Goal: Information Seeking & Learning: Find specific fact

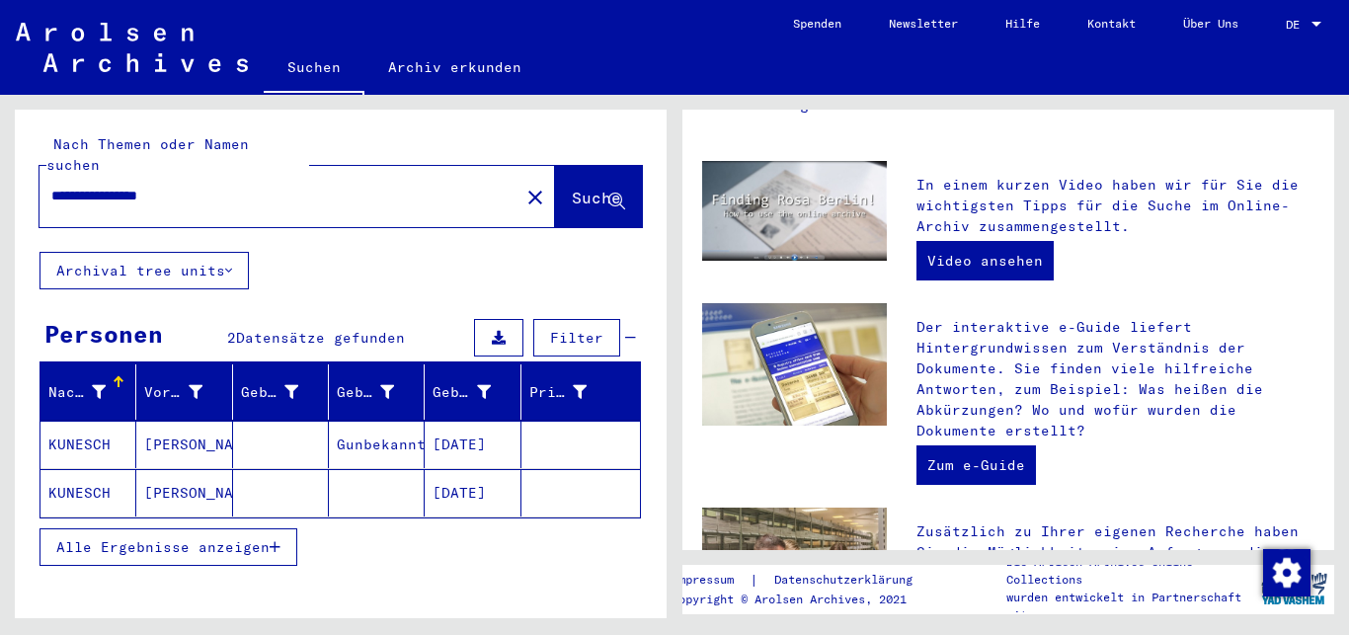
scroll to position [415, 0]
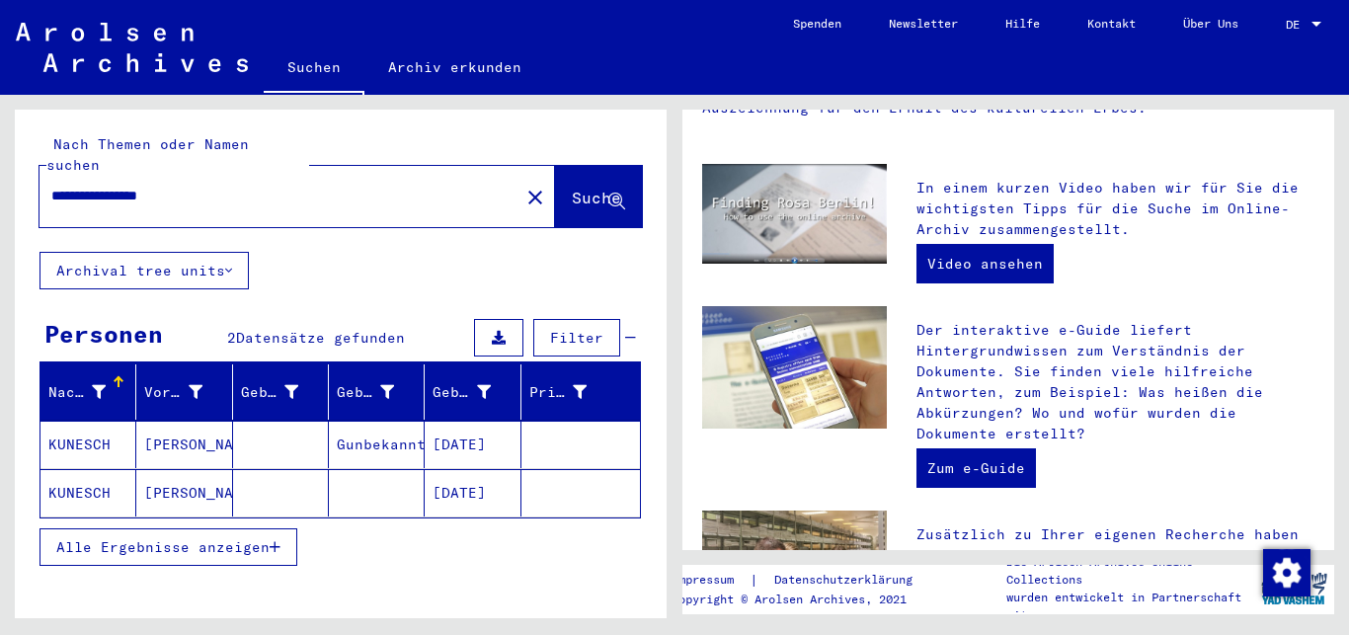
click at [470, 425] on mat-cell "[DATE]" at bounding box center [473, 444] width 96 height 47
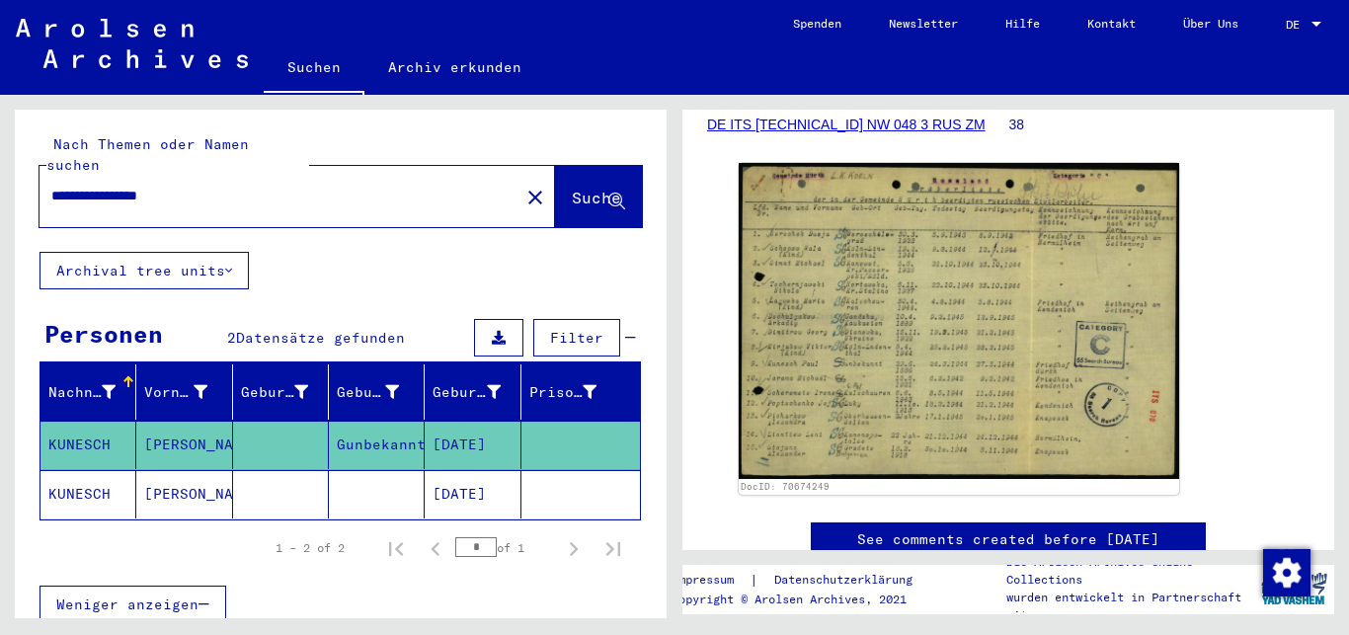
scroll to position [317, 0]
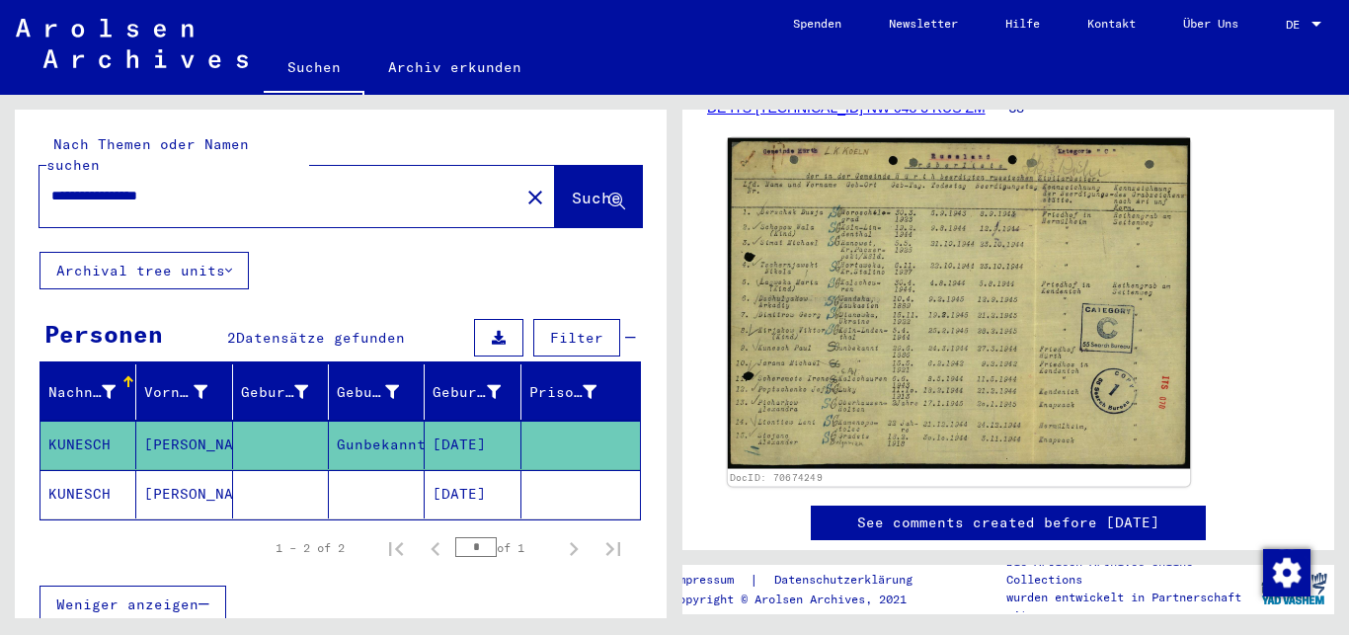
click at [972, 352] on img at bounding box center [959, 303] width 462 height 331
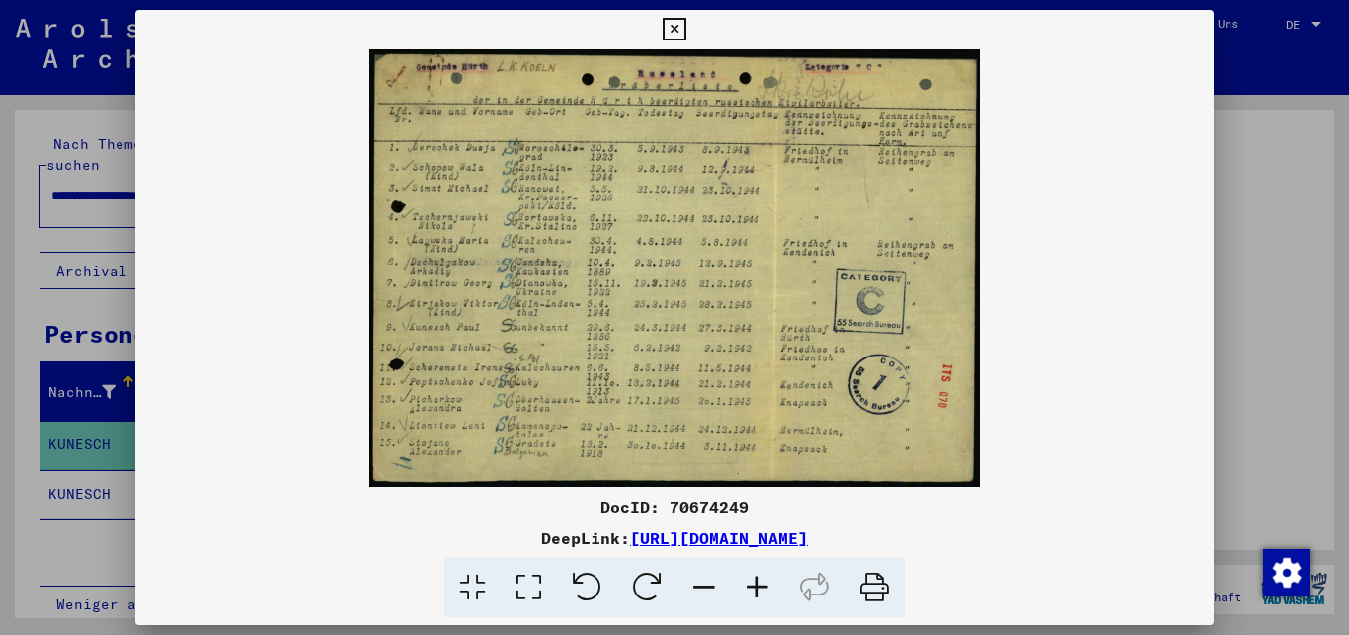
click at [757, 588] on icon at bounding box center [757, 588] width 53 height 60
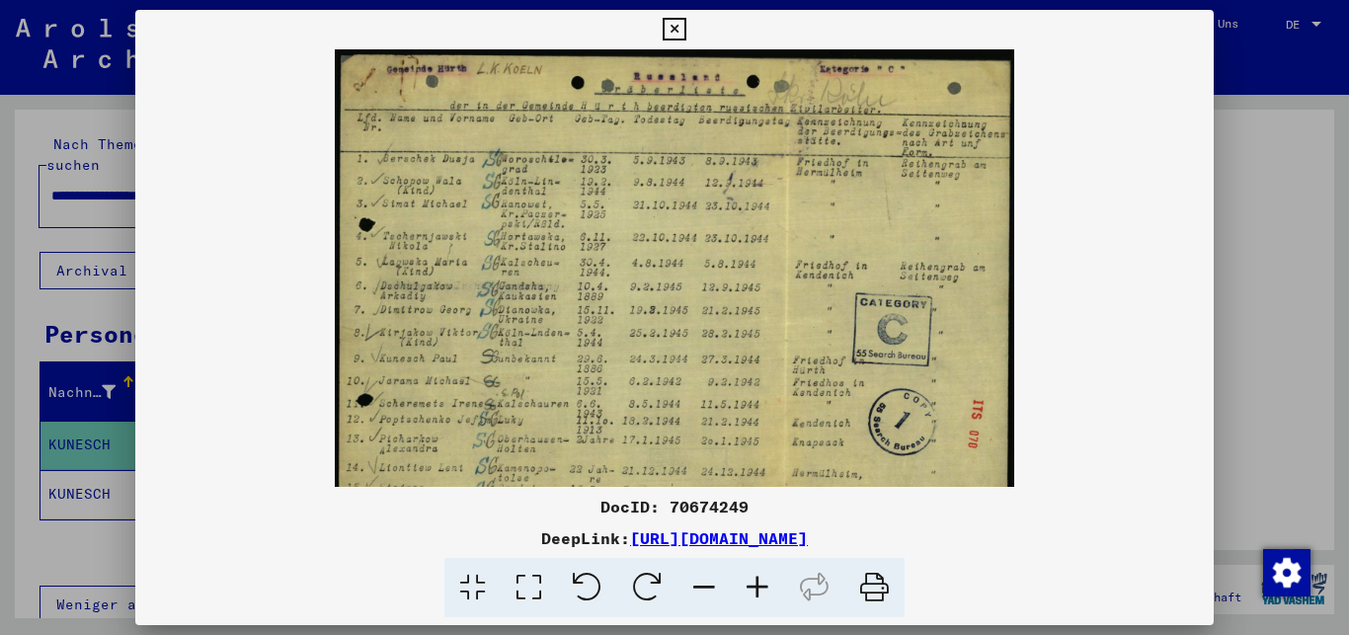
click at [757, 588] on icon at bounding box center [757, 588] width 53 height 60
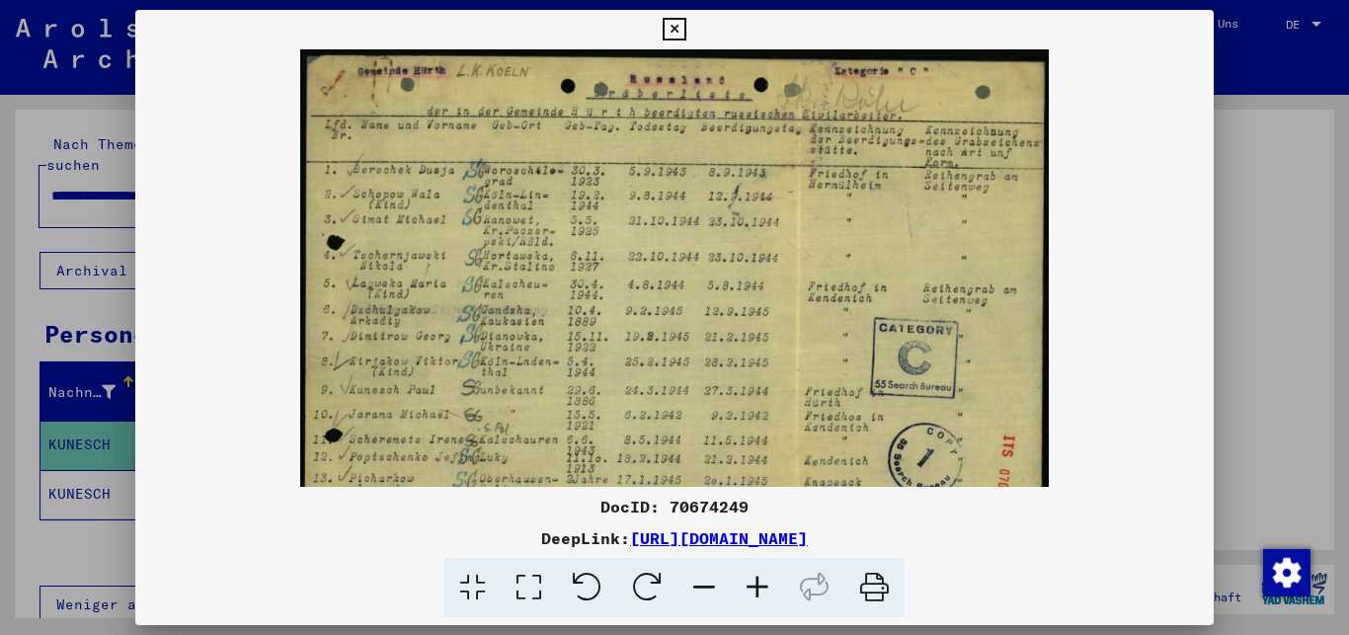
click at [757, 588] on icon at bounding box center [757, 588] width 53 height 60
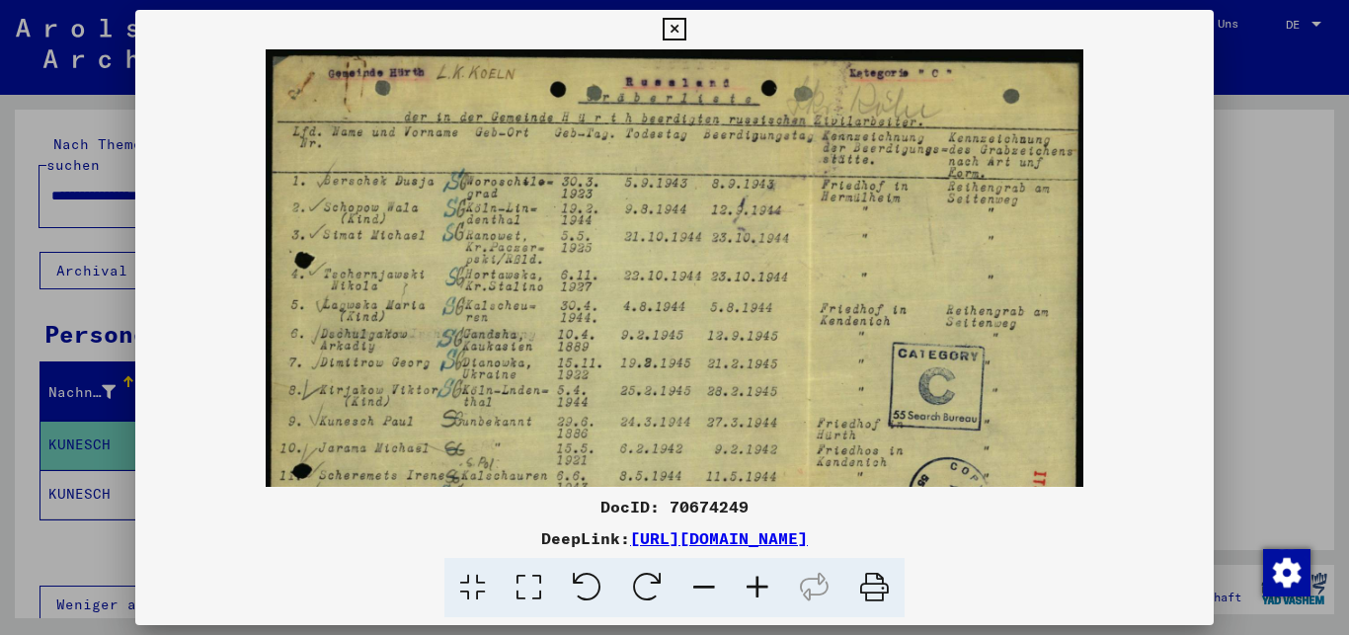
click at [757, 588] on icon at bounding box center [757, 588] width 53 height 60
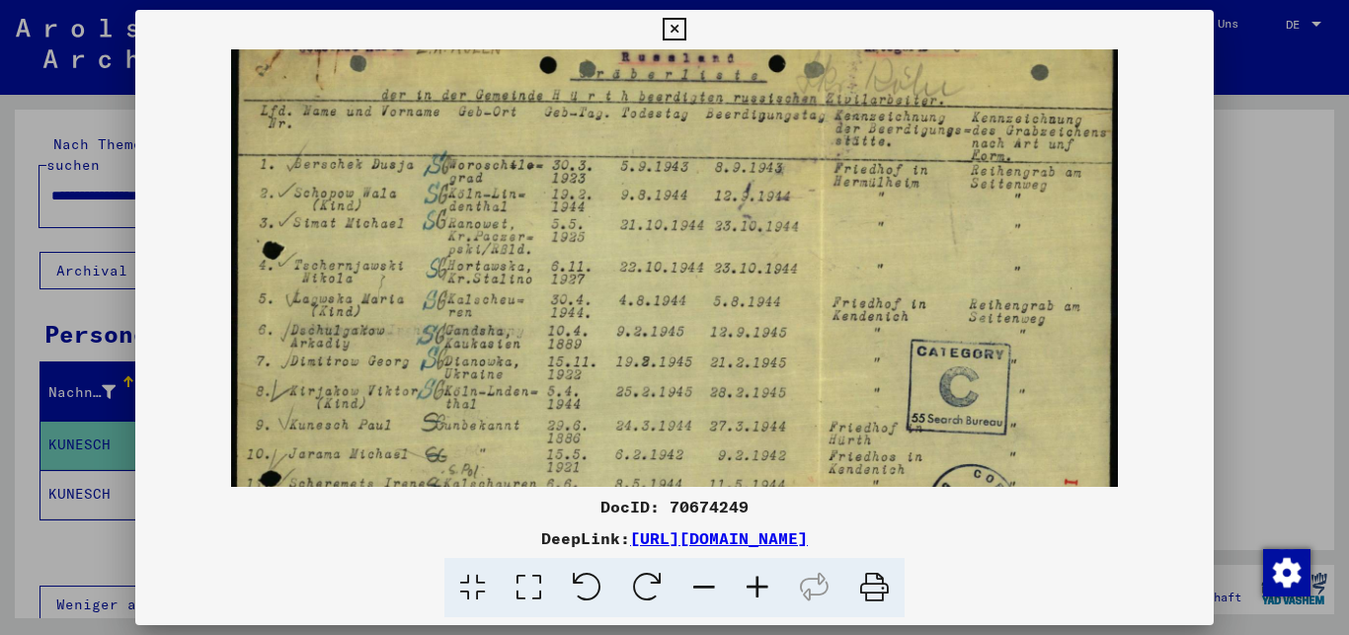
drag, startPoint x: 715, startPoint y: 360, endPoint x: 707, endPoint y: 332, distance: 28.8
click at [707, 332] on img at bounding box center [674, 339] width 887 height 635
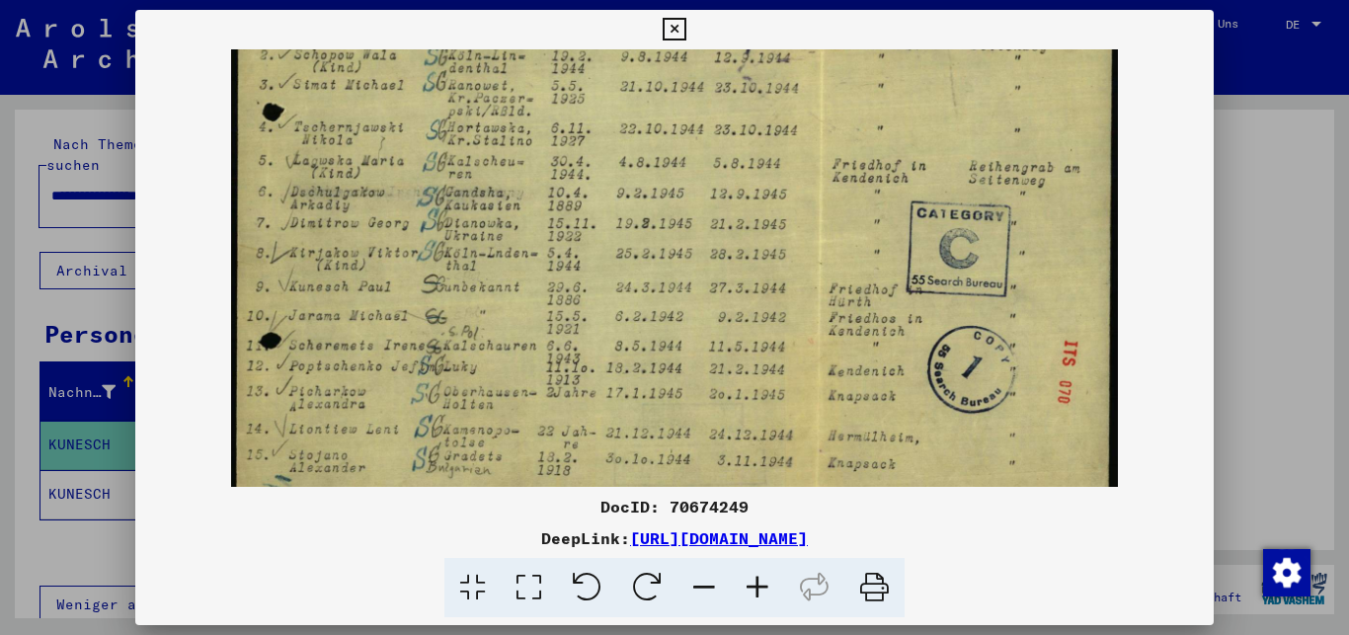
scroll to position [168, 0]
drag, startPoint x: 707, startPoint y: 332, endPoint x: 683, endPoint y: 192, distance: 142.4
click at [683, 192] on img at bounding box center [674, 198] width 887 height 635
click at [685, 31] on icon at bounding box center [674, 30] width 23 height 24
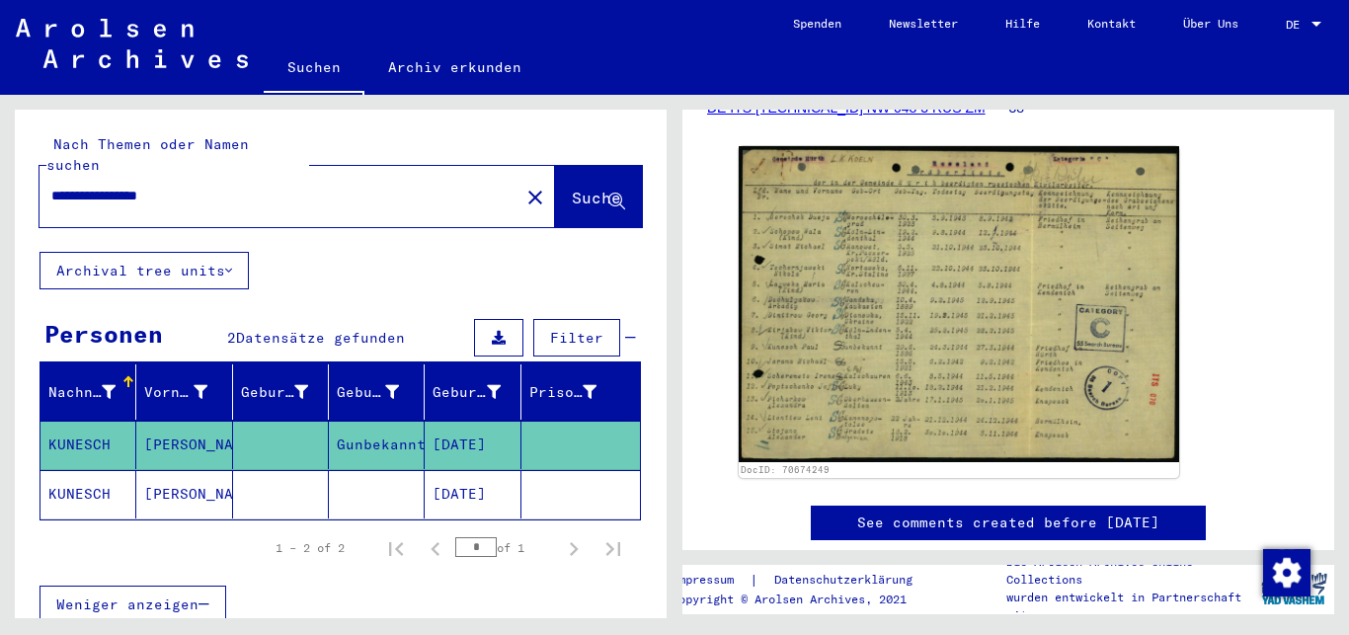
click at [455, 470] on mat-cell "[DATE]" at bounding box center [473, 494] width 96 height 48
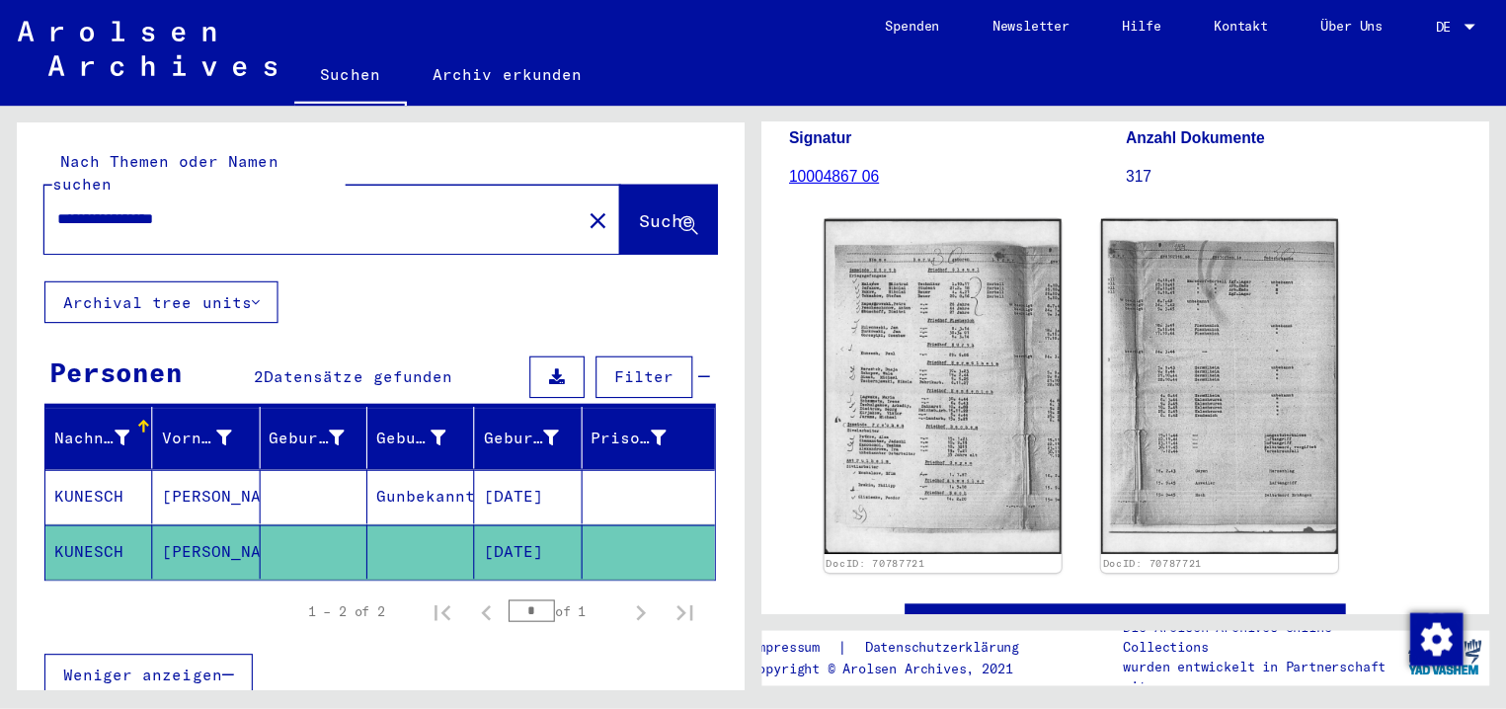
scroll to position [300, 0]
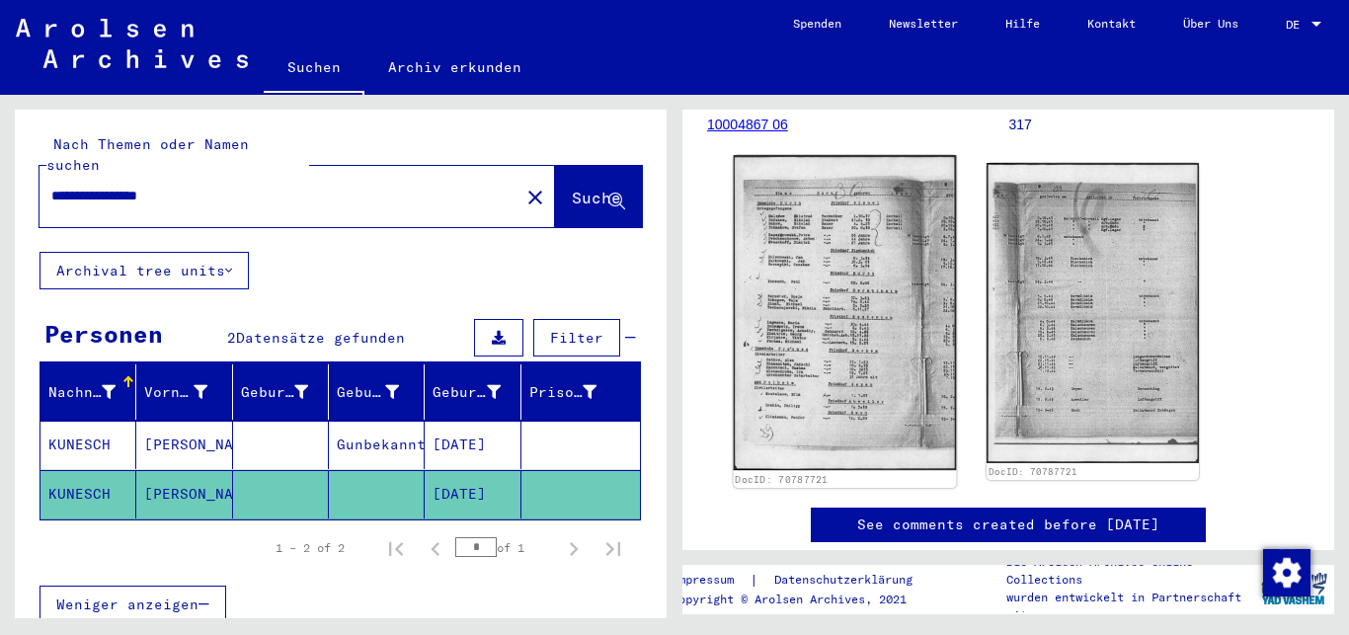
click at [793, 308] on img at bounding box center [845, 312] width 223 height 315
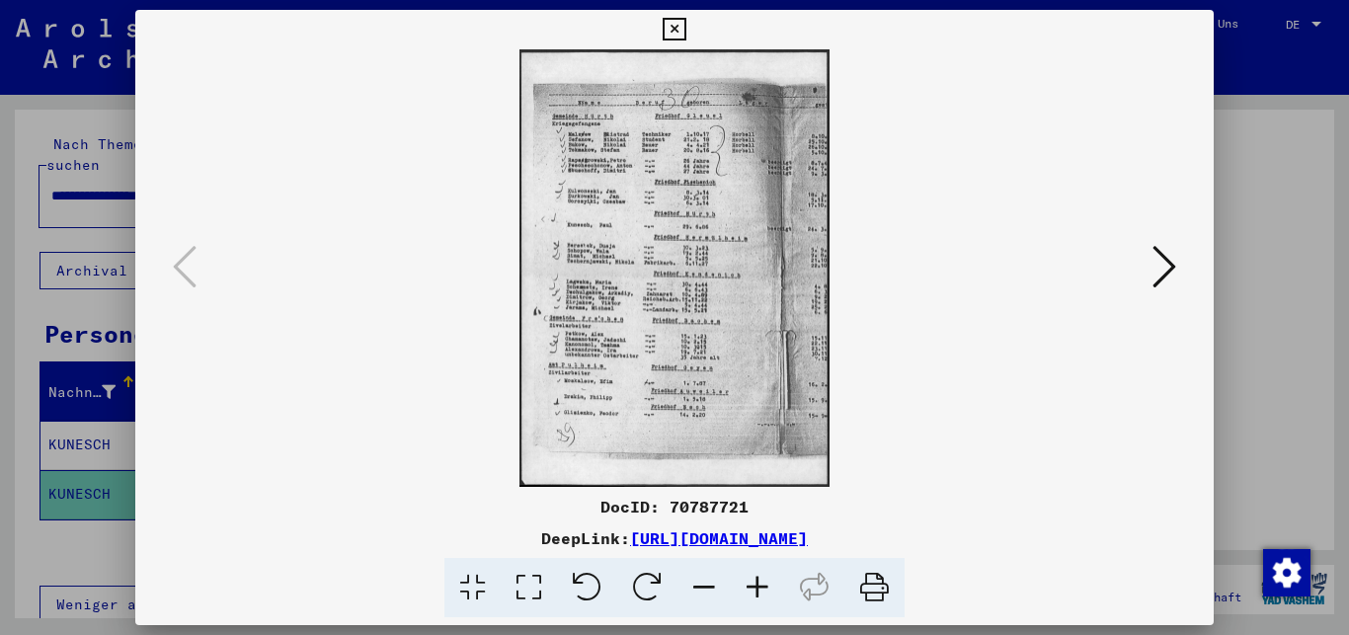
click at [754, 588] on icon at bounding box center [757, 588] width 53 height 60
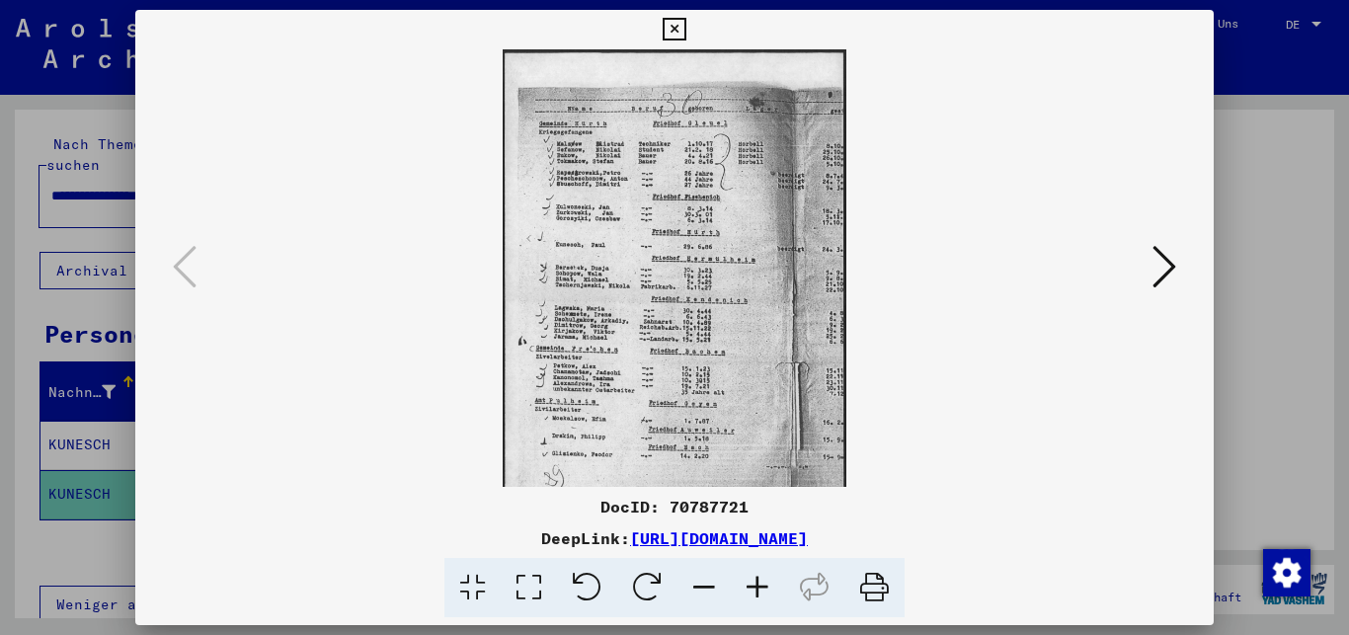
click at [754, 588] on icon at bounding box center [757, 588] width 53 height 60
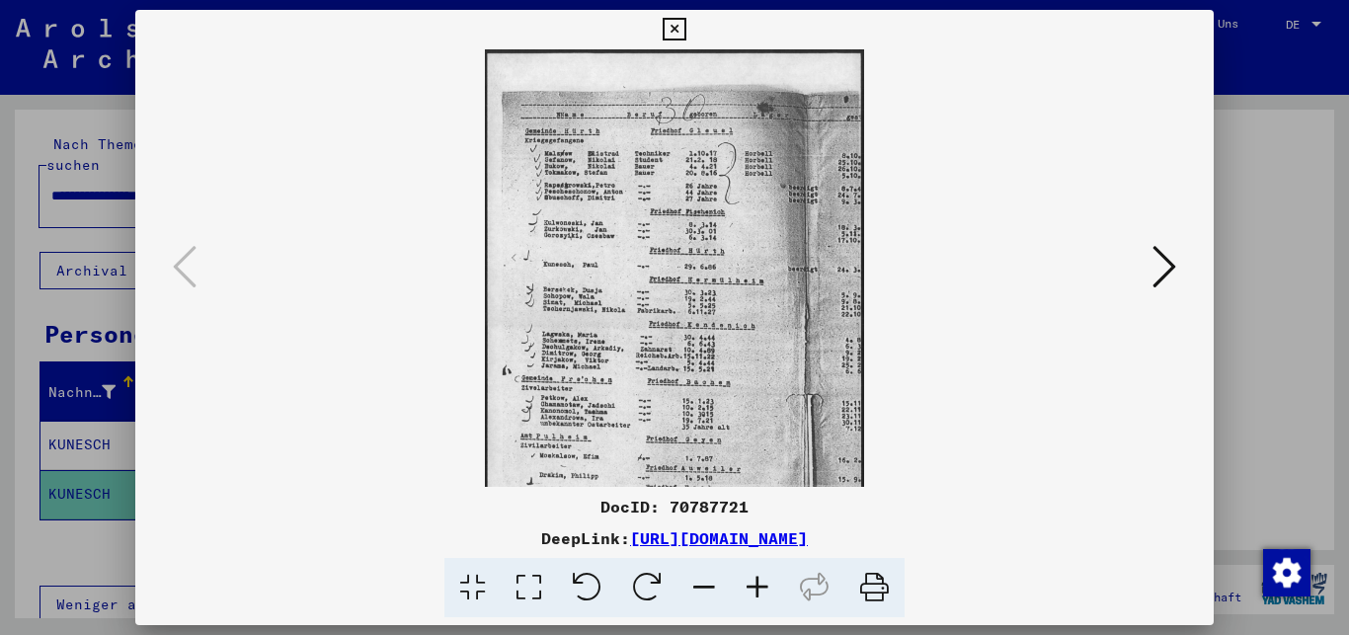
click at [754, 588] on icon at bounding box center [757, 588] width 53 height 60
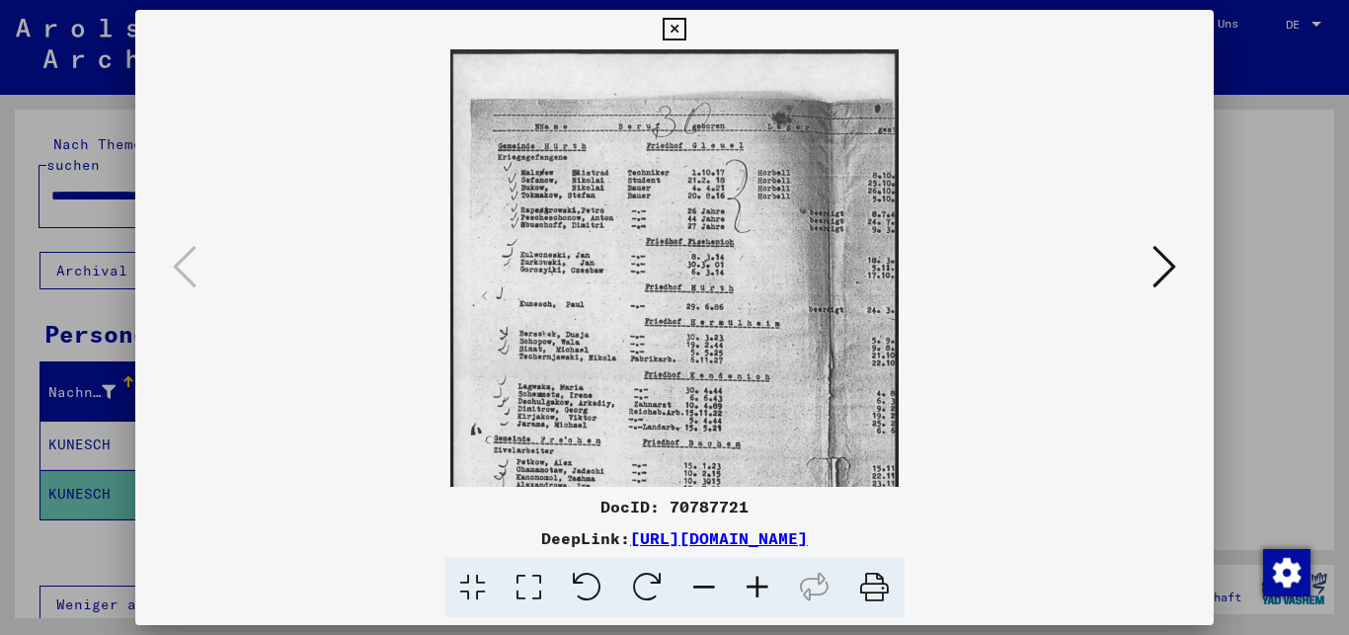
click at [754, 588] on icon at bounding box center [757, 588] width 53 height 60
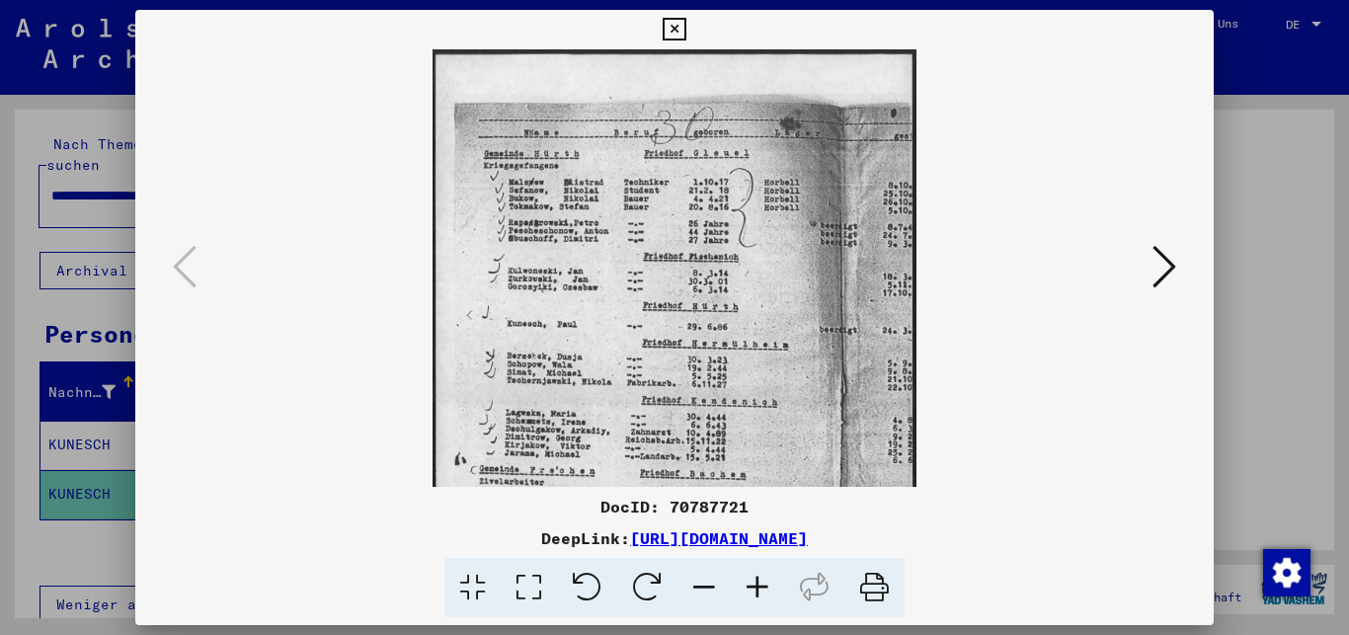
click at [754, 588] on icon at bounding box center [757, 588] width 53 height 60
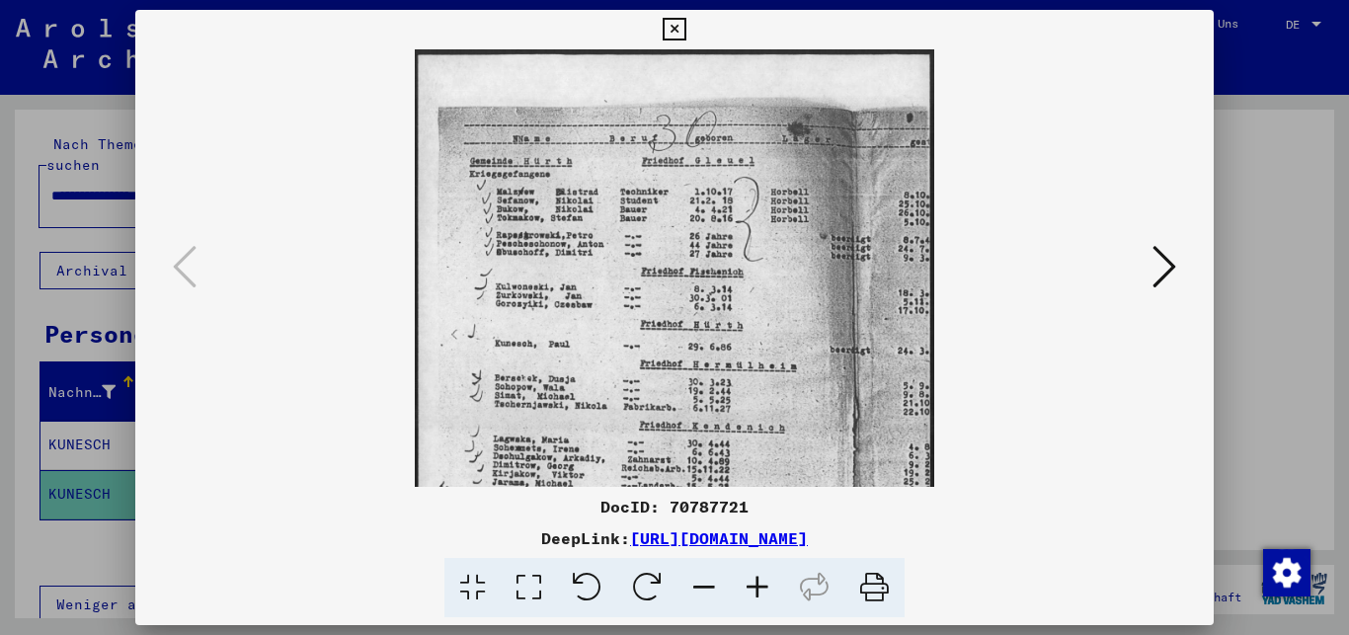
click at [754, 588] on icon at bounding box center [757, 588] width 53 height 60
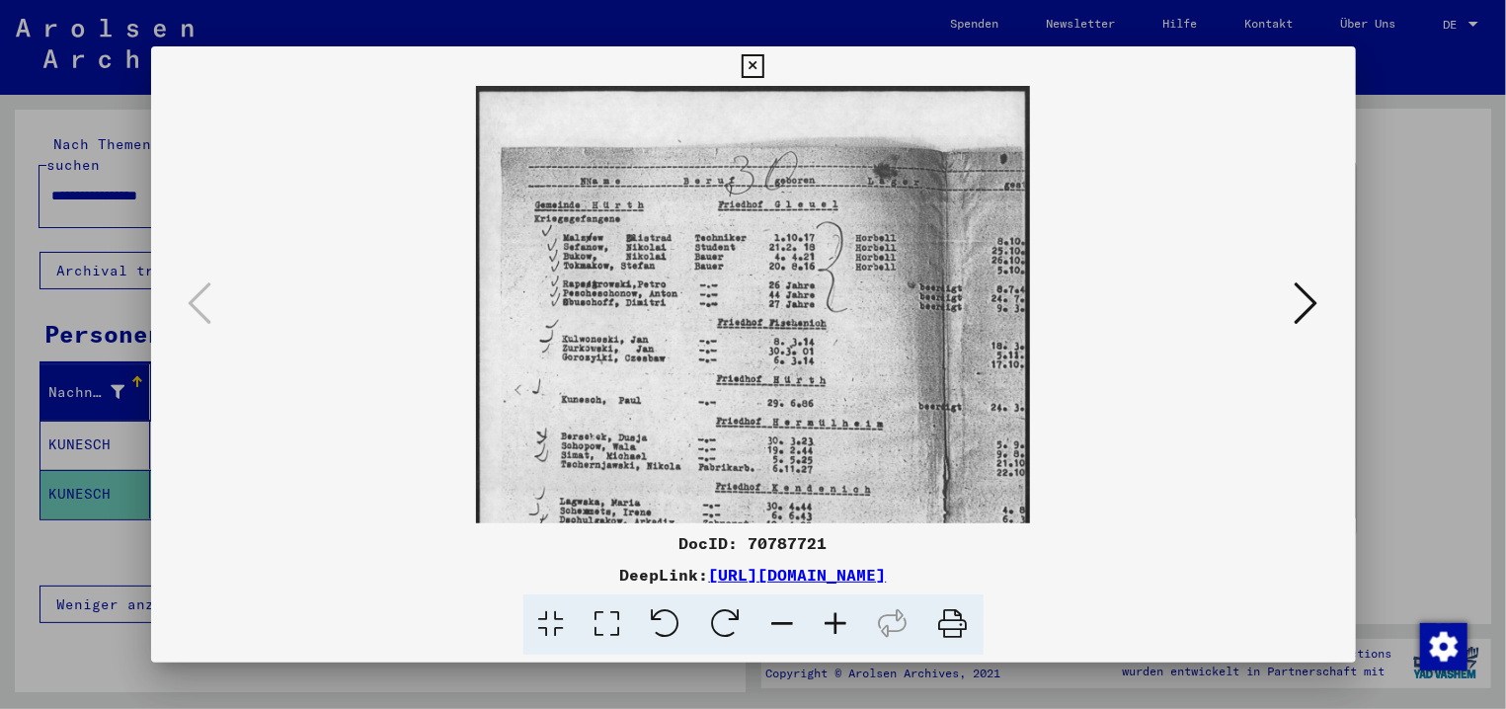
click at [845, 616] on icon at bounding box center [836, 625] width 53 height 60
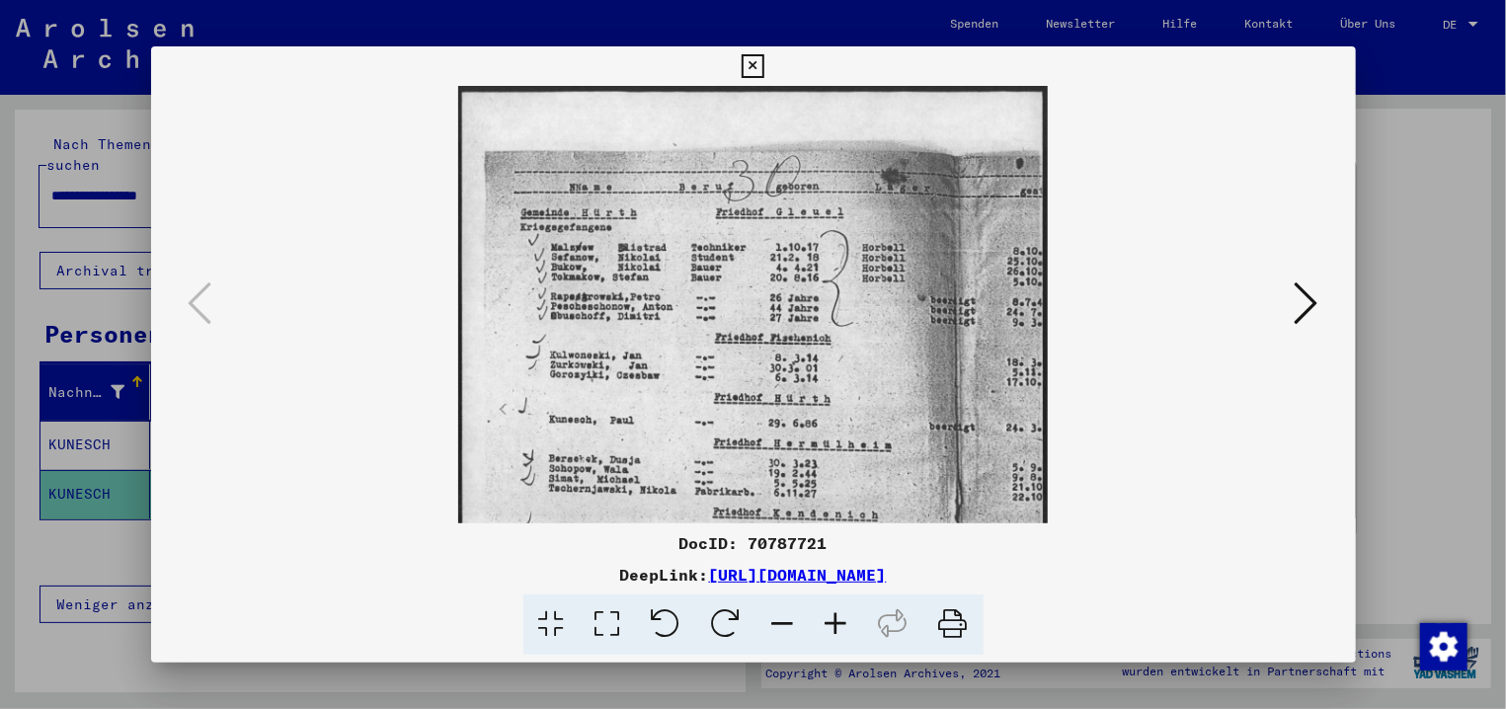
click at [845, 616] on icon at bounding box center [836, 625] width 53 height 60
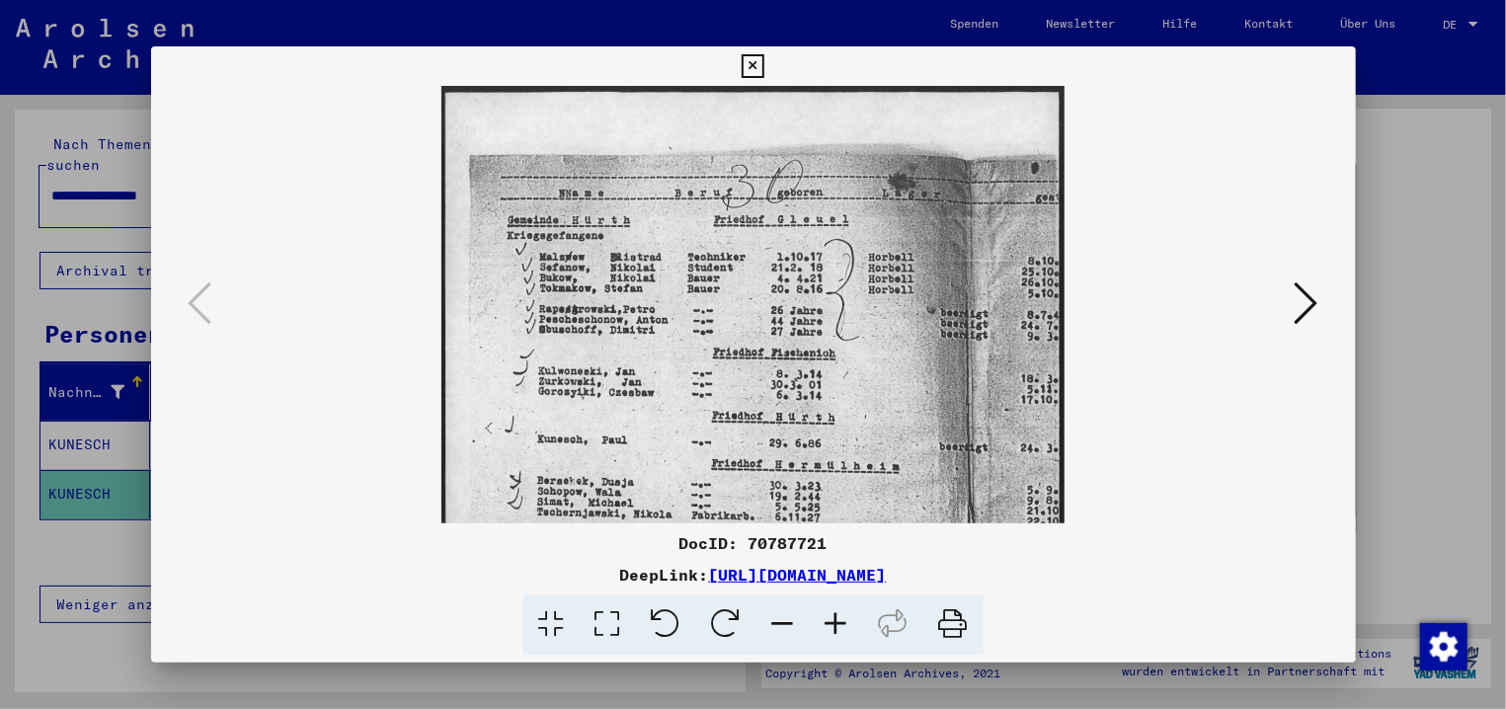
click at [845, 616] on icon at bounding box center [836, 625] width 53 height 60
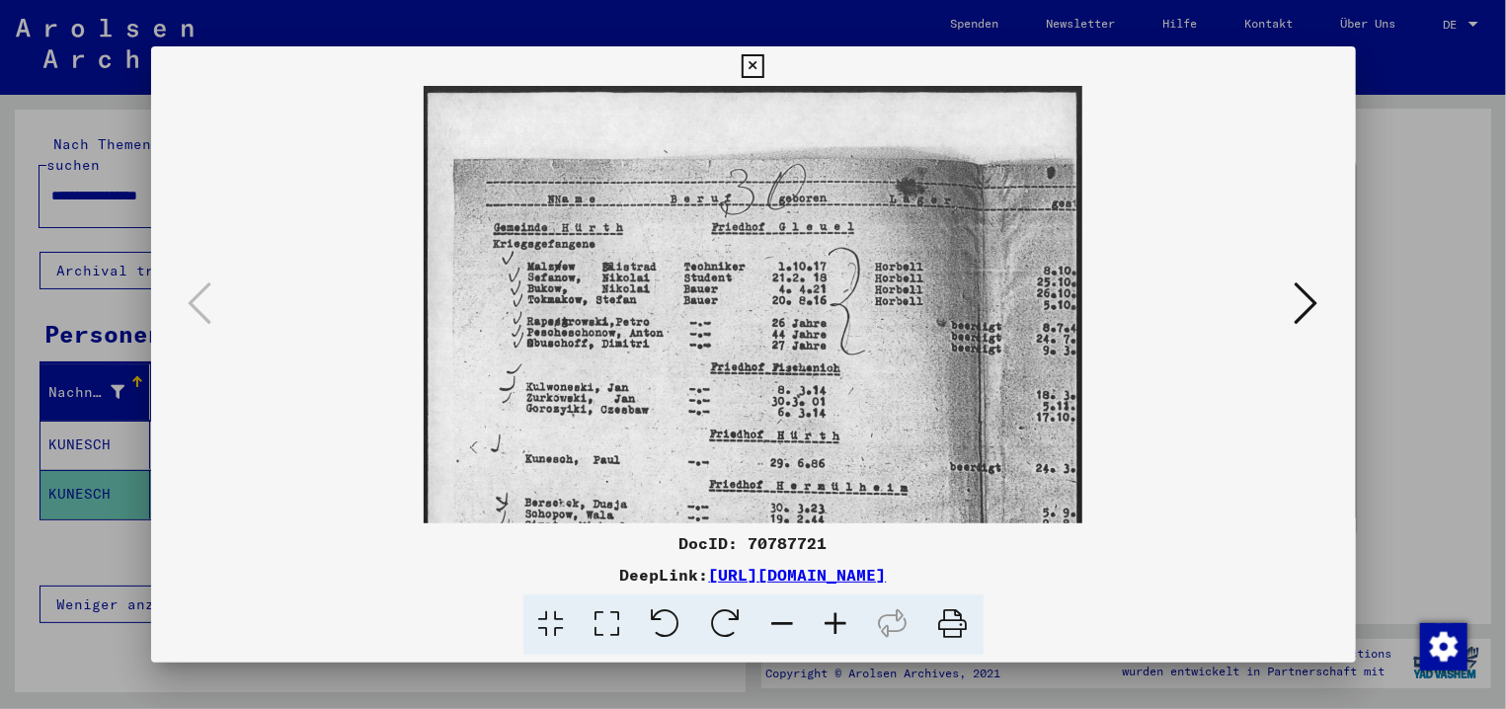
click at [845, 616] on icon at bounding box center [836, 625] width 53 height 60
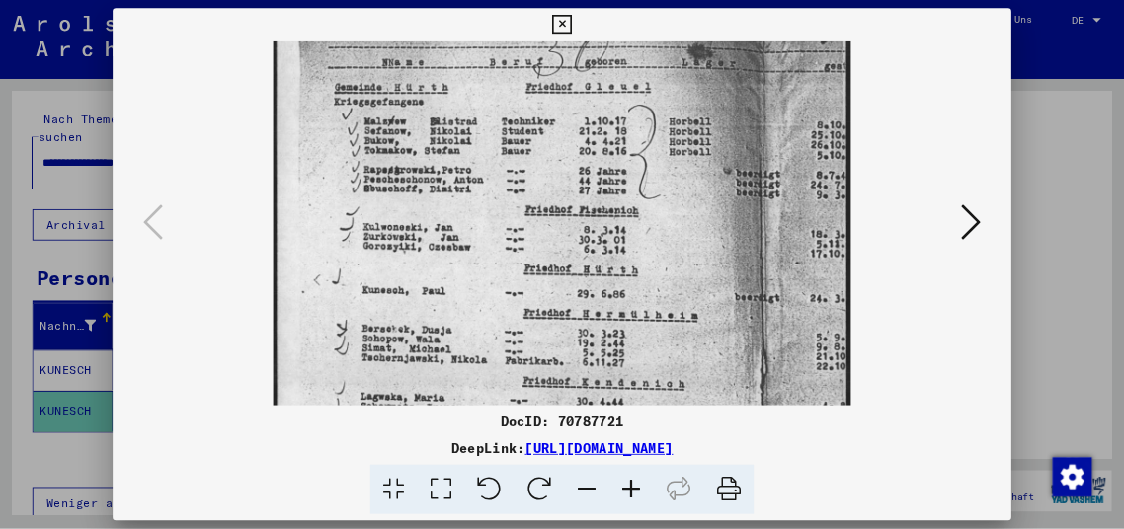
scroll to position [96, 0]
drag, startPoint x: 816, startPoint y: 321, endPoint x: 623, endPoint y: 225, distance: 215.1
click at [623, 225] on img at bounding box center [674, 444] width 693 height 981
click at [623, 224] on img at bounding box center [674, 444] width 693 height 981
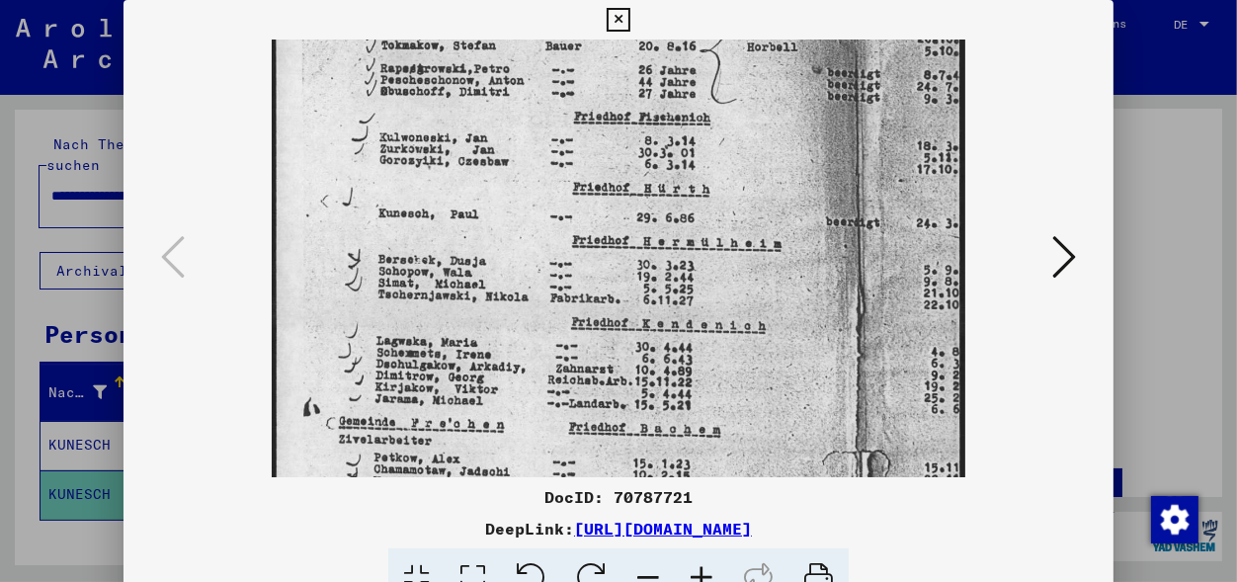
scroll to position [268, 0]
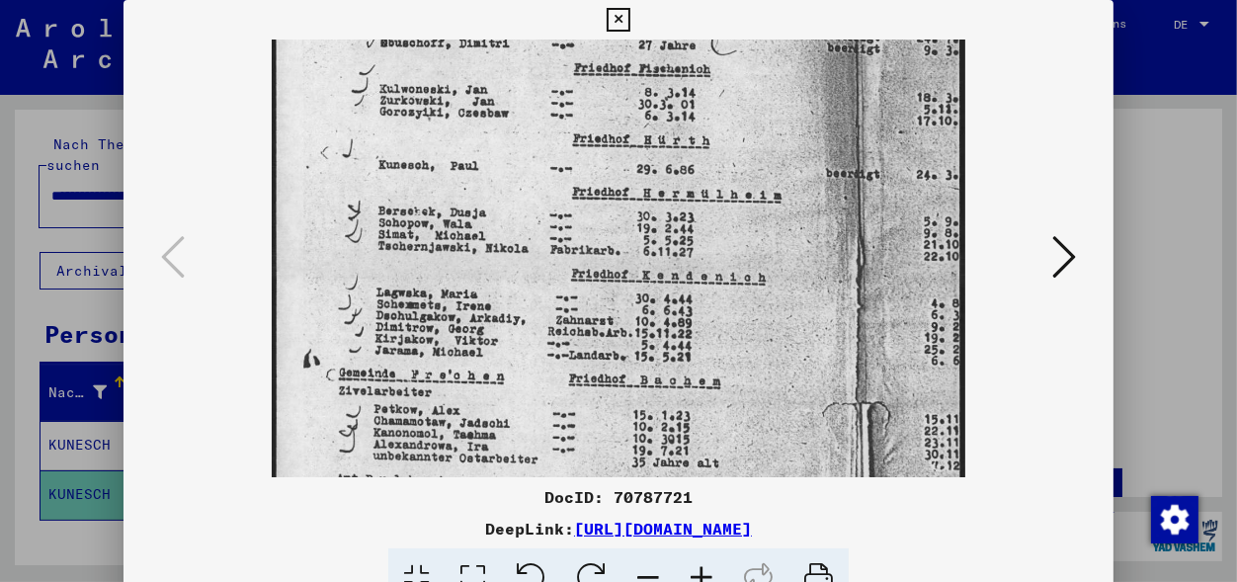
drag, startPoint x: 812, startPoint y: 337, endPoint x: 690, endPoint y: 137, distance: 233.6
click at [690, 137] on img at bounding box center [618, 262] width 693 height 981
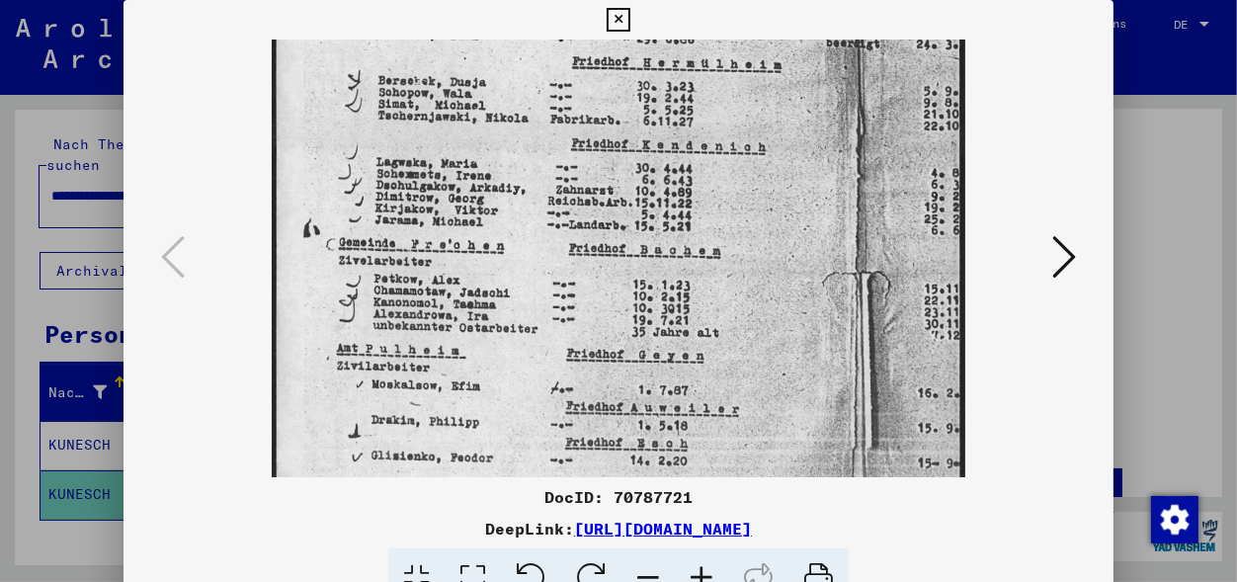
scroll to position [399, 0]
drag, startPoint x: 687, startPoint y: 310, endPoint x: 652, endPoint y: 179, distance: 136.1
click at [652, 179] on img at bounding box center [618, 130] width 693 height 981
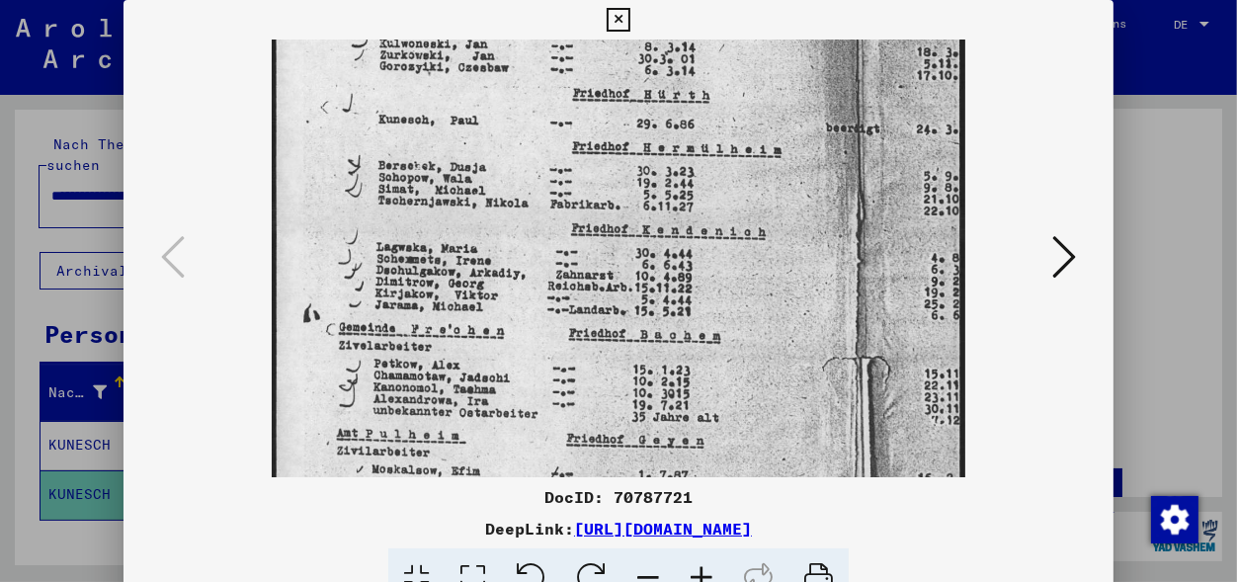
scroll to position [248, 0]
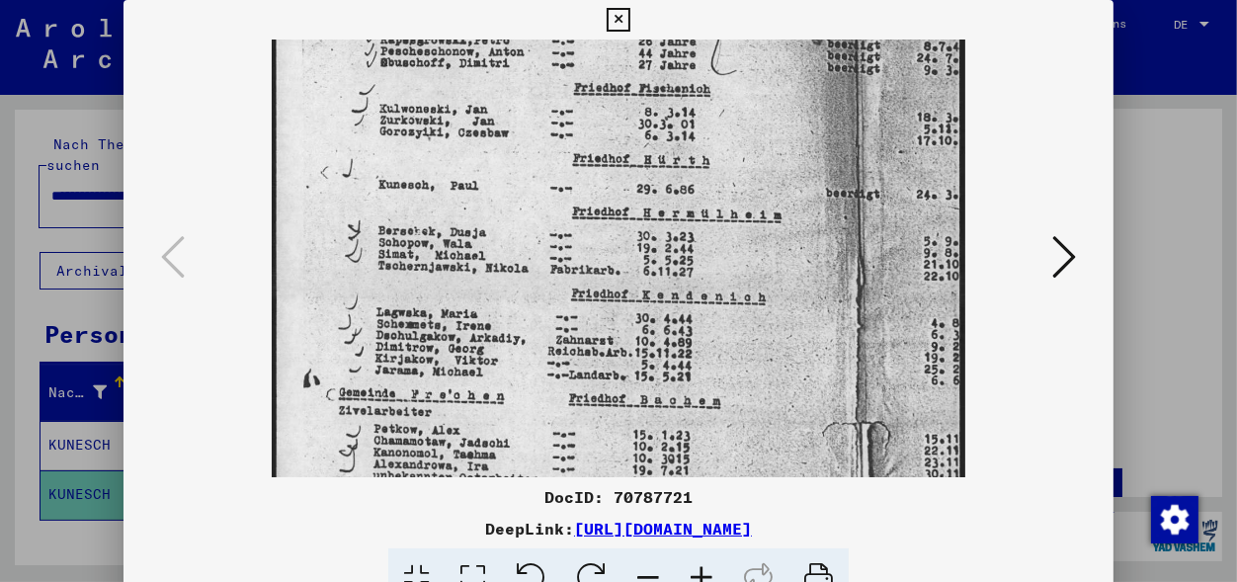
drag, startPoint x: 757, startPoint y: 96, endPoint x: 733, endPoint y: 247, distance: 153.0
click at [733, 247] on img at bounding box center [618, 282] width 693 height 981
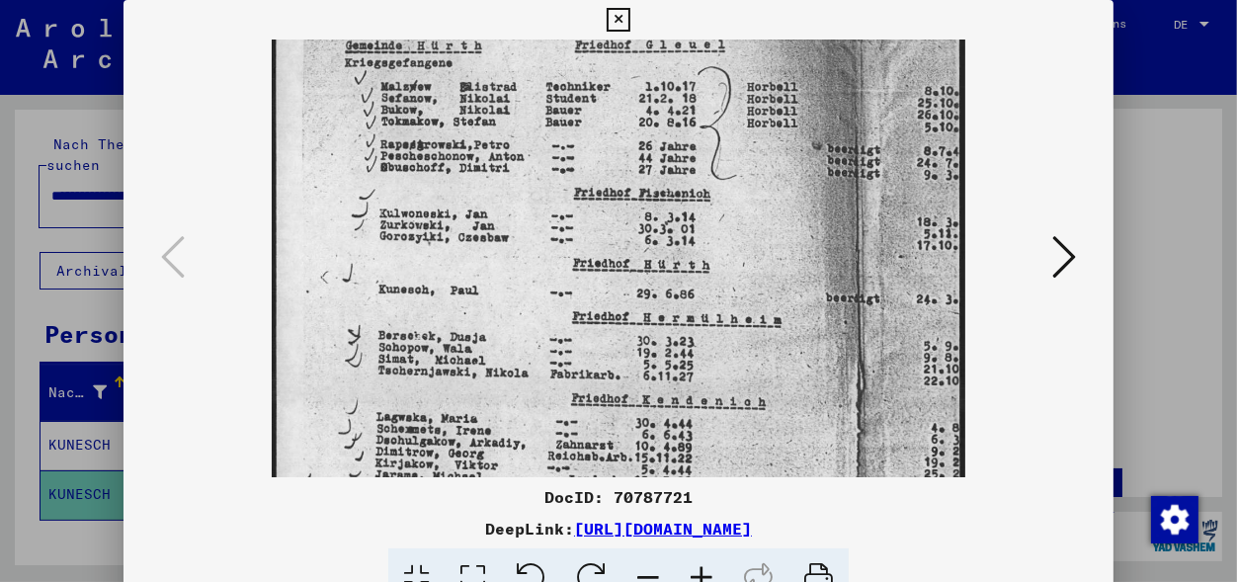
scroll to position [142, 0]
drag, startPoint x: 734, startPoint y: 141, endPoint x: 749, endPoint y: 226, distance: 86.2
click at [749, 226] on img at bounding box center [618, 387] width 693 height 981
click at [629, 13] on icon at bounding box center [617, 20] width 23 height 24
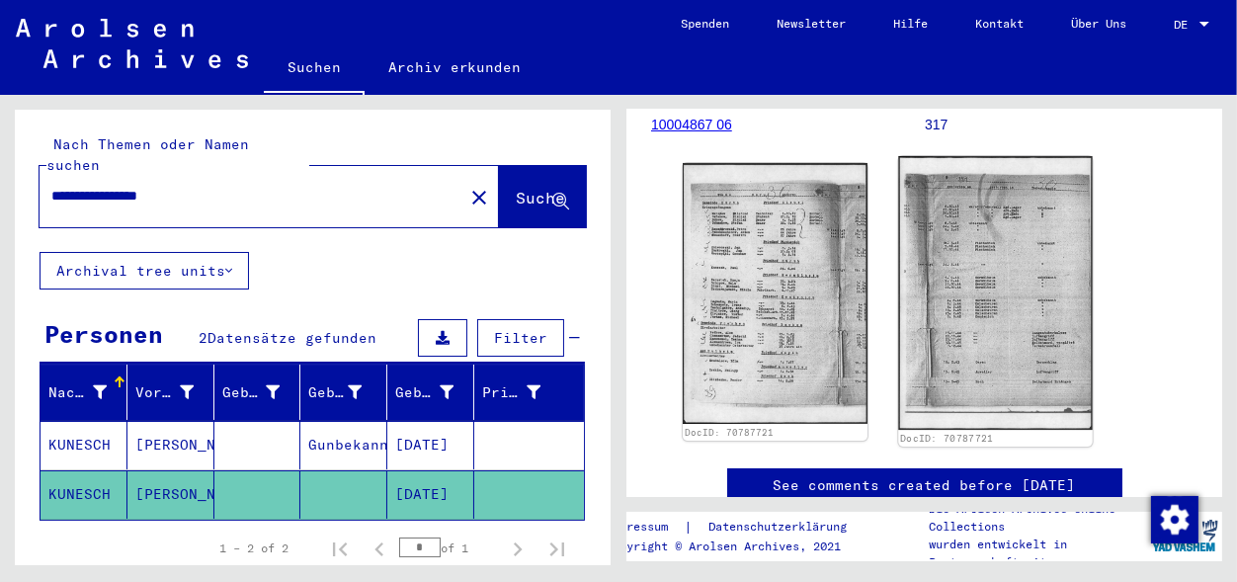
click at [992, 259] on img at bounding box center [995, 293] width 194 height 274
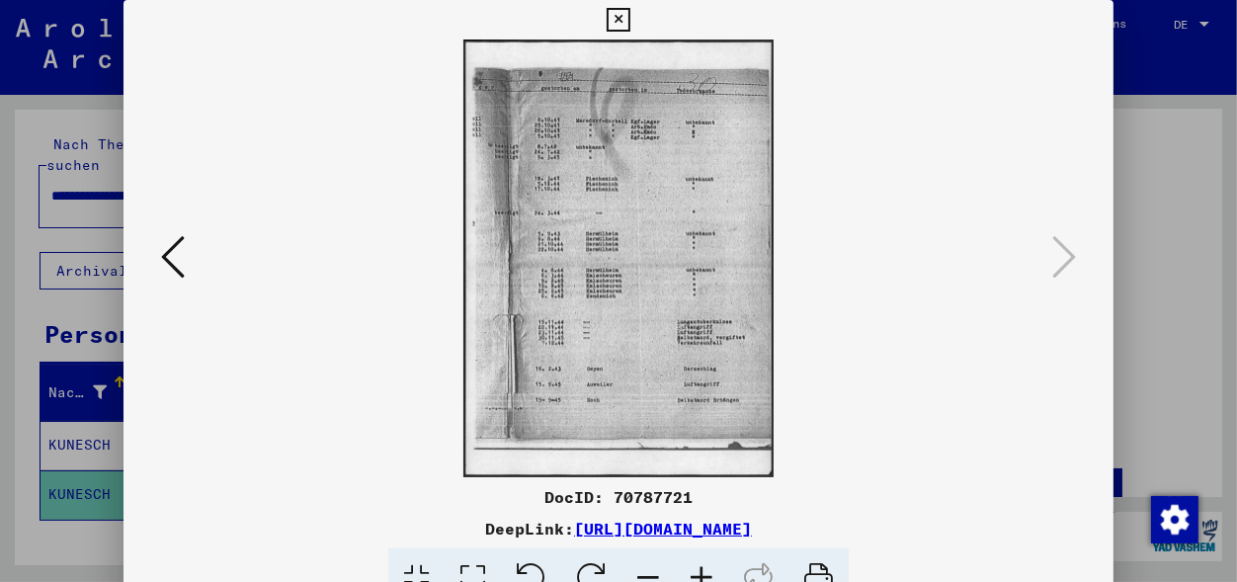
click at [700, 571] on icon at bounding box center [701, 578] width 53 height 60
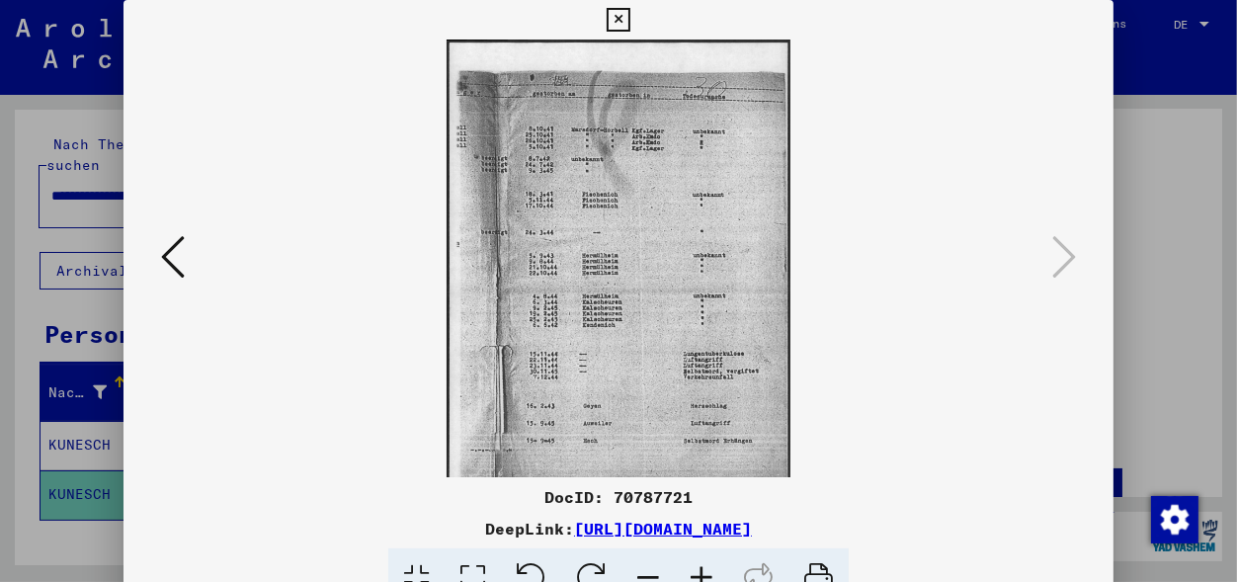
click at [700, 571] on icon at bounding box center [701, 578] width 53 height 60
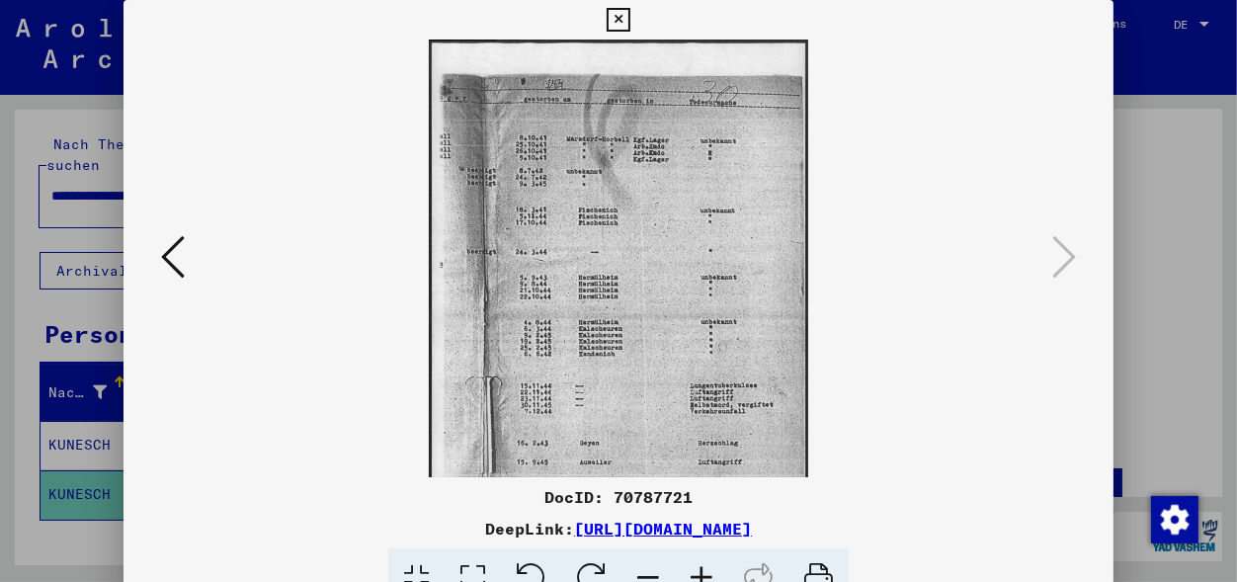
click at [700, 571] on icon at bounding box center [701, 578] width 53 height 60
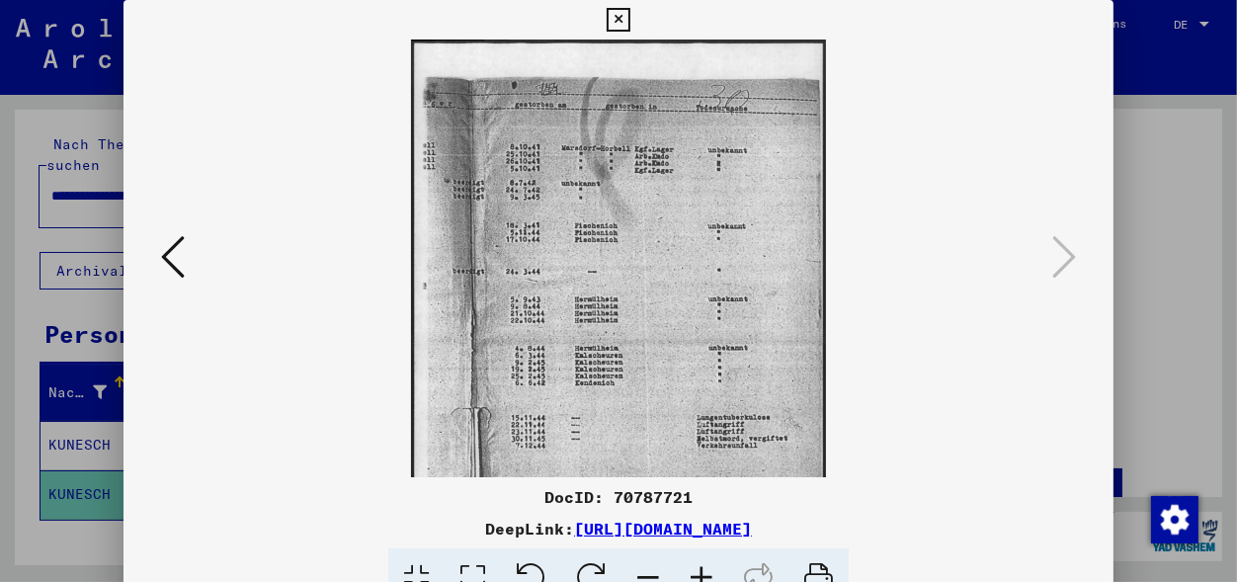
click at [700, 571] on icon at bounding box center [701, 578] width 53 height 60
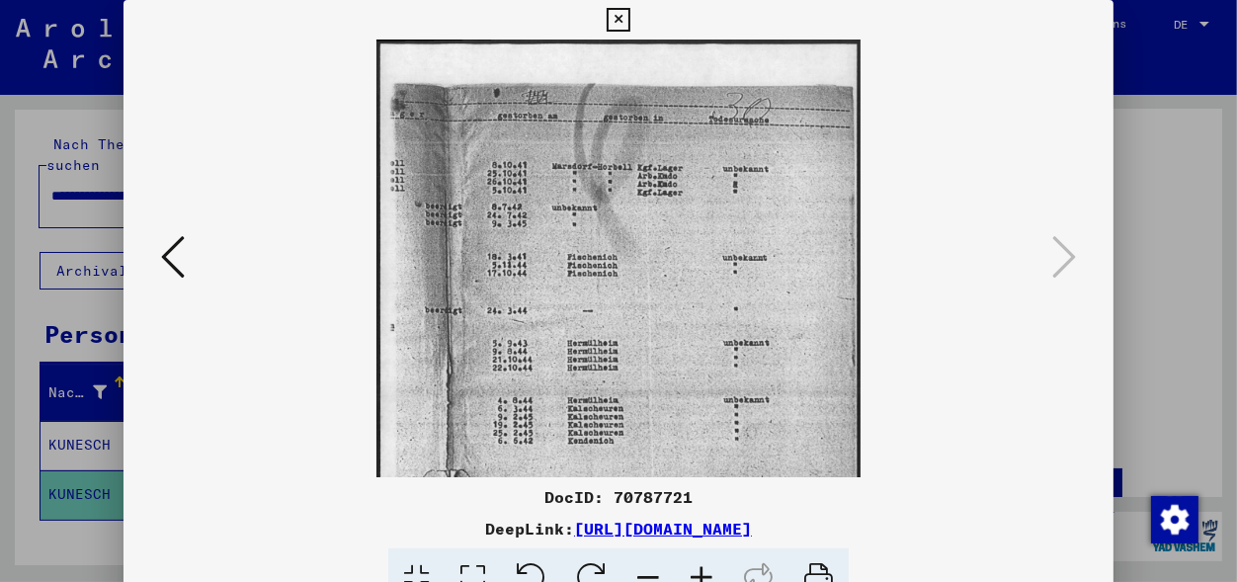
click at [700, 571] on icon at bounding box center [701, 578] width 53 height 60
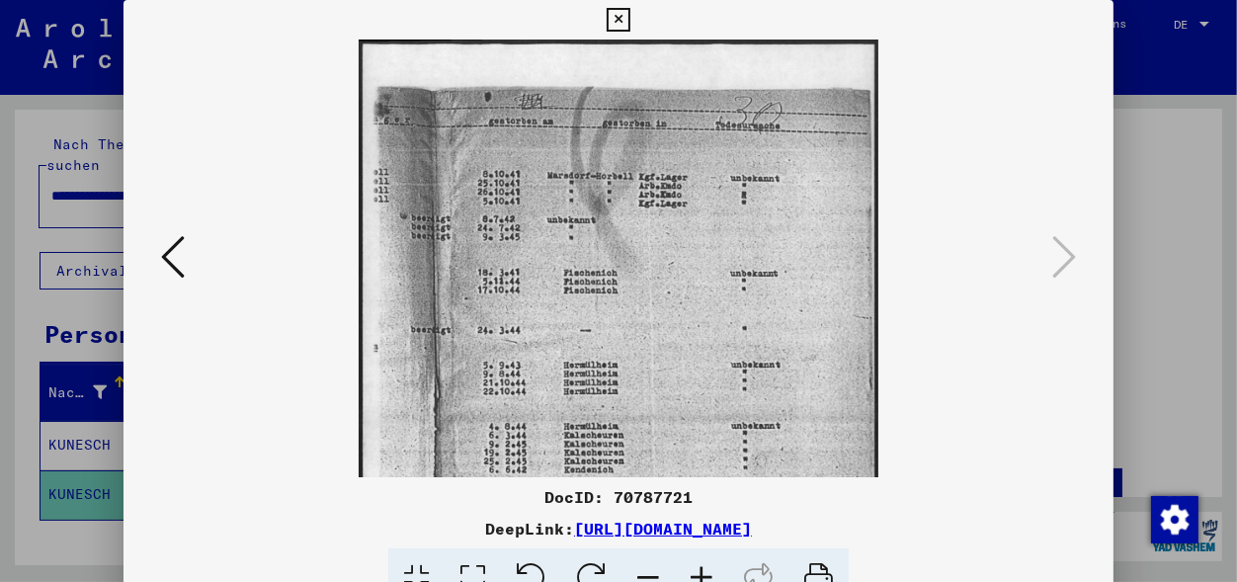
click at [700, 571] on icon at bounding box center [701, 578] width 53 height 60
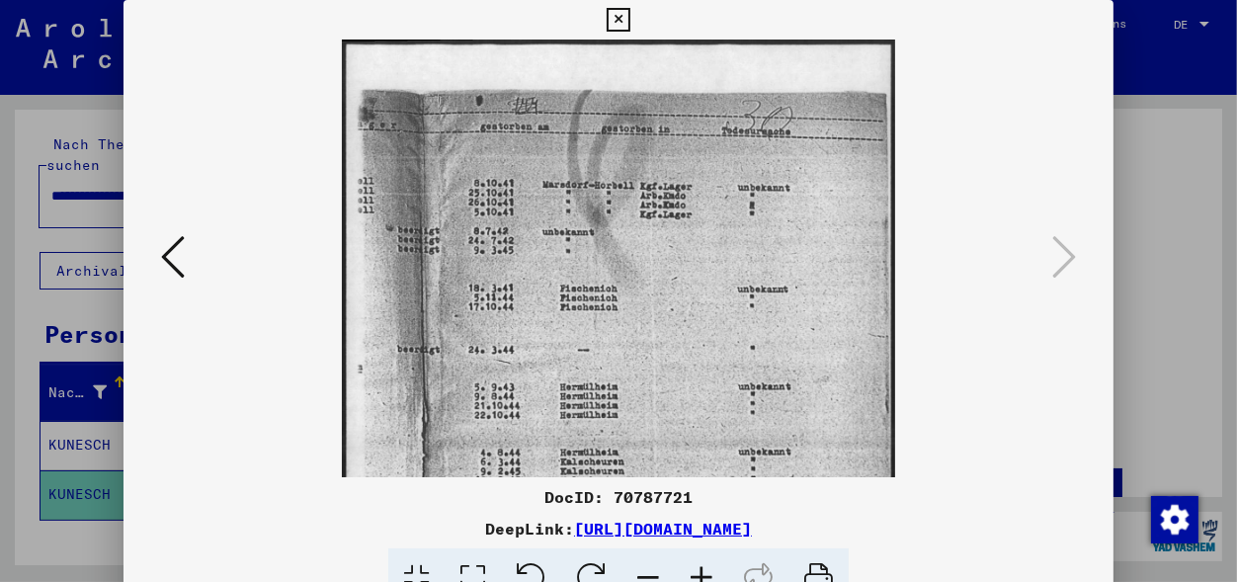
click at [629, 17] on icon at bounding box center [617, 20] width 23 height 24
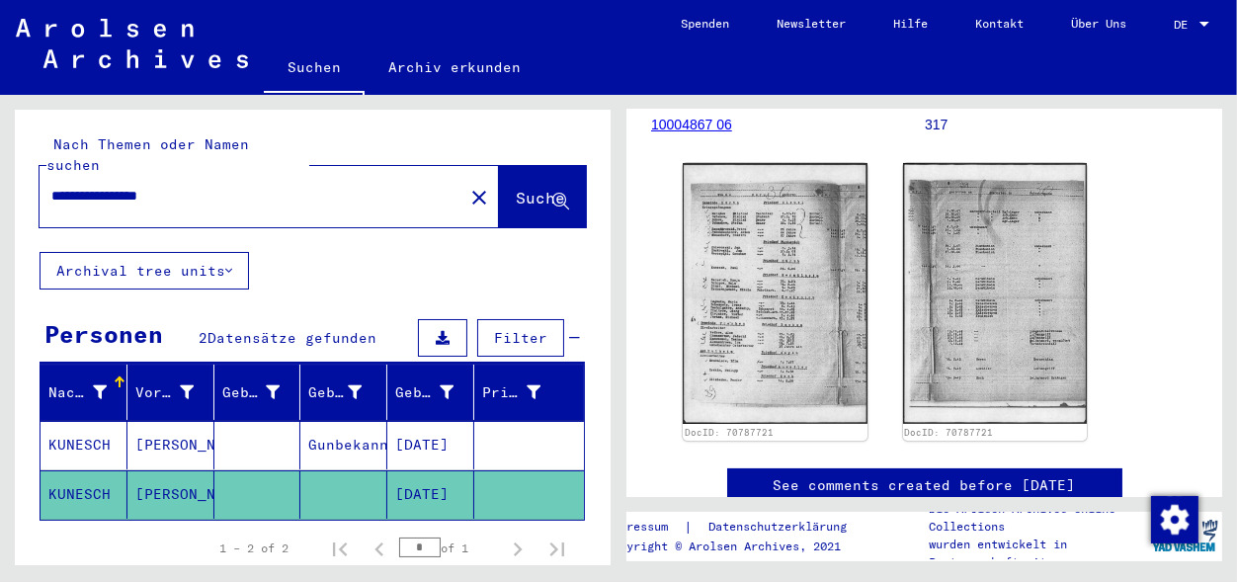
scroll to position [0, 0]
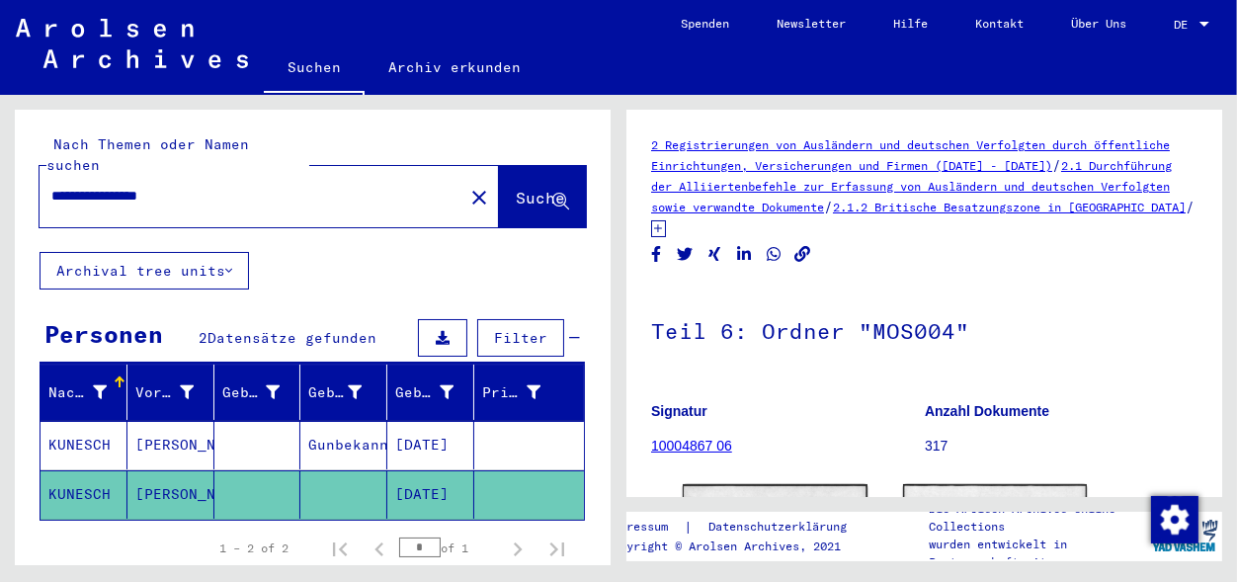
click at [684, 443] on link "10004867 06" at bounding box center [691, 446] width 81 height 16
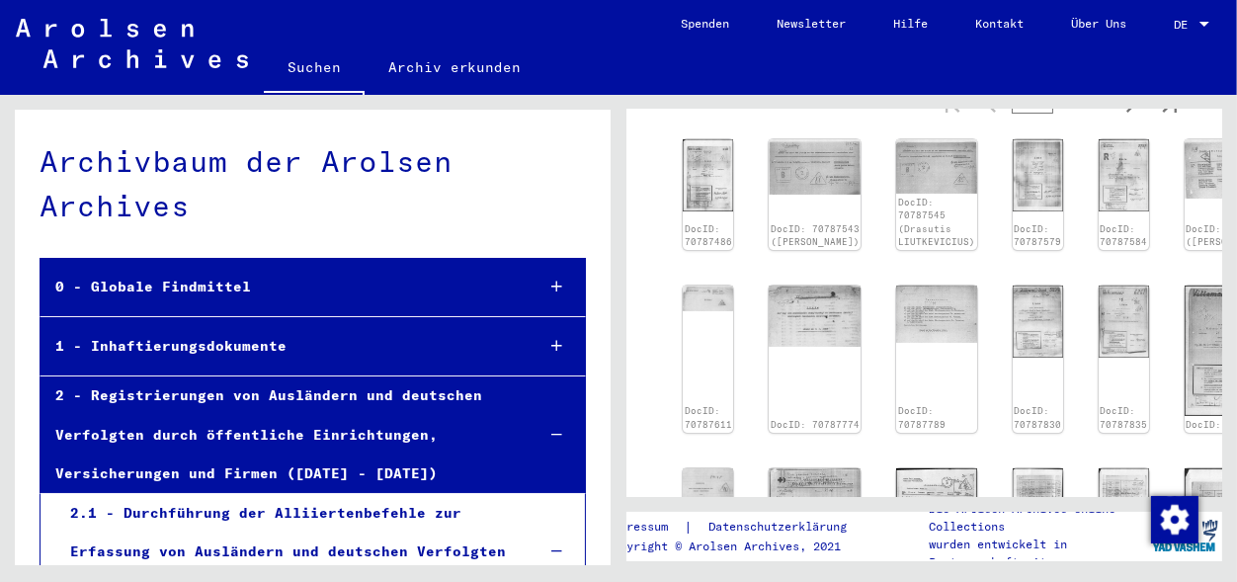
scroll to position [341, 0]
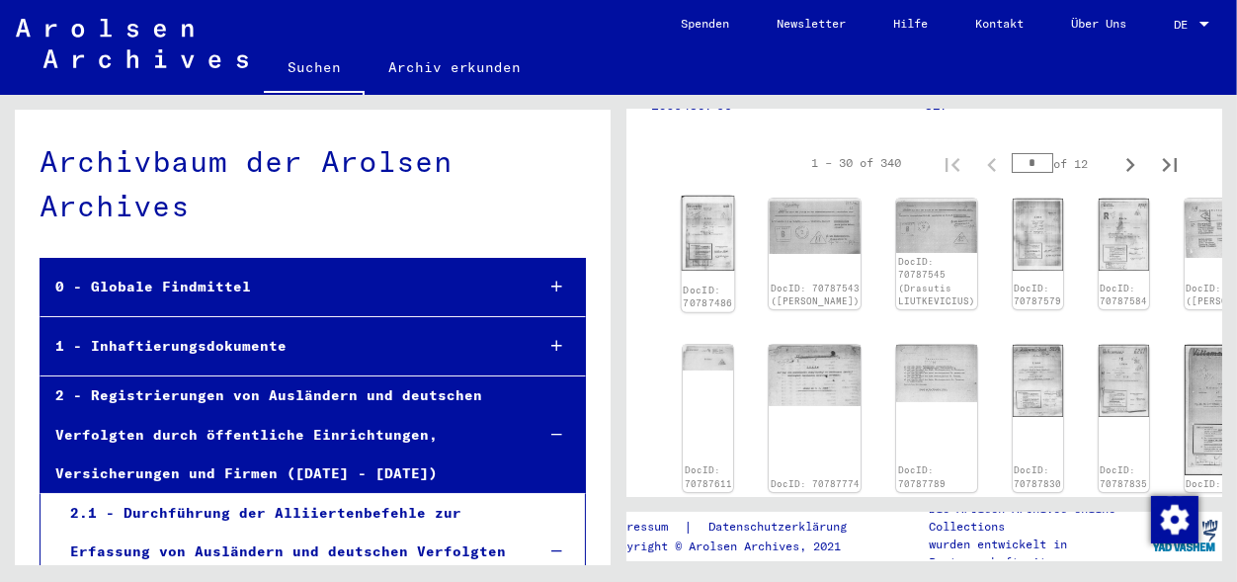
click at [707, 227] on img at bounding box center [708, 233] width 53 height 75
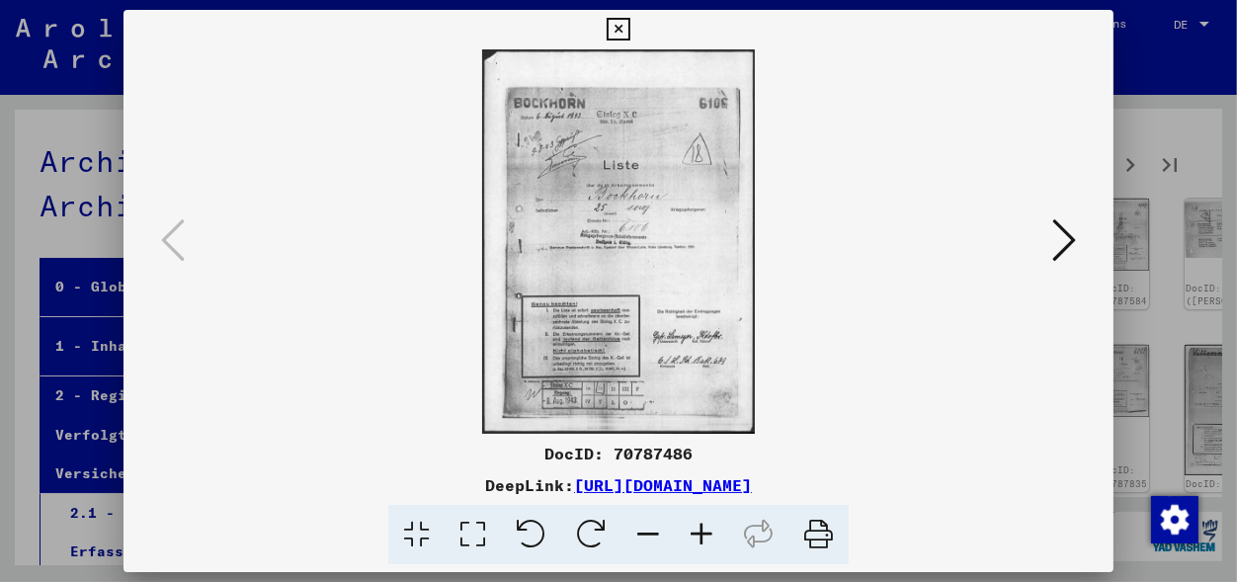
click at [696, 530] on icon at bounding box center [701, 535] width 53 height 60
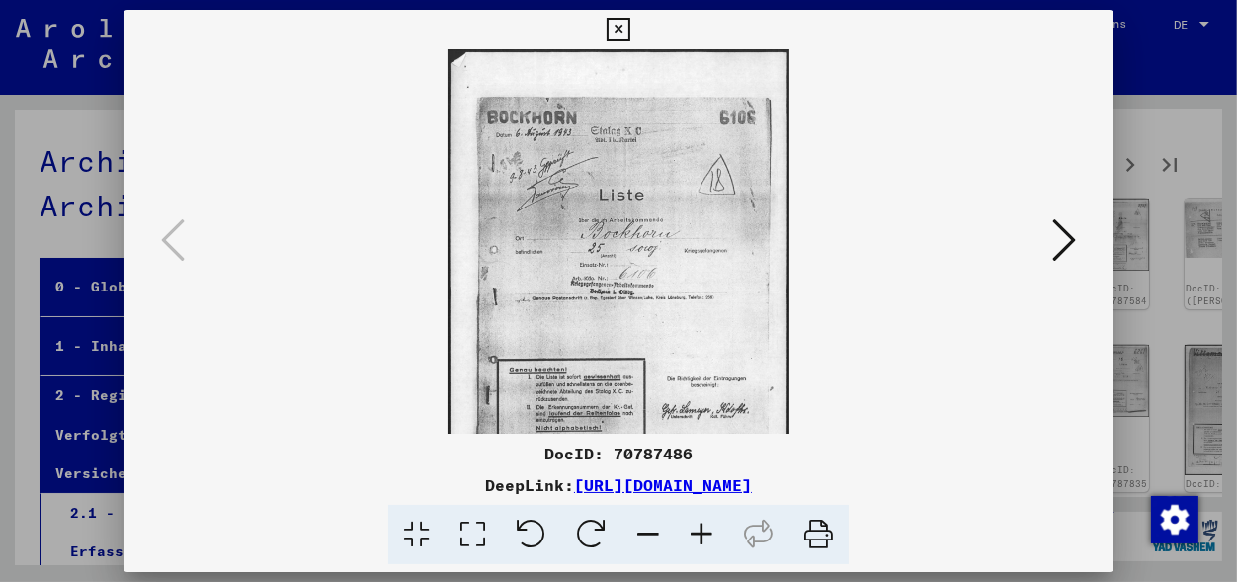
click at [696, 530] on icon at bounding box center [701, 535] width 53 height 60
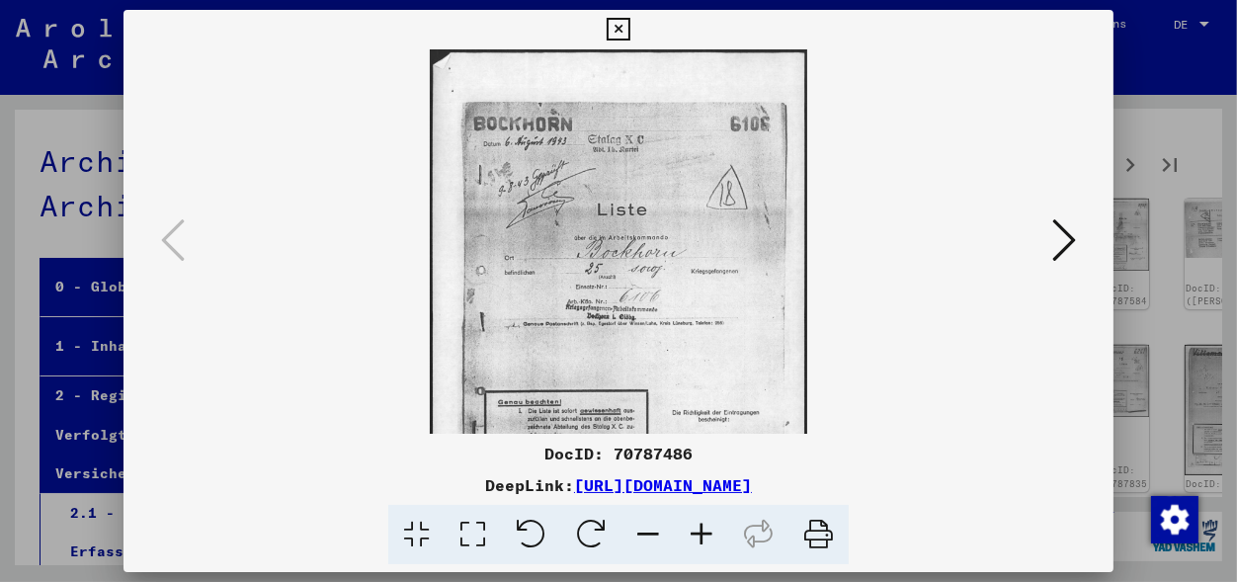
click at [696, 530] on icon at bounding box center [701, 535] width 53 height 60
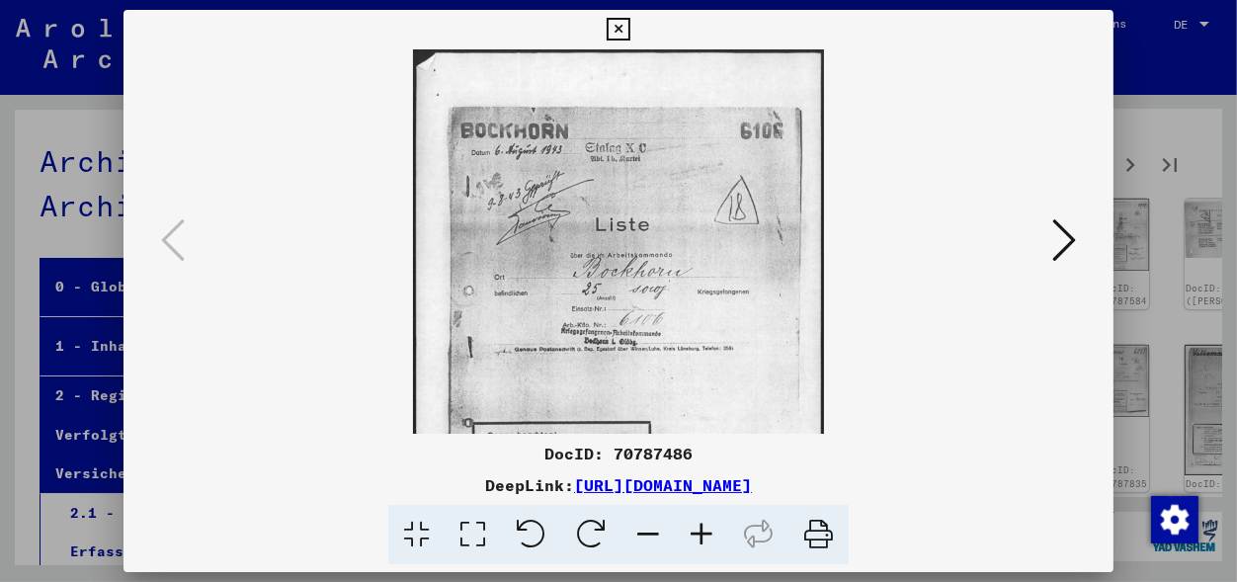
click at [697, 530] on icon at bounding box center [701, 535] width 53 height 60
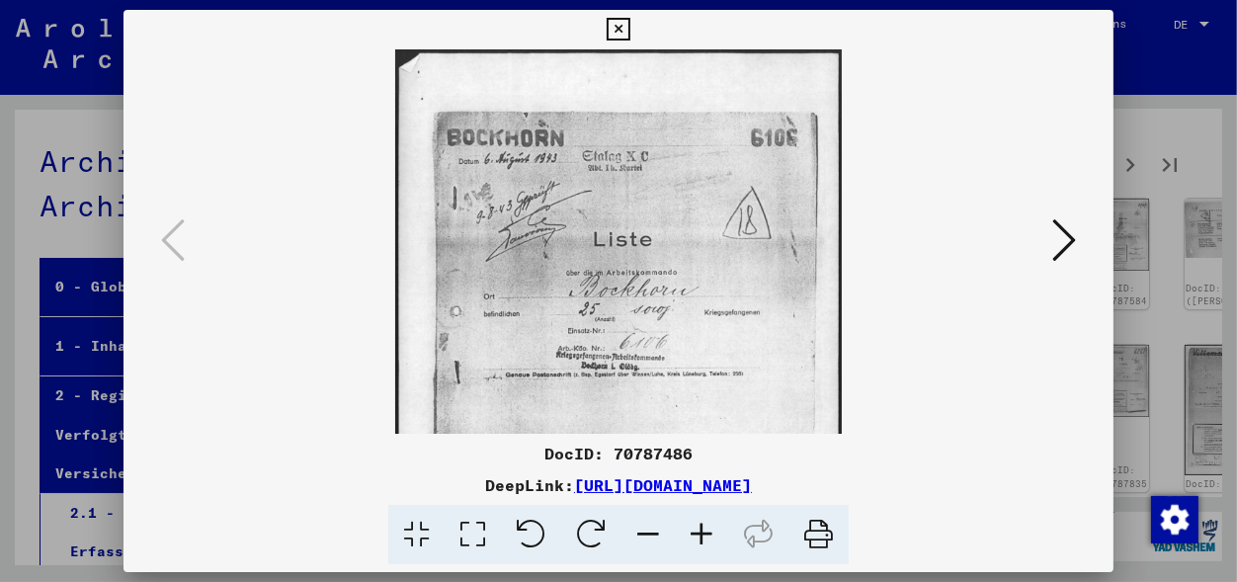
click at [697, 530] on icon at bounding box center [701, 535] width 53 height 60
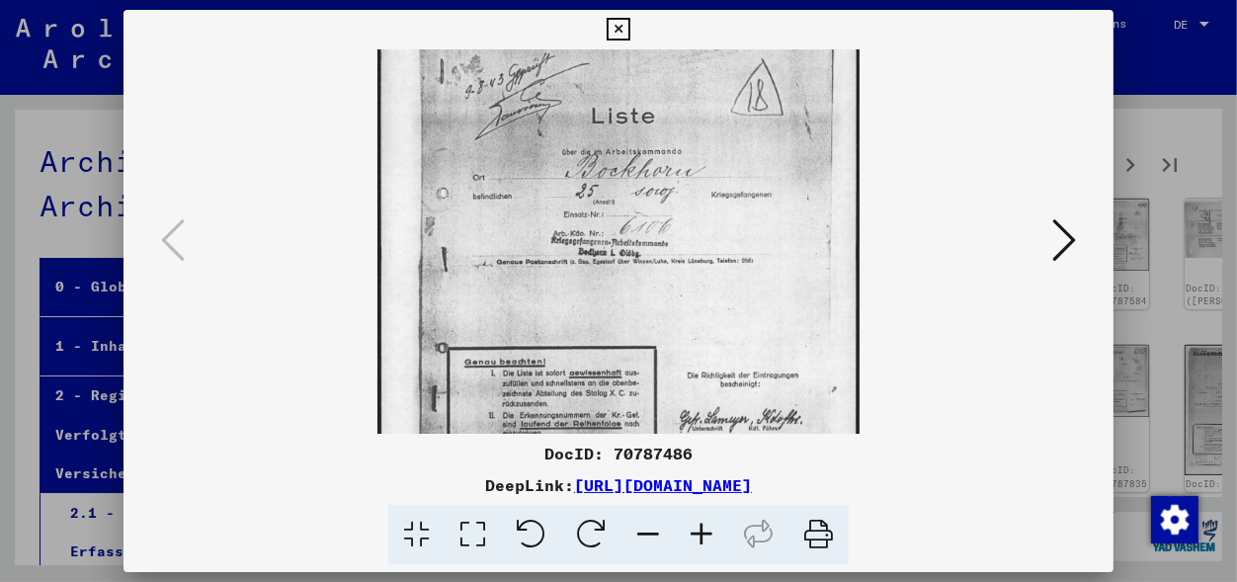
drag, startPoint x: 759, startPoint y: 391, endPoint x: 726, endPoint y: 161, distance: 232.4
click at [735, 201] on img at bounding box center [617, 251] width 481 height 681
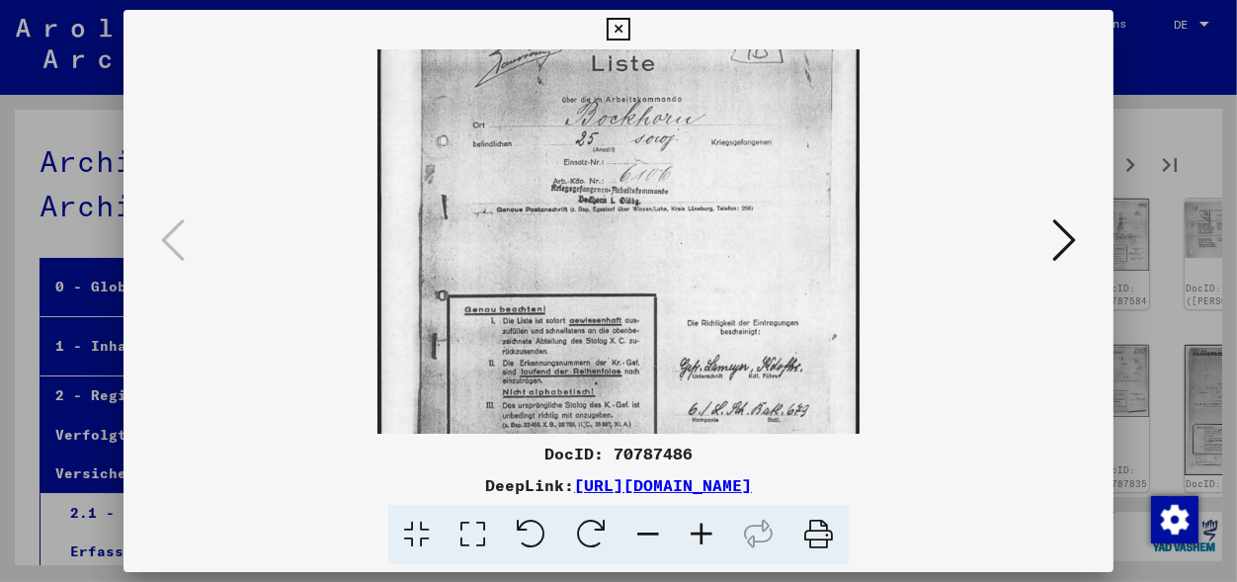
drag, startPoint x: 711, startPoint y: 121, endPoint x: 702, endPoint y: 106, distance: 17.3
click at [703, 107] on img at bounding box center [617, 199] width 481 height 681
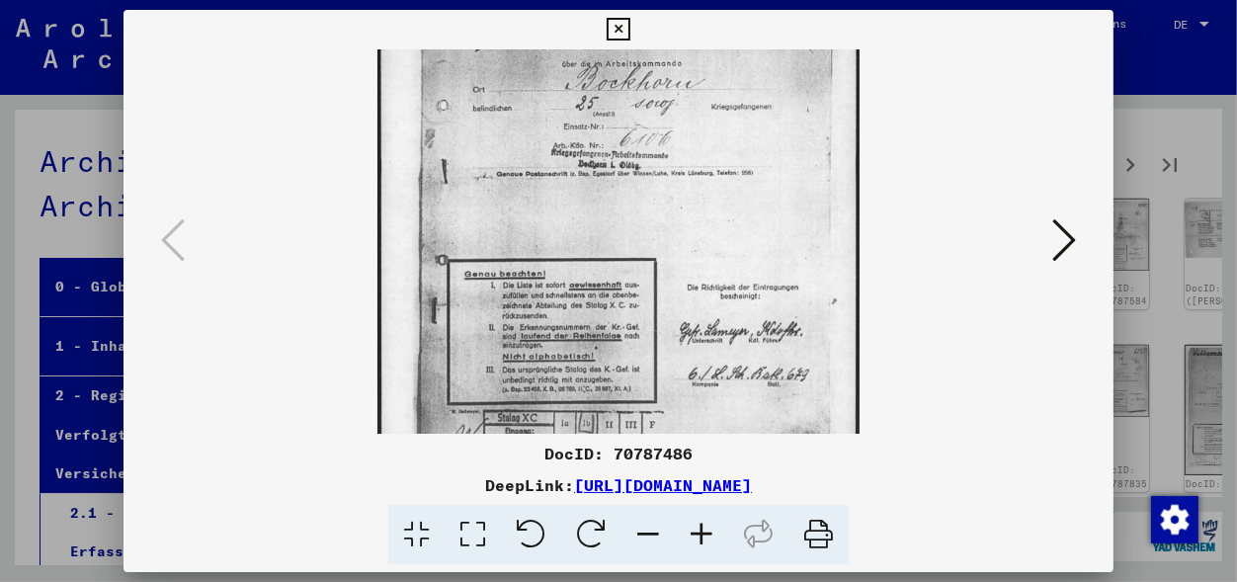
click at [701, 101] on img at bounding box center [617, 163] width 481 height 681
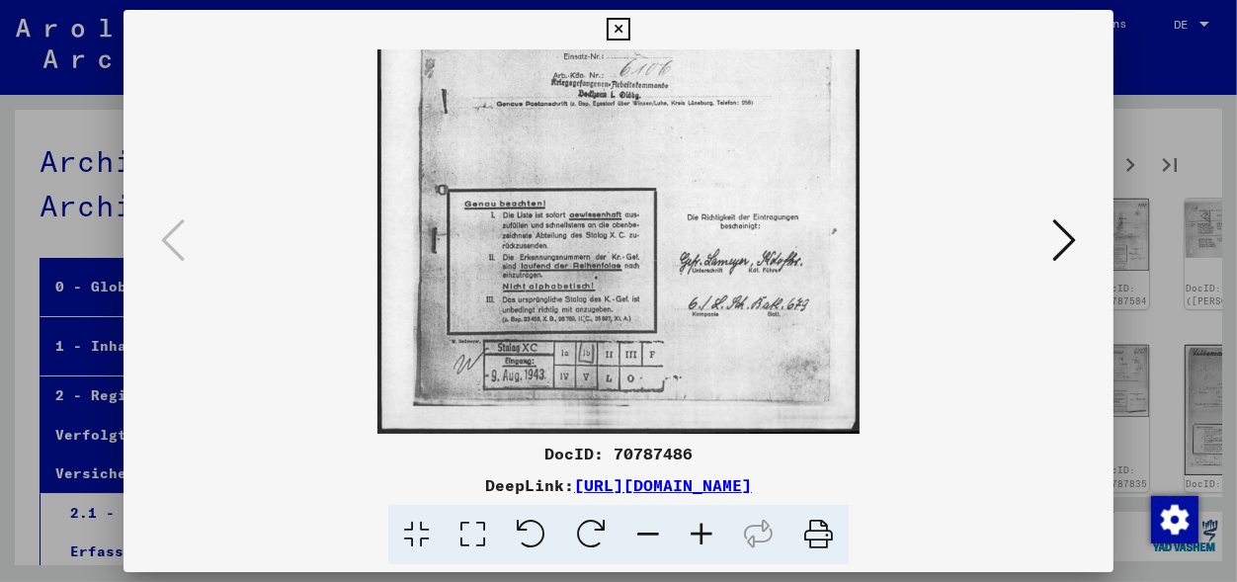
scroll to position [295, 0]
drag, startPoint x: 690, startPoint y: 254, endPoint x: 658, endPoint y: 110, distance: 147.8
click at [658, 110] on img at bounding box center [617, 94] width 481 height 681
click at [1066, 248] on icon at bounding box center [1064, 239] width 24 height 47
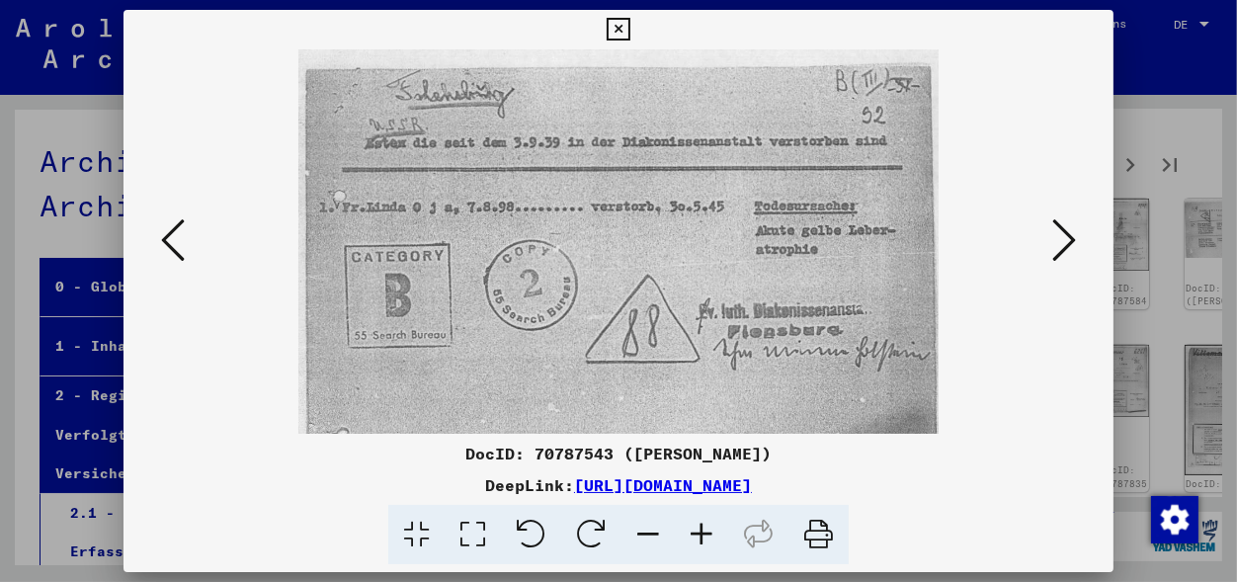
click at [1066, 248] on icon at bounding box center [1064, 239] width 24 height 47
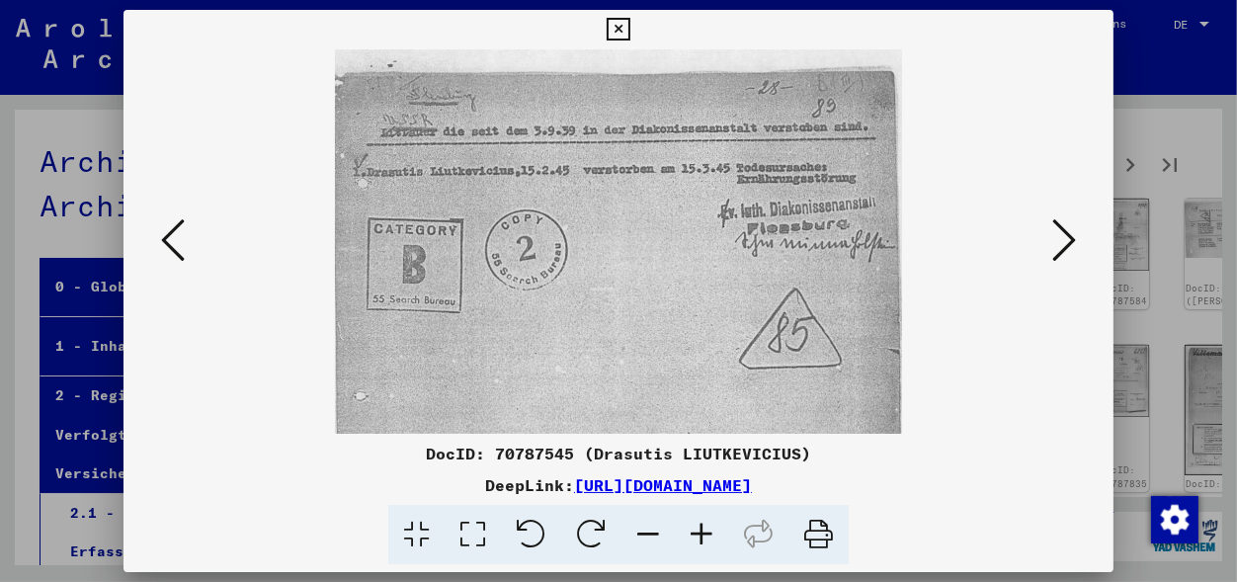
click at [1066, 248] on icon at bounding box center [1064, 239] width 24 height 47
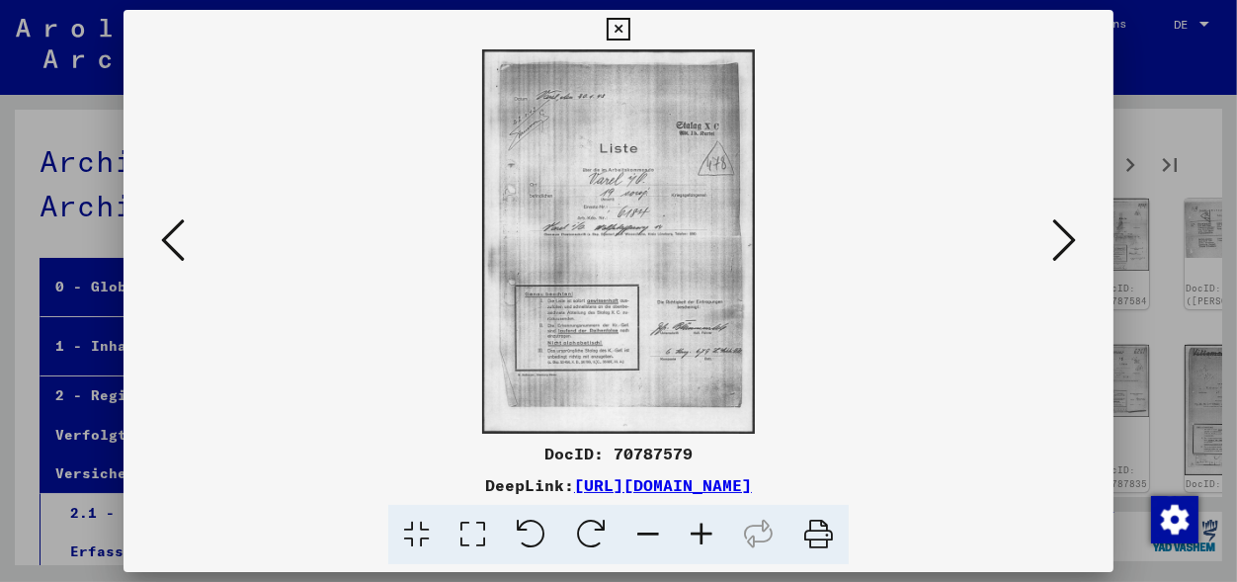
click at [1062, 245] on icon at bounding box center [1064, 239] width 24 height 47
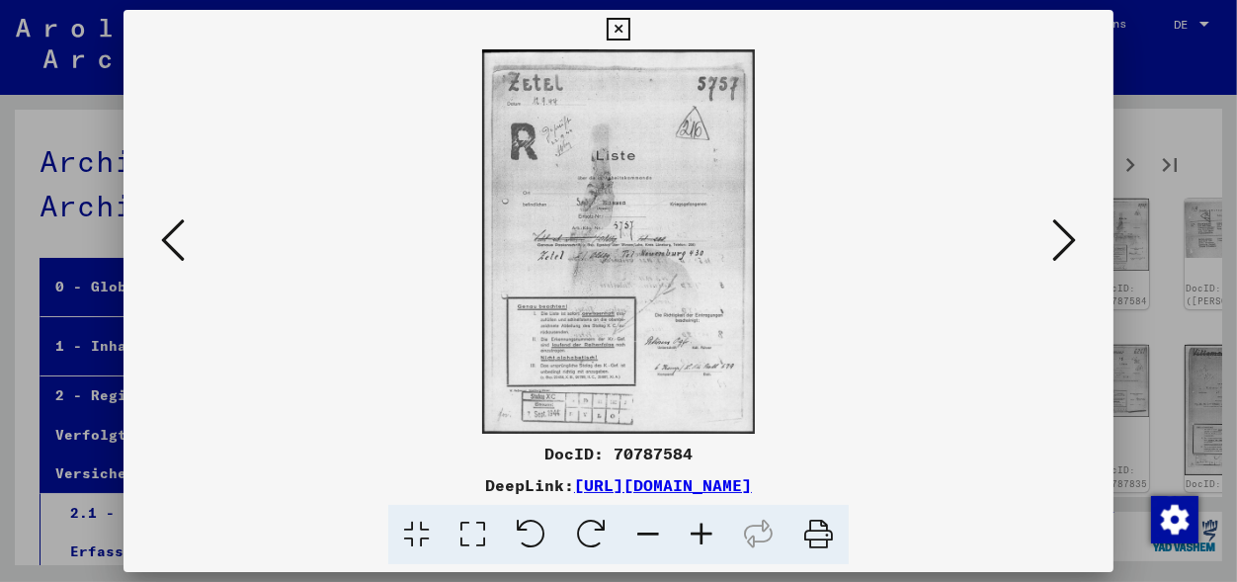
click at [1062, 245] on icon at bounding box center [1064, 239] width 24 height 47
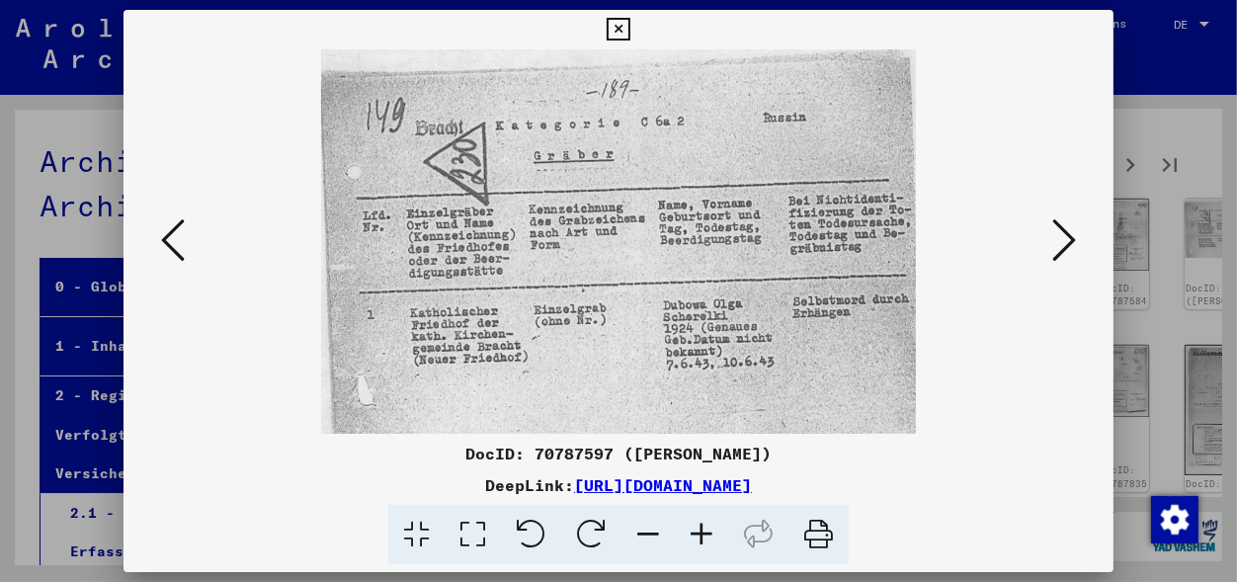
click at [1070, 244] on icon at bounding box center [1064, 239] width 24 height 47
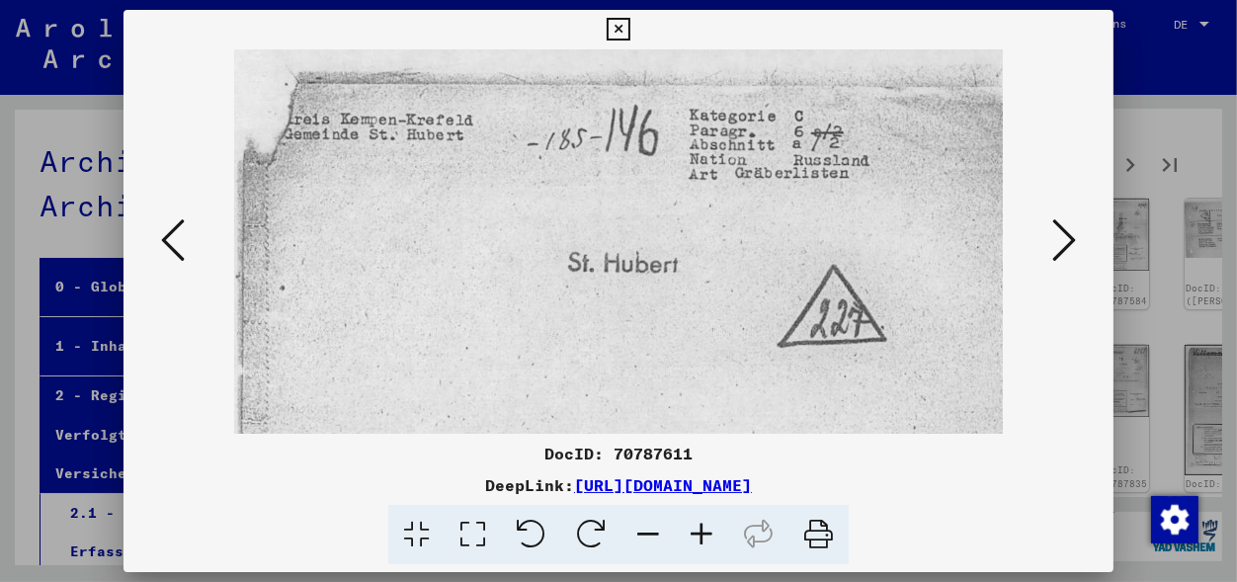
click at [1070, 244] on icon at bounding box center [1064, 239] width 24 height 47
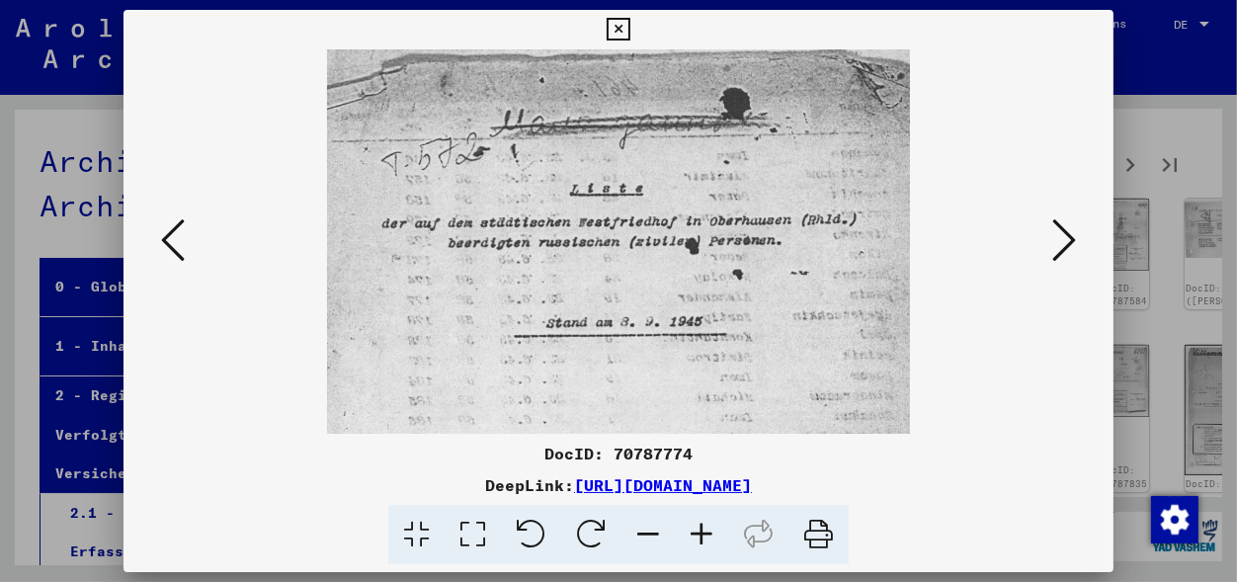
click at [1070, 246] on icon at bounding box center [1064, 239] width 24 height 47
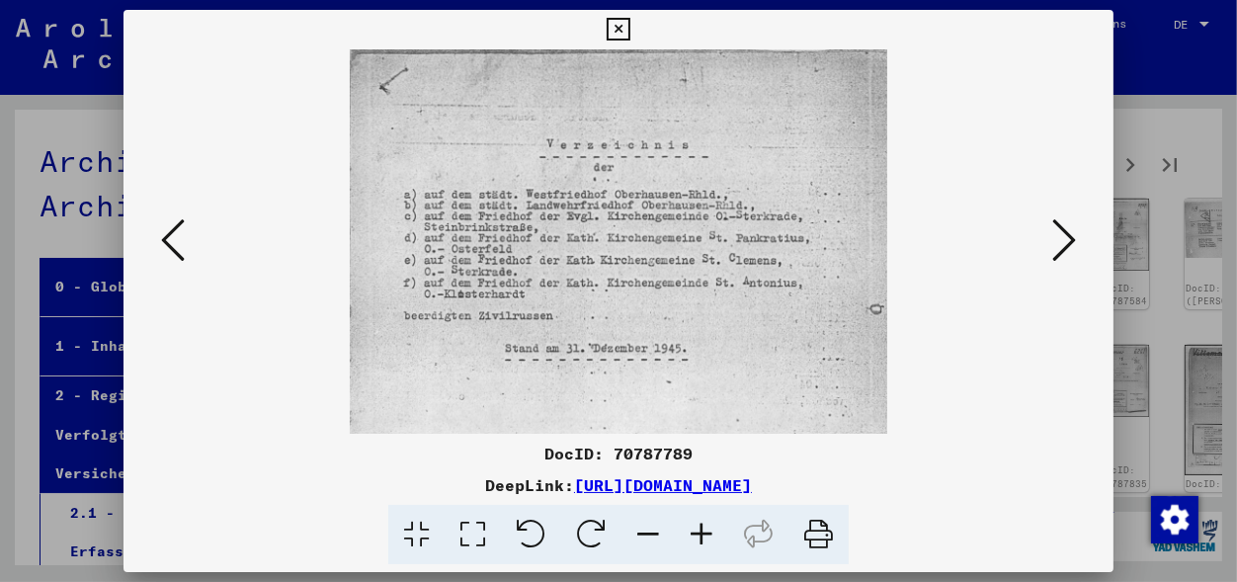
click at [1070, 246] on icon at bounding box center [1064, 239] width 24 height 47
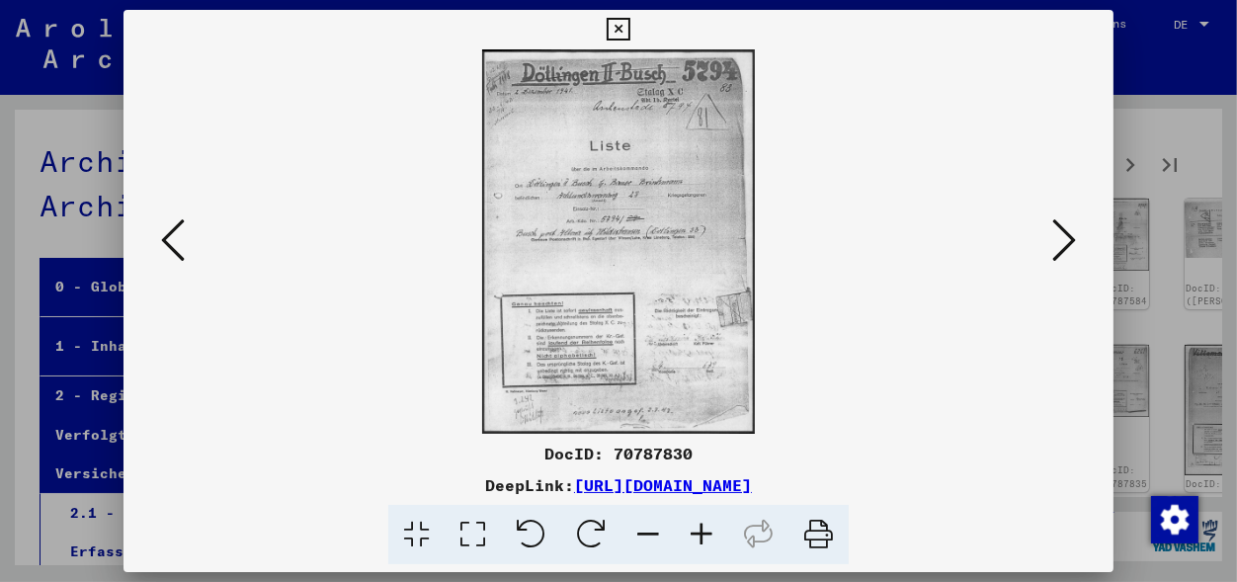
click at [1070, 246] on icon at bounding box center [1064, 239] width 24 height 47
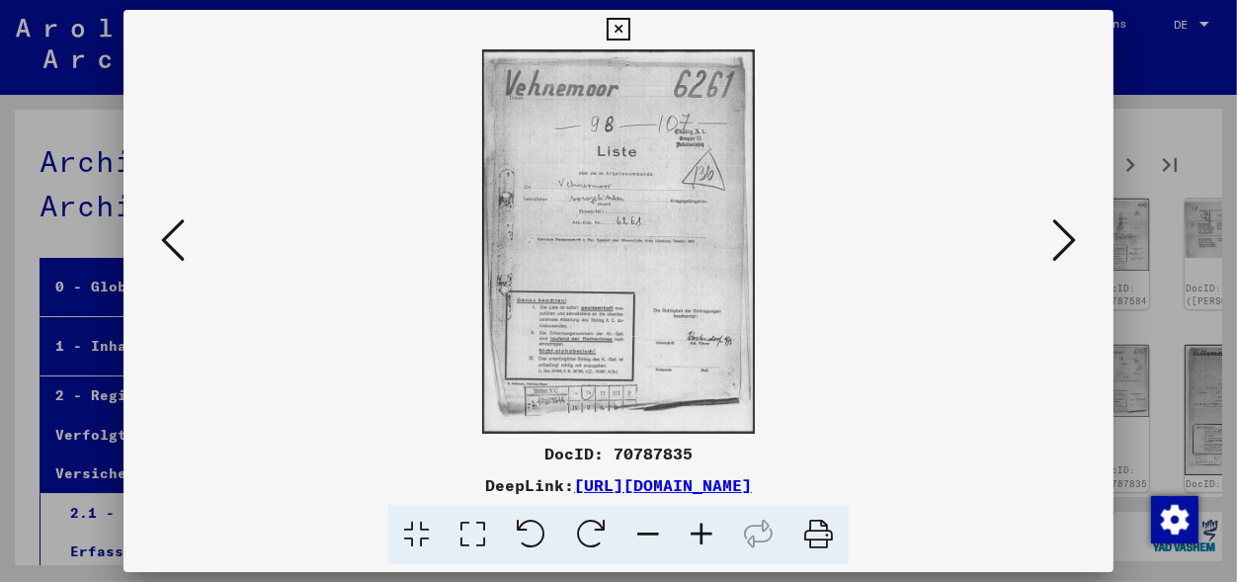
click at [1070, 246] on icon at bounding box center [1064, 239] width 24 height 47
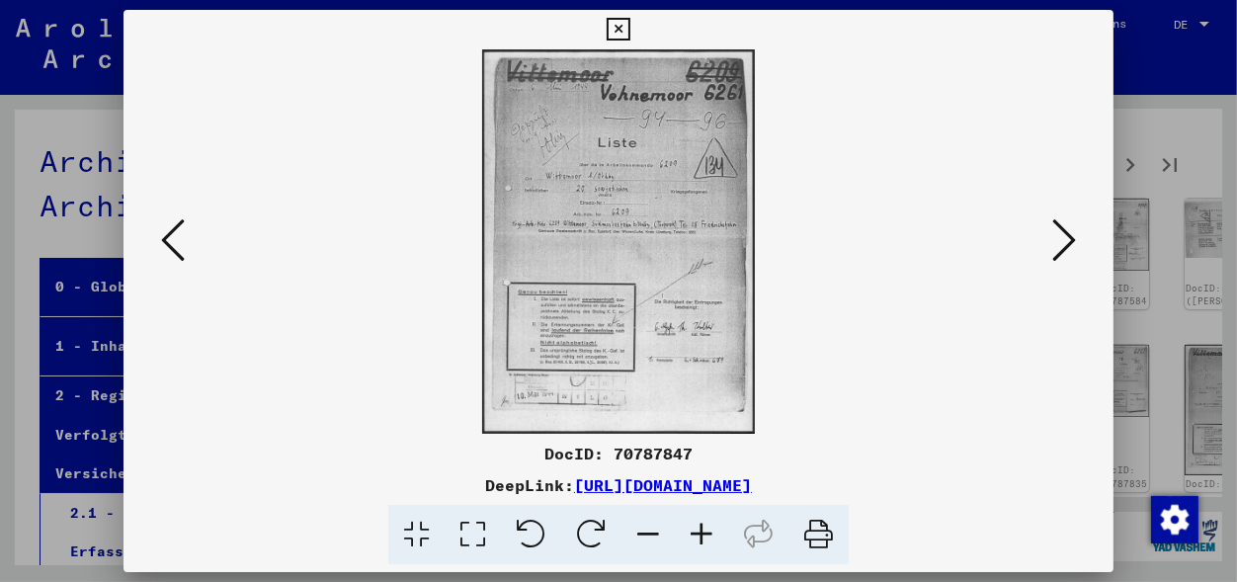
click at [1070, 246] on icon at bounding box center [1064, 239] width 24 height 47
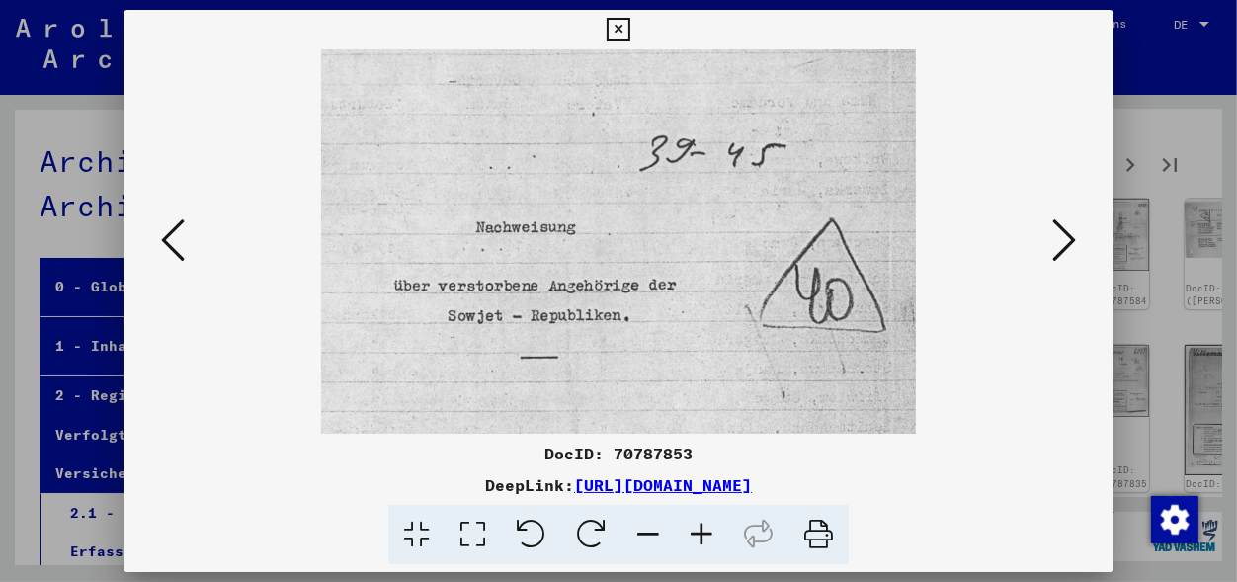
click at [1070, 246] on icon at bounding box center [1064, 239] width 24 height 47
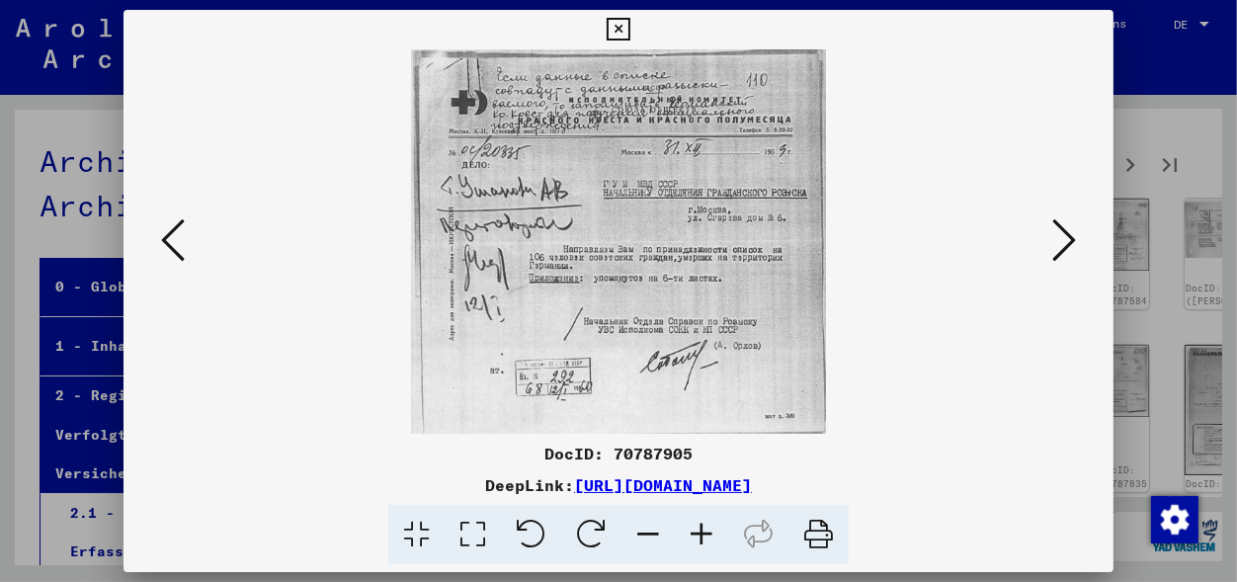
click at [706, 528] on icon at bounding box center [701, 535] width 53 height 60
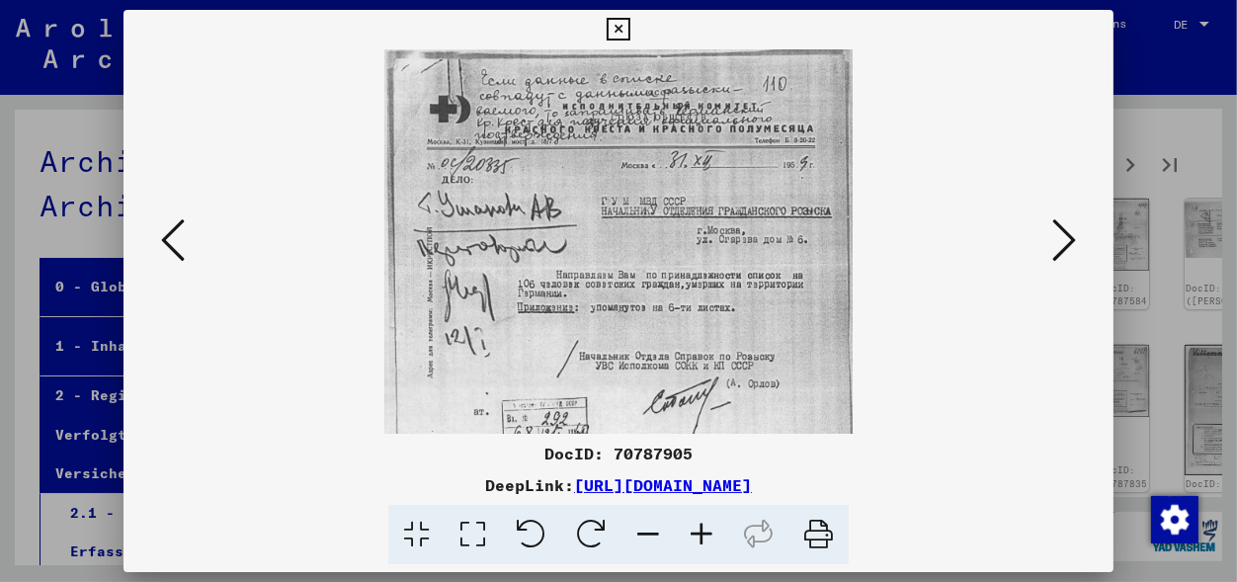
click at [706, 528] on icon at bounding box center [701, 535] width 53 height 60
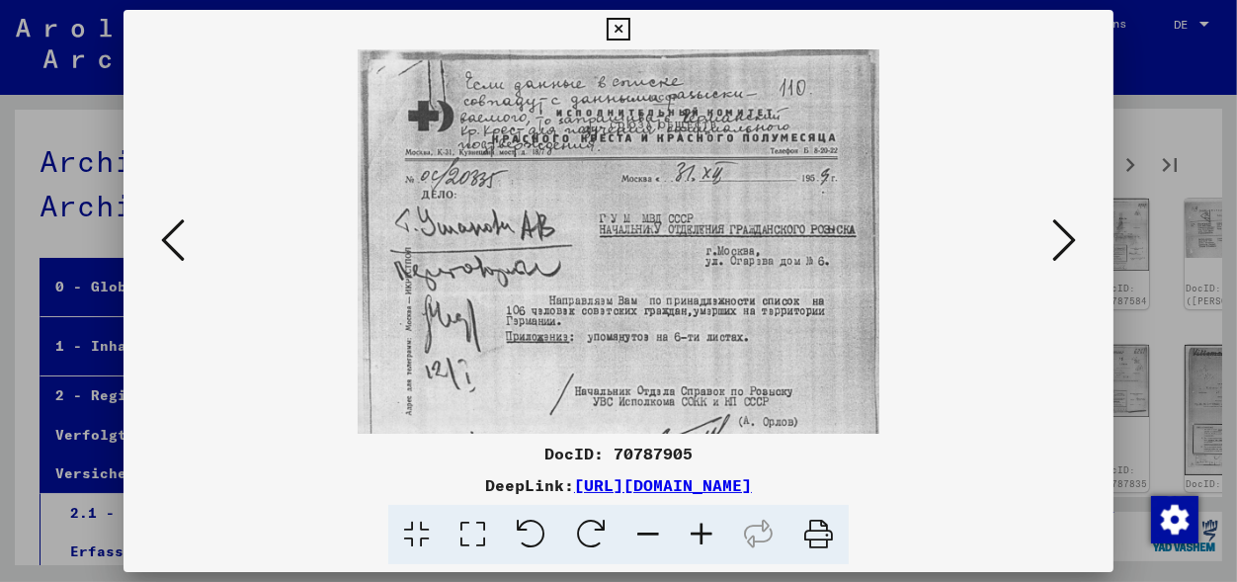
click at [706, 528] on icon at bounding box center [701, 535] width 53 height 60
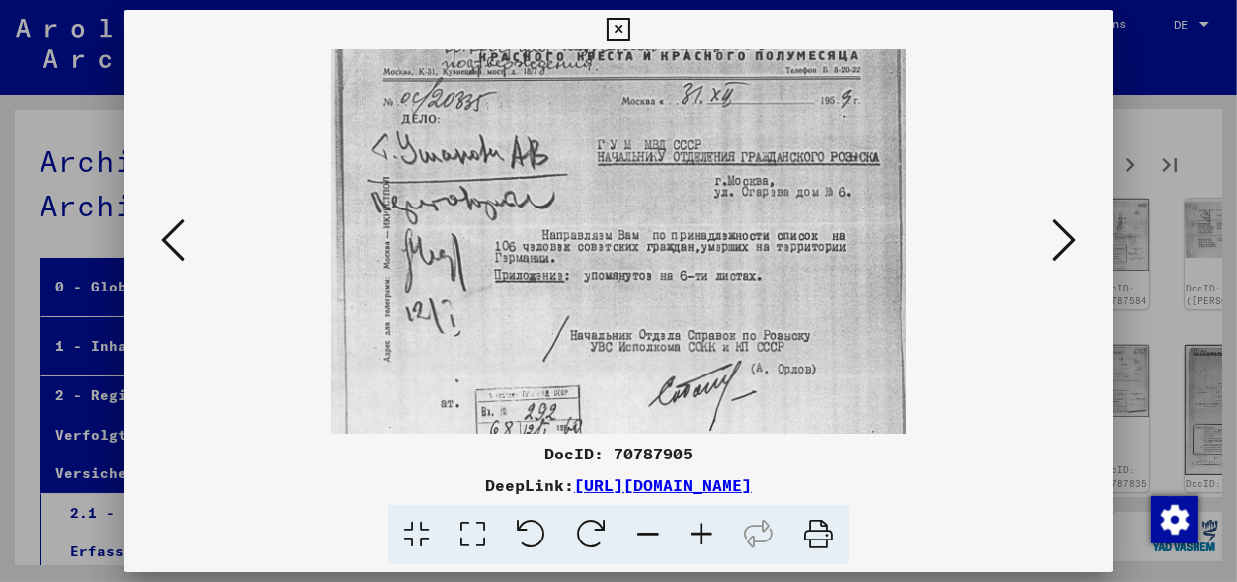
scroll to position [126, 0]
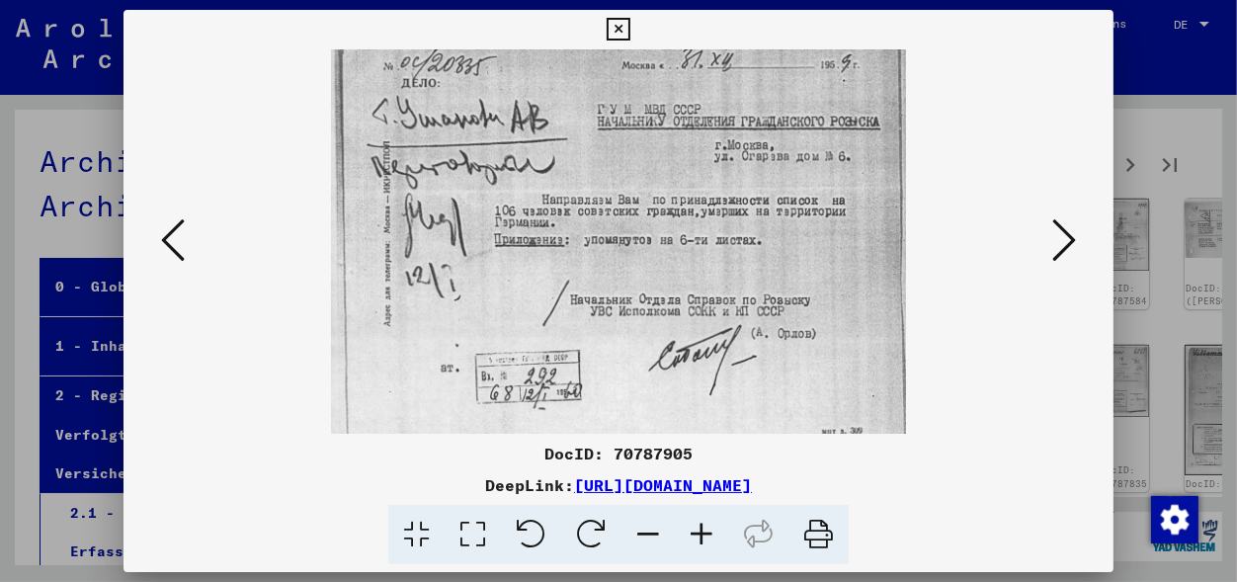
drag, startPoint x: 759, startPoint y: 287, endPoint x: 748, endPoint y: 193, distance: 95.4
click at [748, 193] on img at bounding box center [618, 189] width 575 height 532
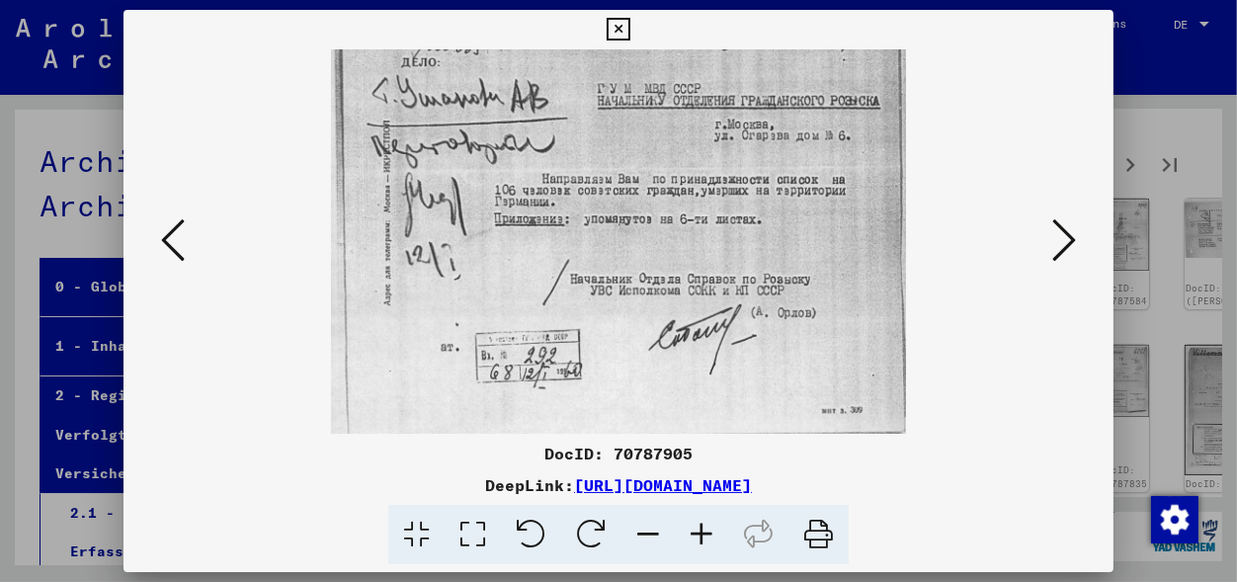
drag, startPoint x: 718, startPoint y: 290, endPoint x: 712, endPoint y: 175, distance: 115.7
click at [712, 177] on img at bounding box center [618, 168] width 575 height 532
click at [1072, 247] on icon at bounding box center [1064, 239] width 24 height 47
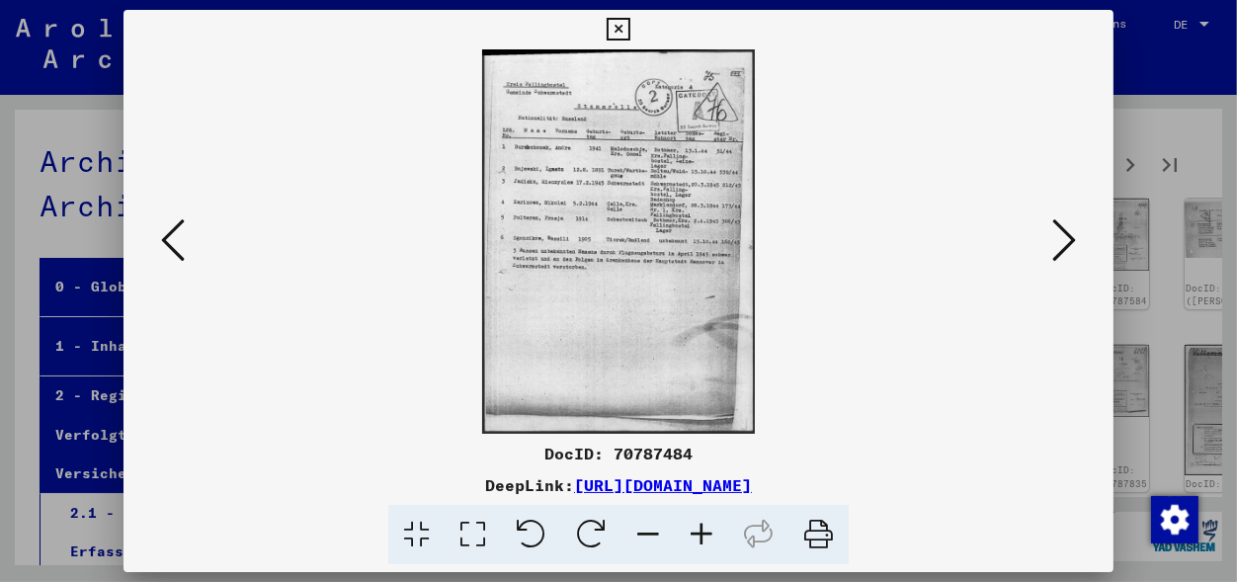
scroll to position [0, 0]
click at [697, 536] on icon at bounding box center [701, 535] width 53 height 60
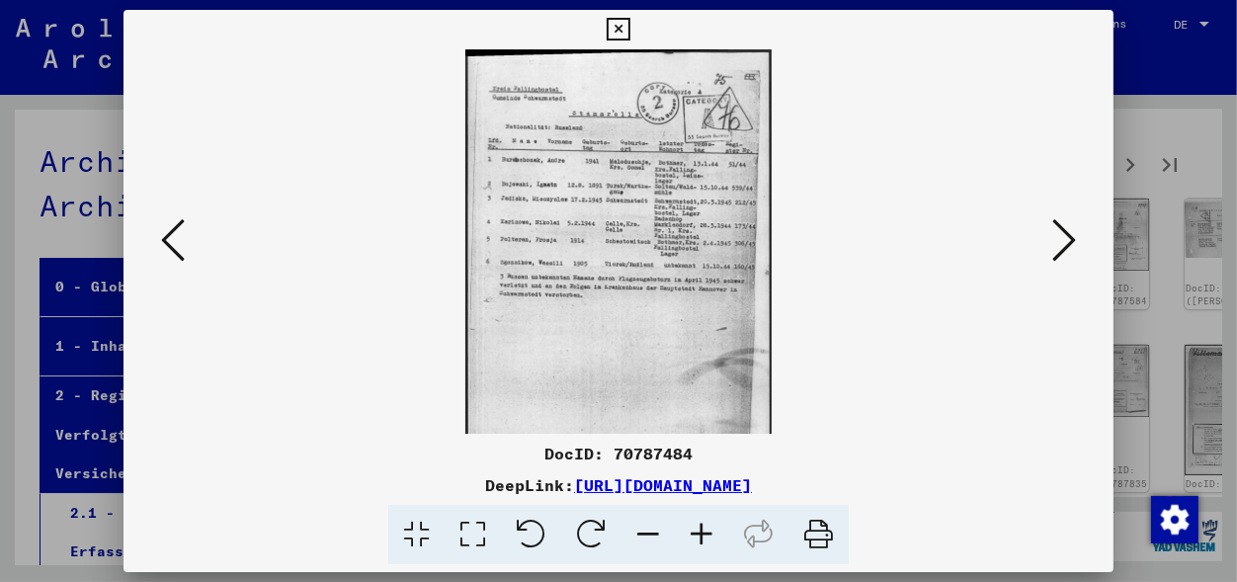
click at [697, 536] on icon at bounding box center [701, 535] width 53 height 60
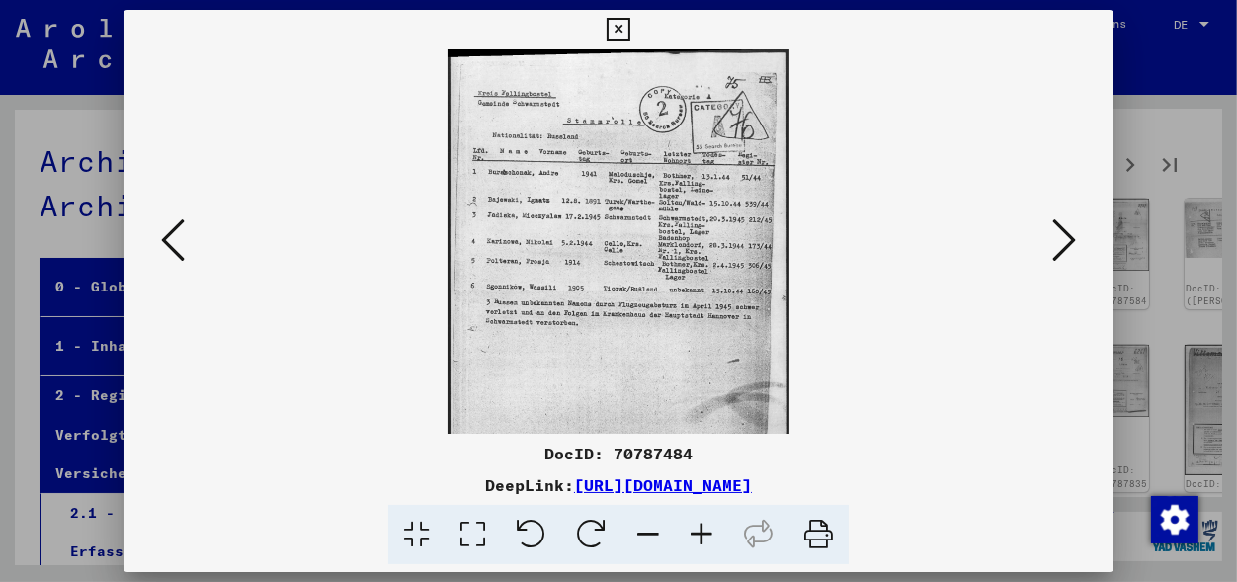
click at [697, 536] on icon at bounding box center [701, 535] width 53 height 60
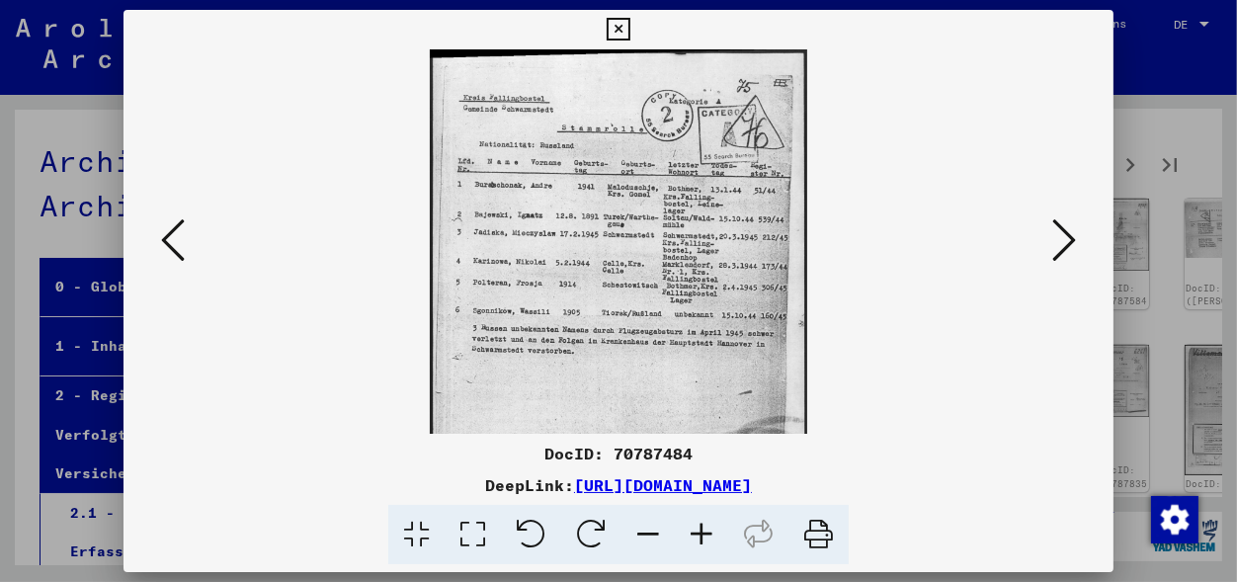
click at [697, 536] on icon at bounding box center [701, 535] width 53 height 60
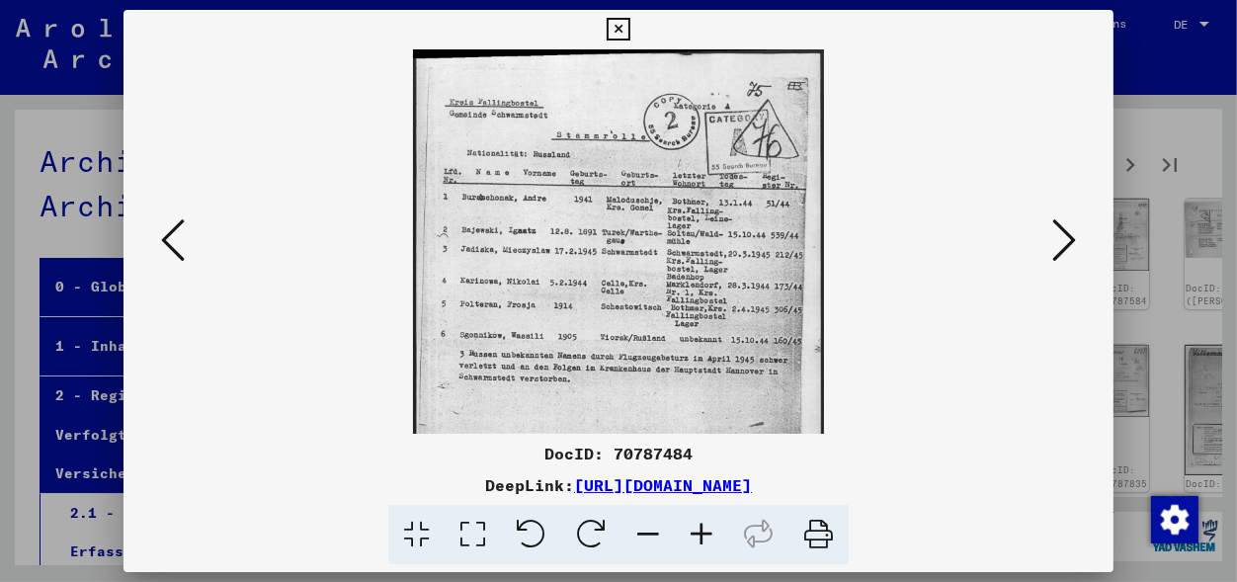
click at [697, 536] on icon at bounding box center [701, 535] width 53 height 60
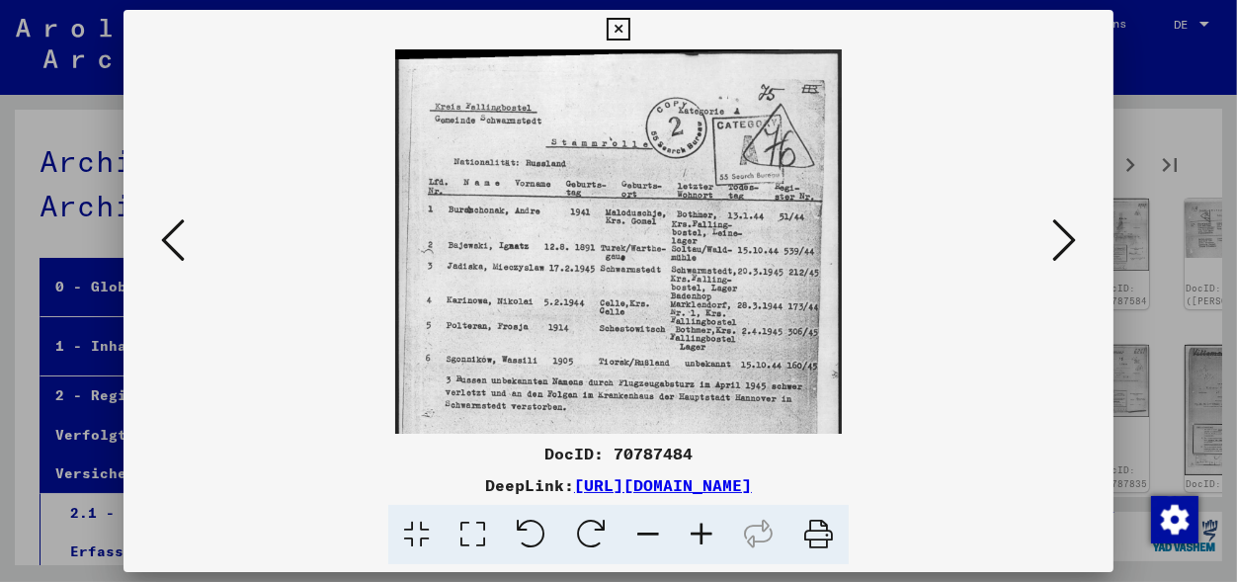
scroll to position [2, 0]
click at [691, 336] on img at bounding box center [618, 362] width 446 height 631
click at [700, 539] on icon at bounding box center [701, 535] width 53 height 60
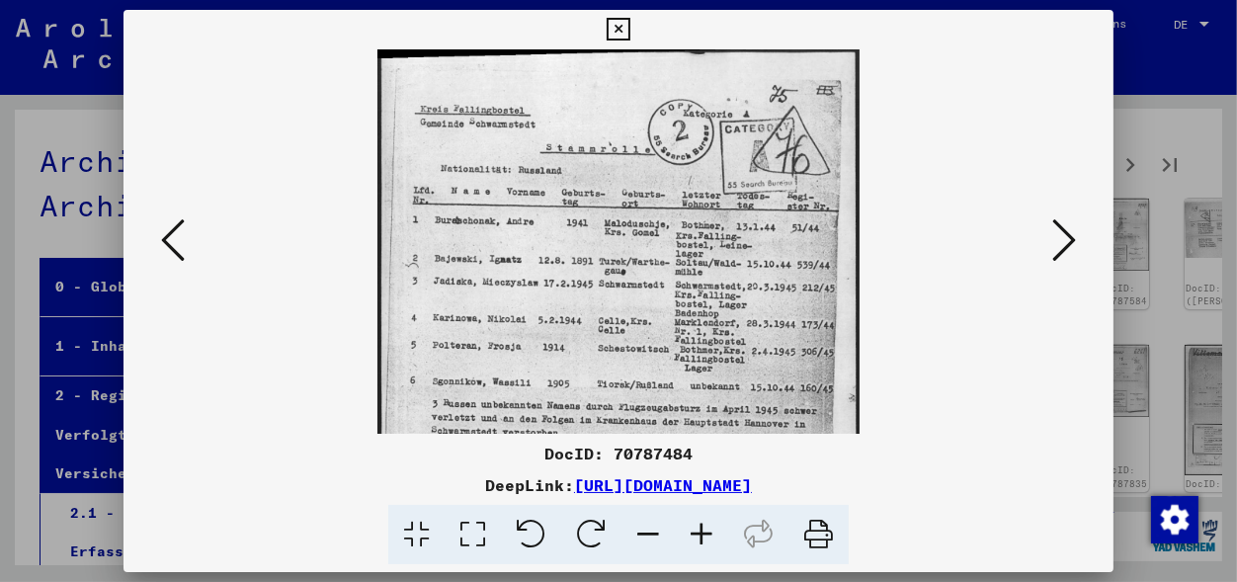
click at [700, 539] on icon at bounding box center [701, 535] width 53 height 60
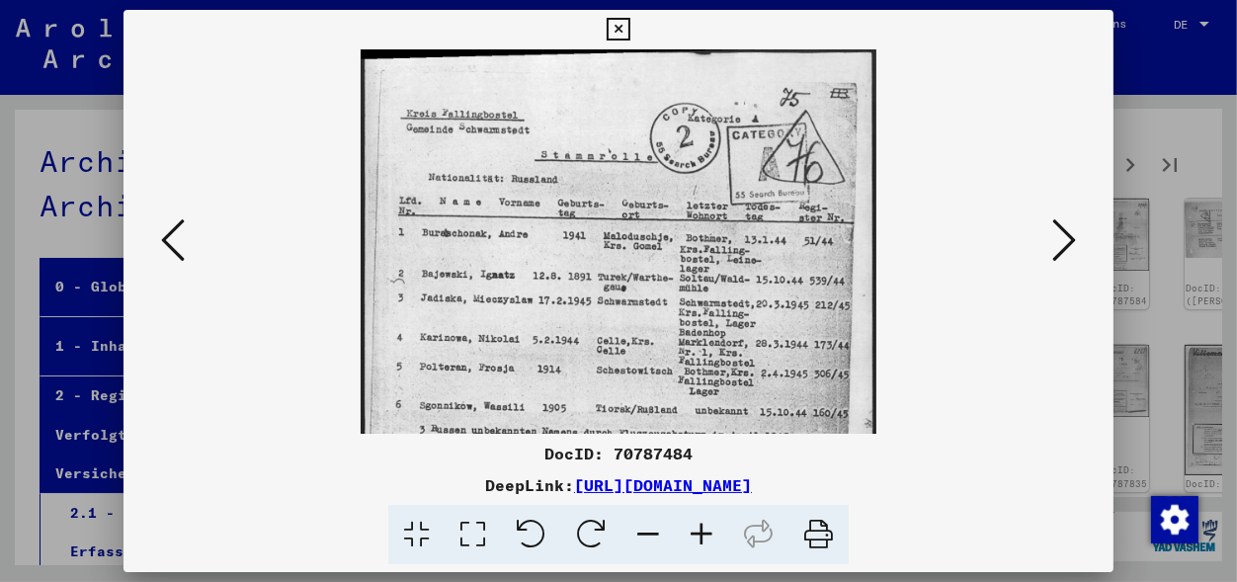
click at [700, 539] on icon at bounding box center [701, 535] width 53 height 60
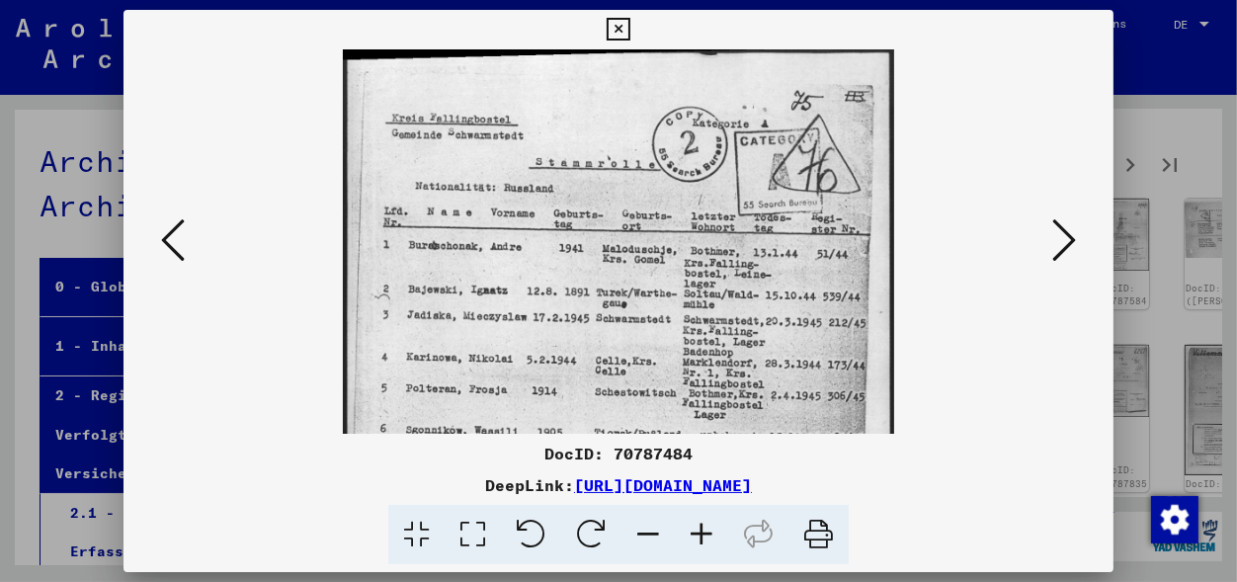
click at [700, 539] on icon at bounding box center [701, 535] width 53 height 60
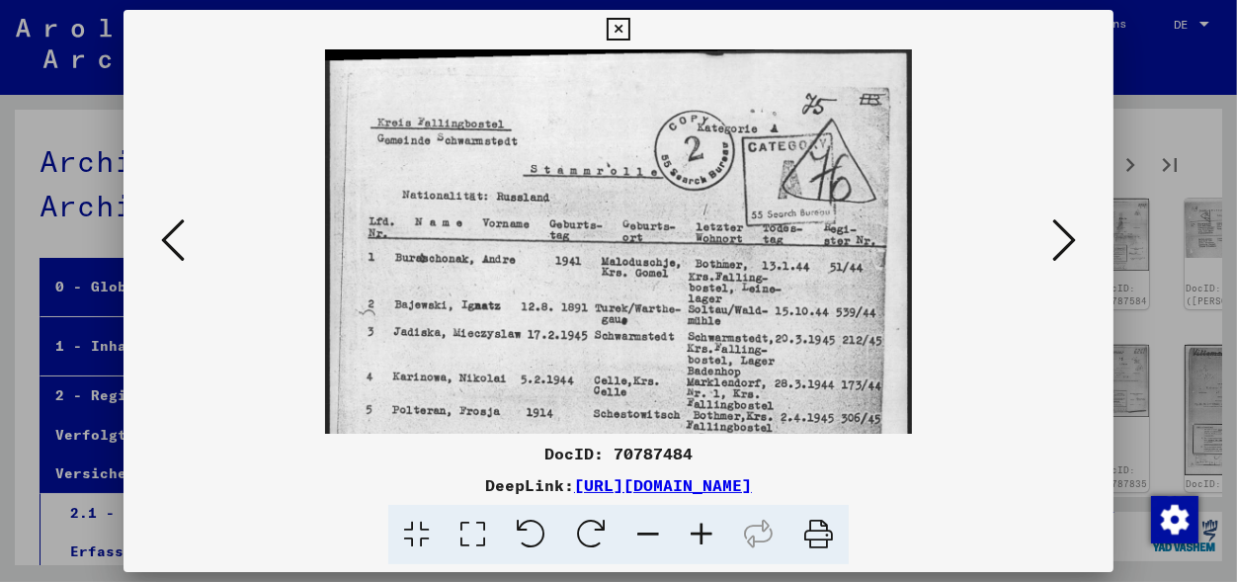
click at [1046, 232] on viewer-one-image at bounding box center [618, 239] width 855 height 384
click at [1060, 239] on icon at bounding box center [1064, 239] width 24 height 47
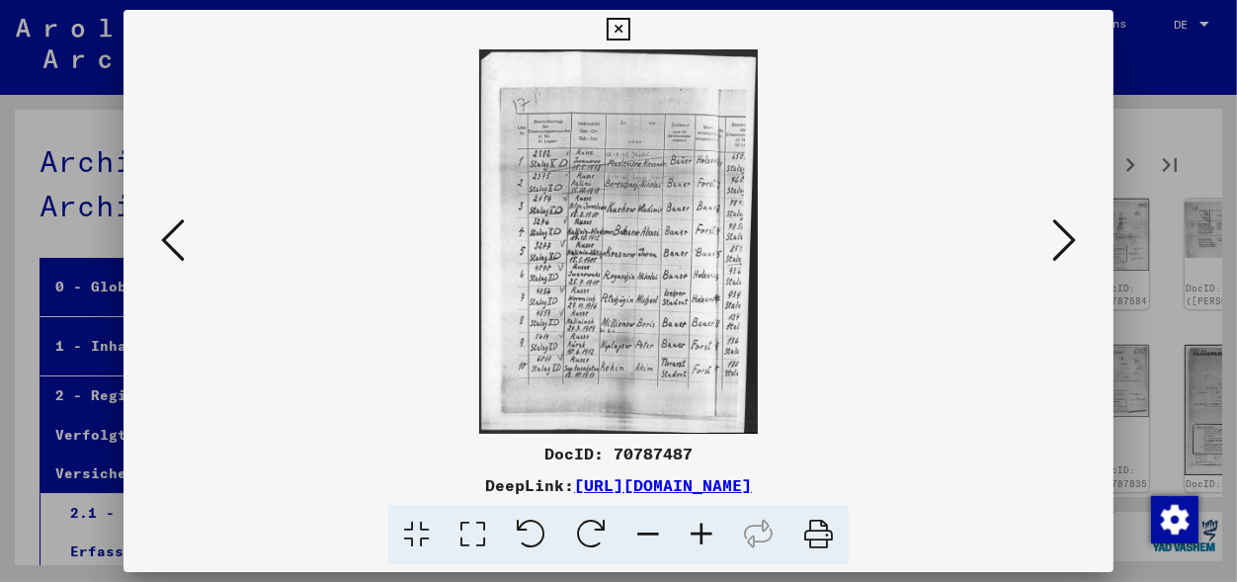
click at [703, 527] on icon at bounding box center [701, 535] width 53 height 60
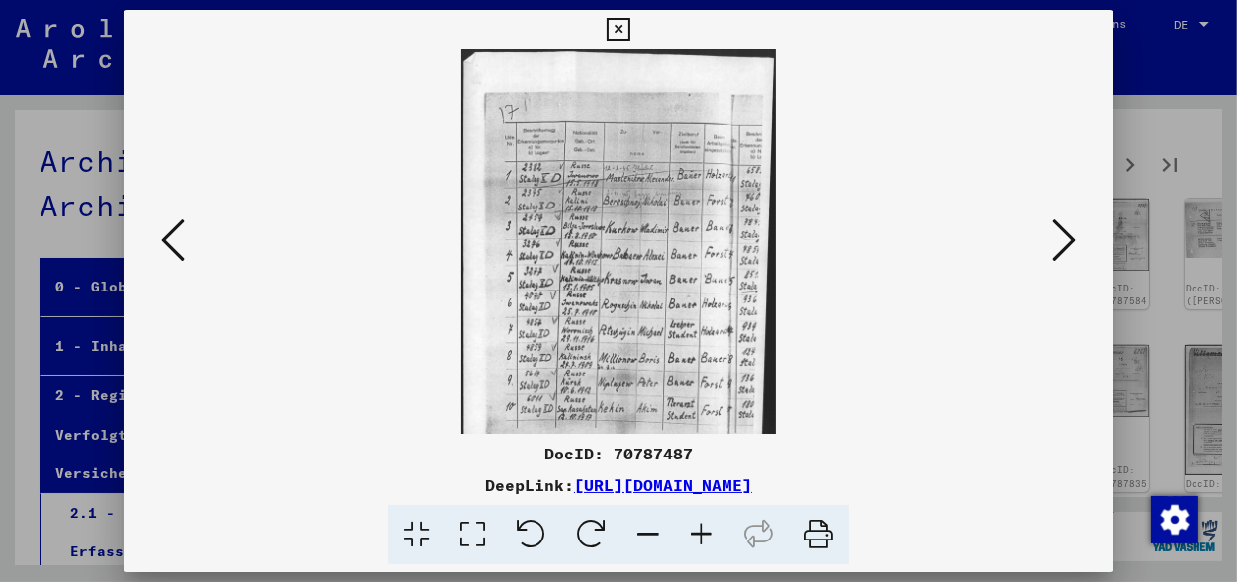
click at [703, 527] on icon at bounding box center [701, 535] width 53 height 60
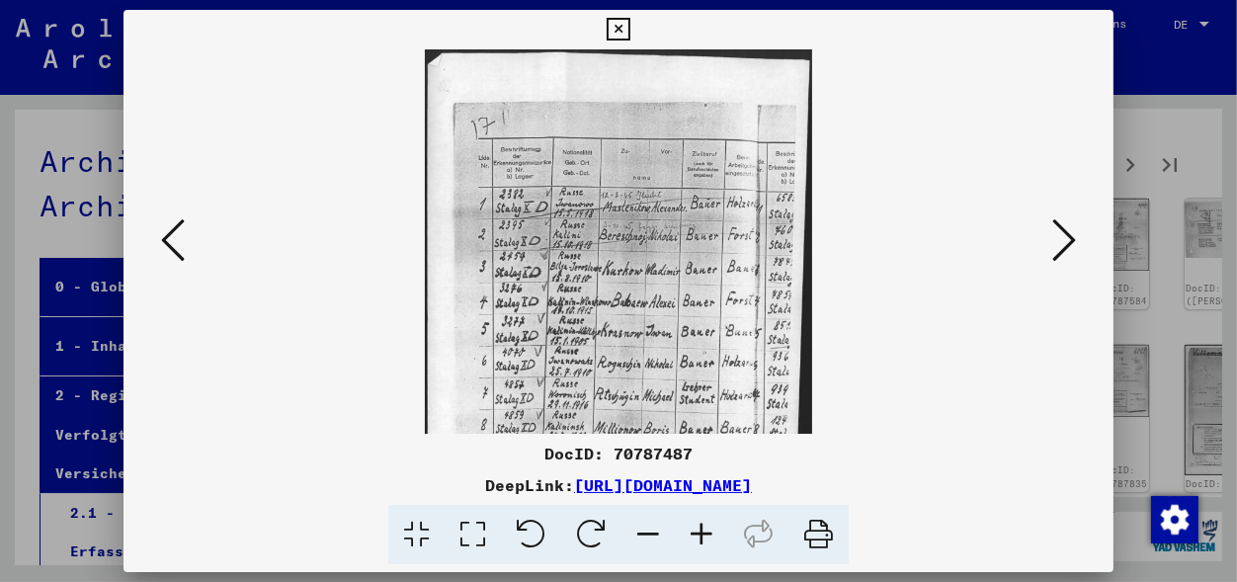
click at [703, 527] on icon at bounding box center [701, 535] width 53 height 60
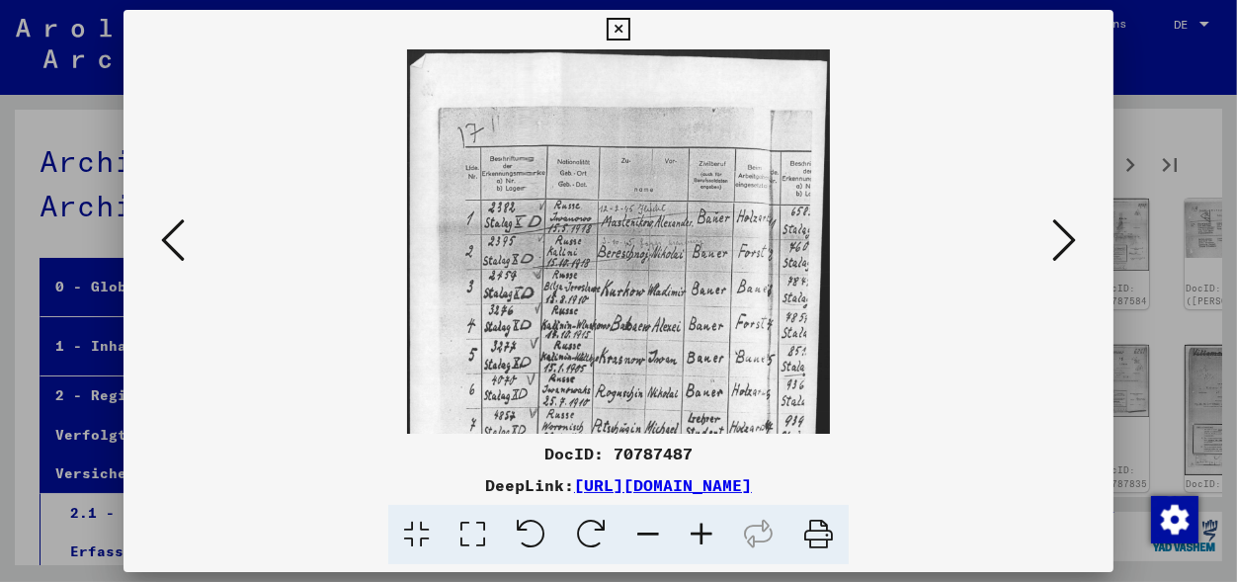
click at [703, 527] on icon at bounding box center [701, 535] width 53 height 60
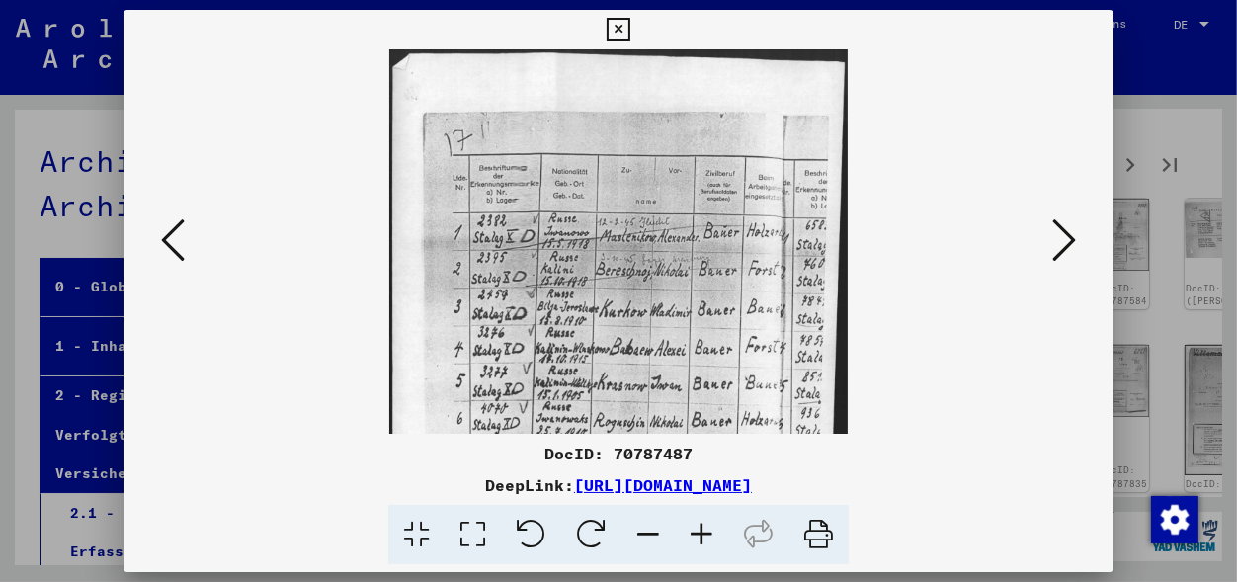
click at [703, 527] on icon at bounding box center [701, 535] width 53 height 60
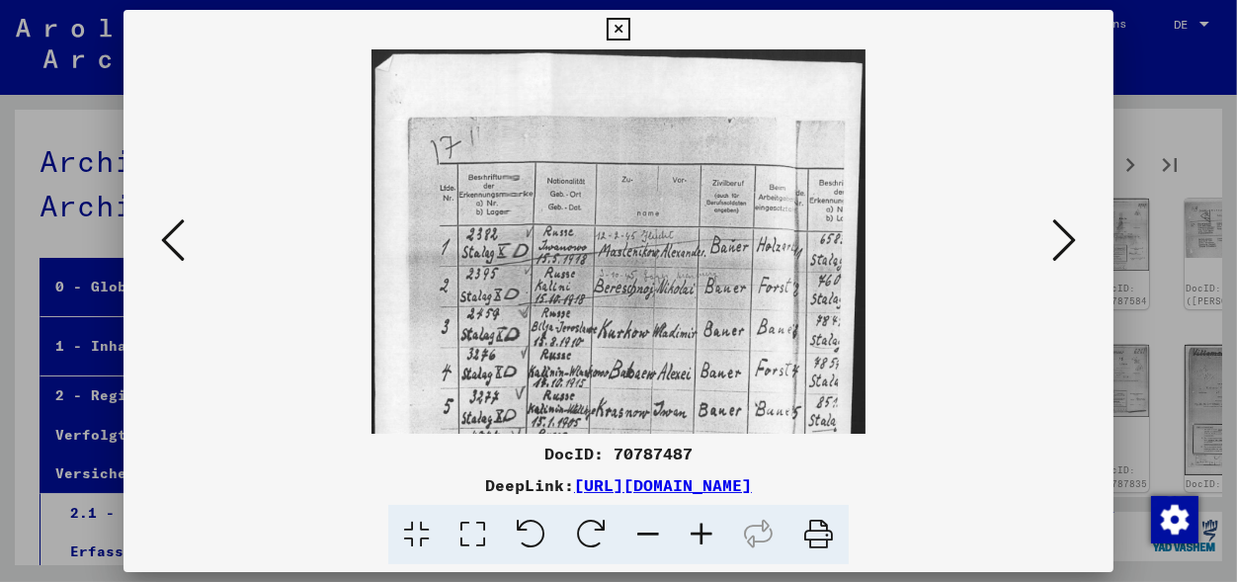
click at [1060, 245] on icon at bounding box center [1064, 239] width 24 height 47
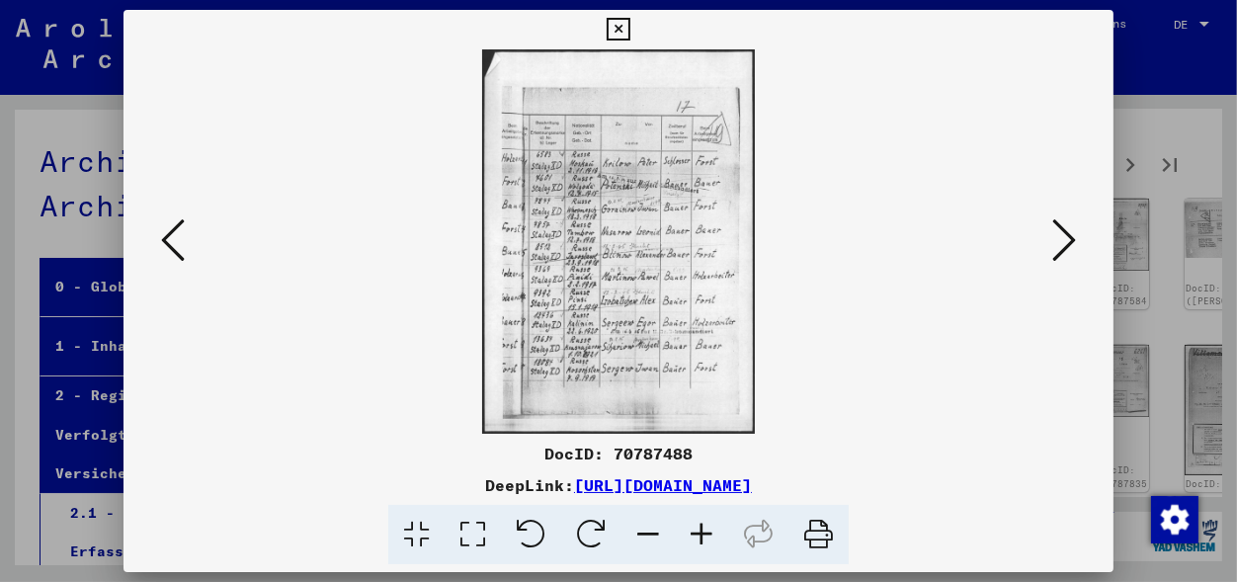
click at [1060, 245] on icon at bounding box center [1064, 239] width 24 height 47
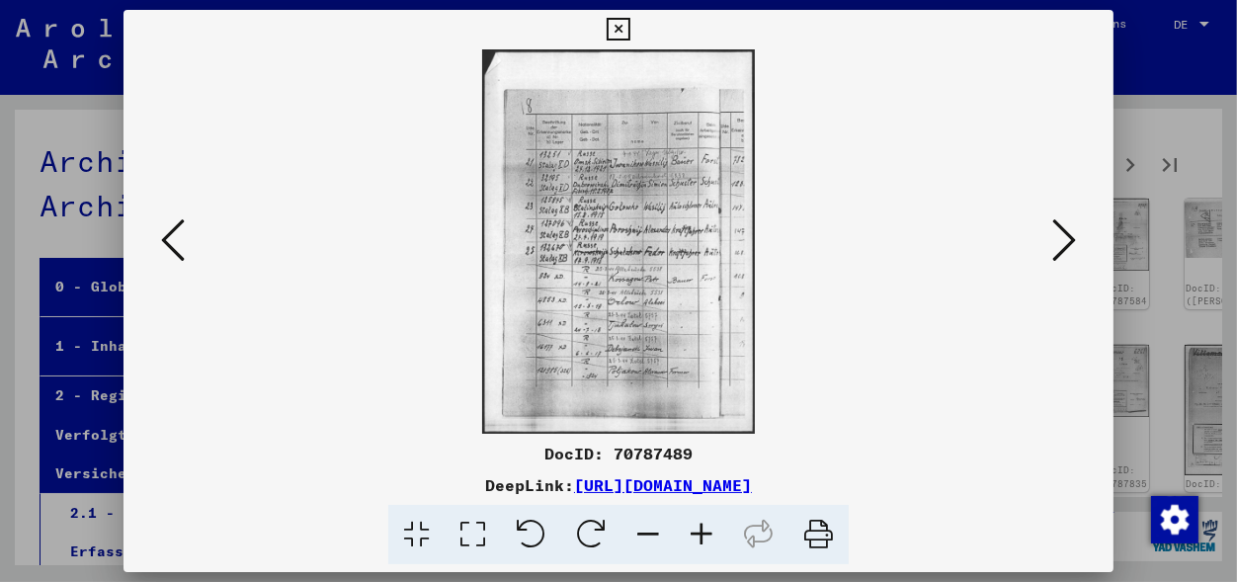
click at [1060, 245] on icon at bounding box center [1064, 239] width 24 height 47
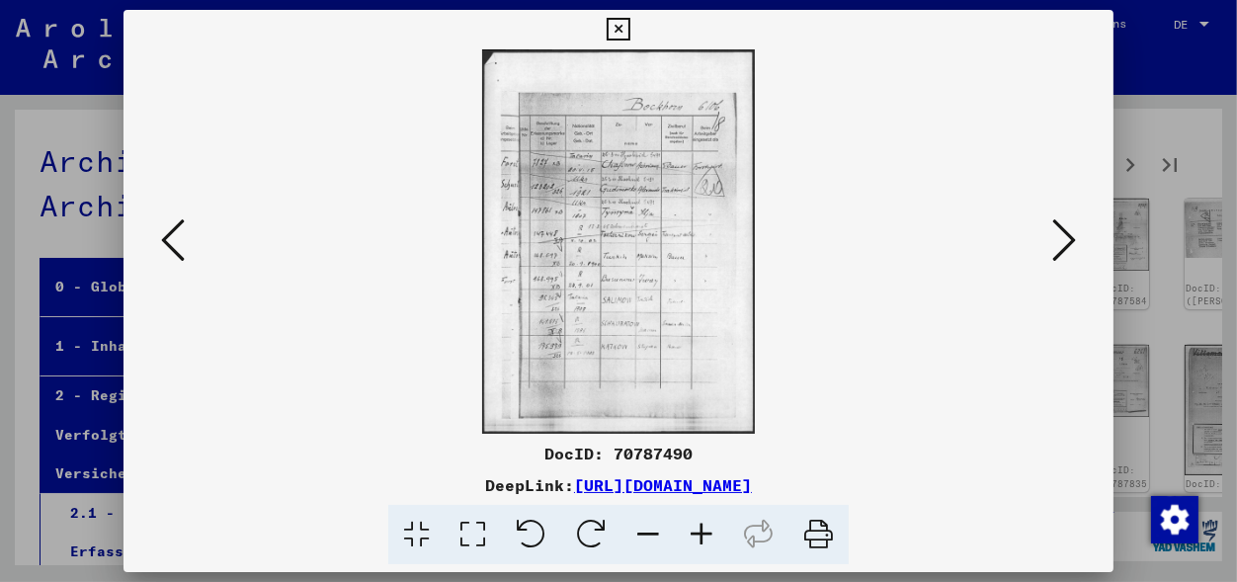
click at [1060, 245] on icon at bounding box center [1064, 239] width 24 height 47
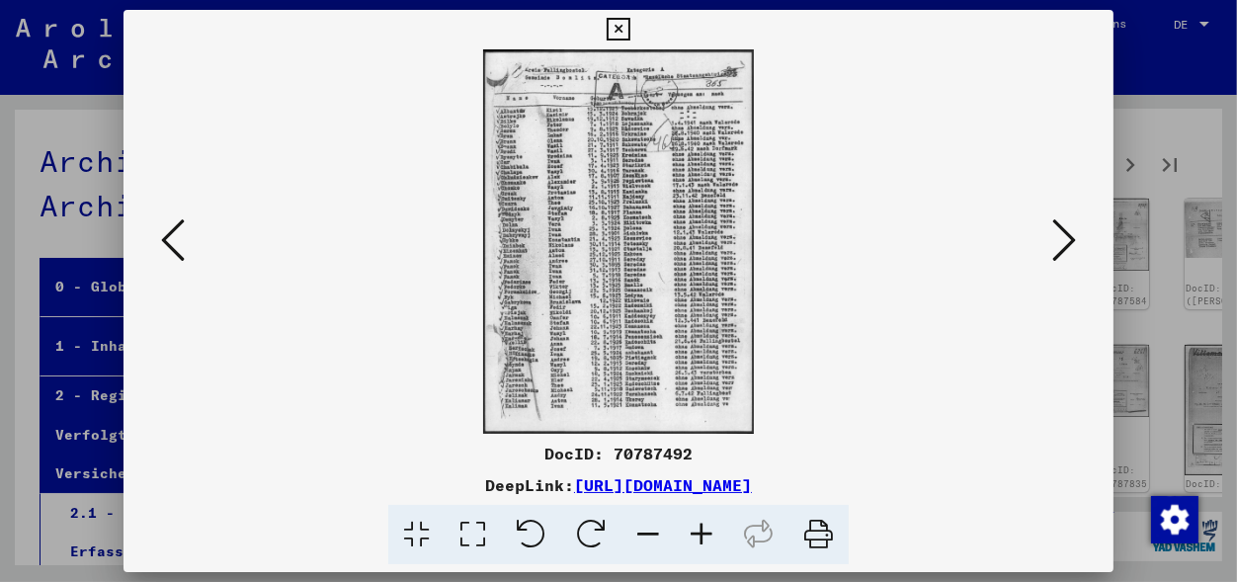
click at [701, 533] on icon at bounding box center [701, 535] width 53 height 60
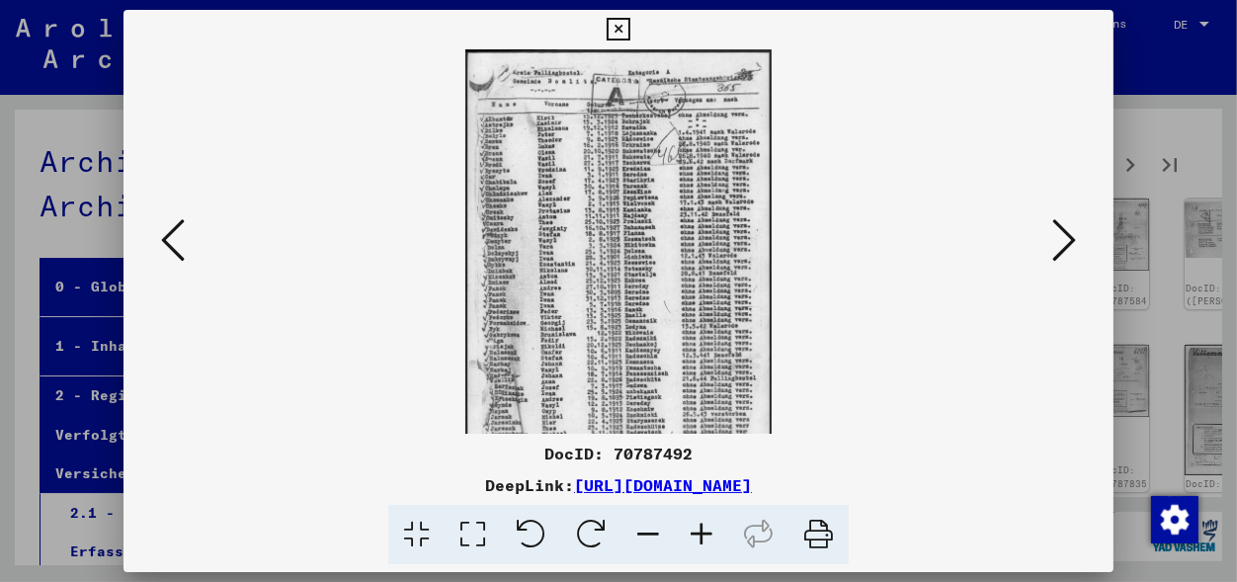
click at [701, 533] on icon at bounding box center [701, 535] width 53 height 60
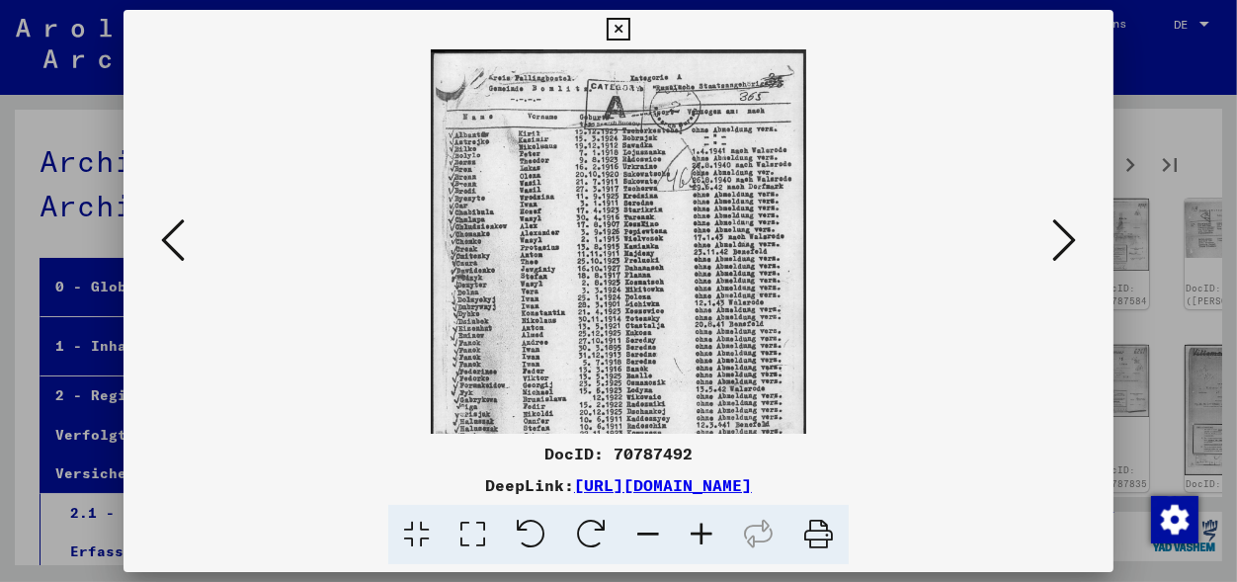
click at [701, 533] on icon at bounding box center [701, 535] width 53 height 60
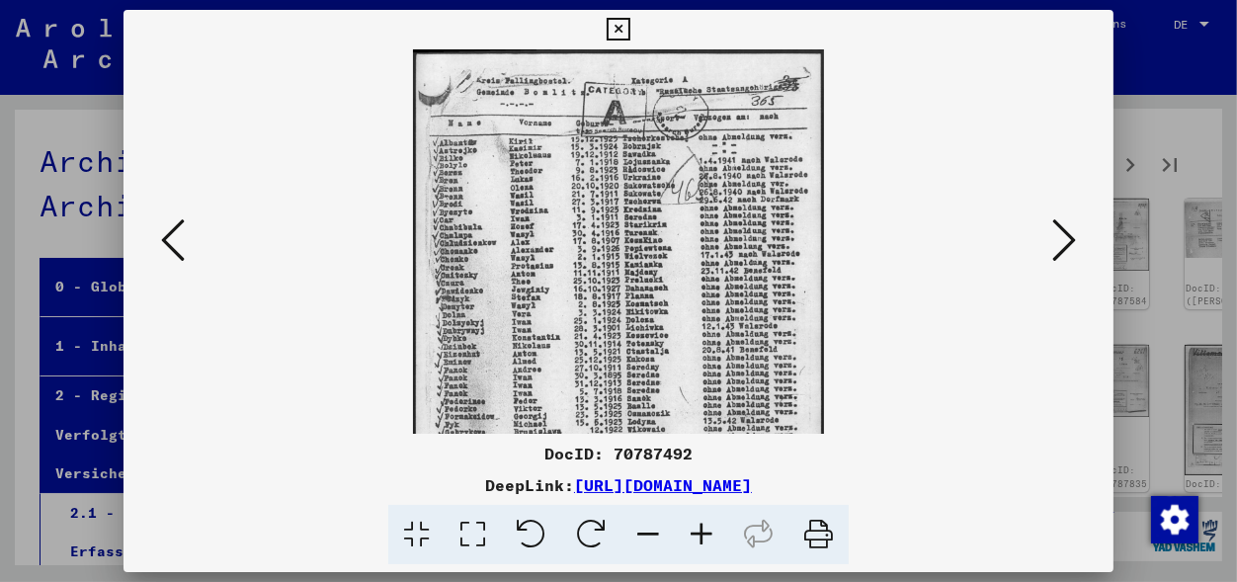
click at [701, 533] on icon at bounding box center [701, 535] width 53 height 60
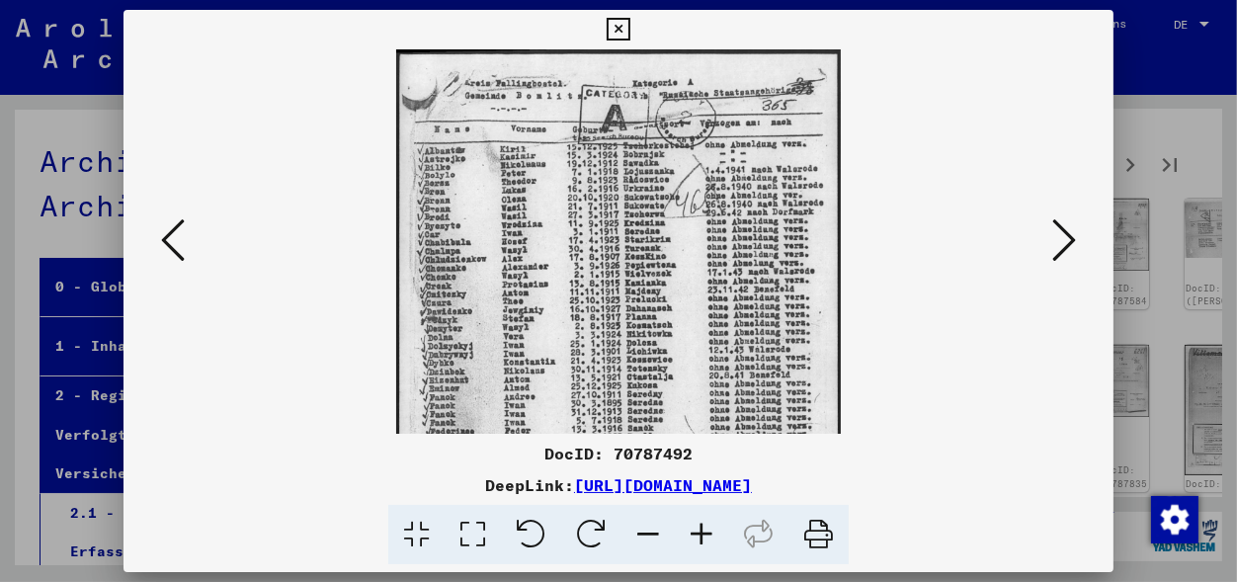
click at [701, 533] on icon at bounding box center [701, 535] width 53 height 60
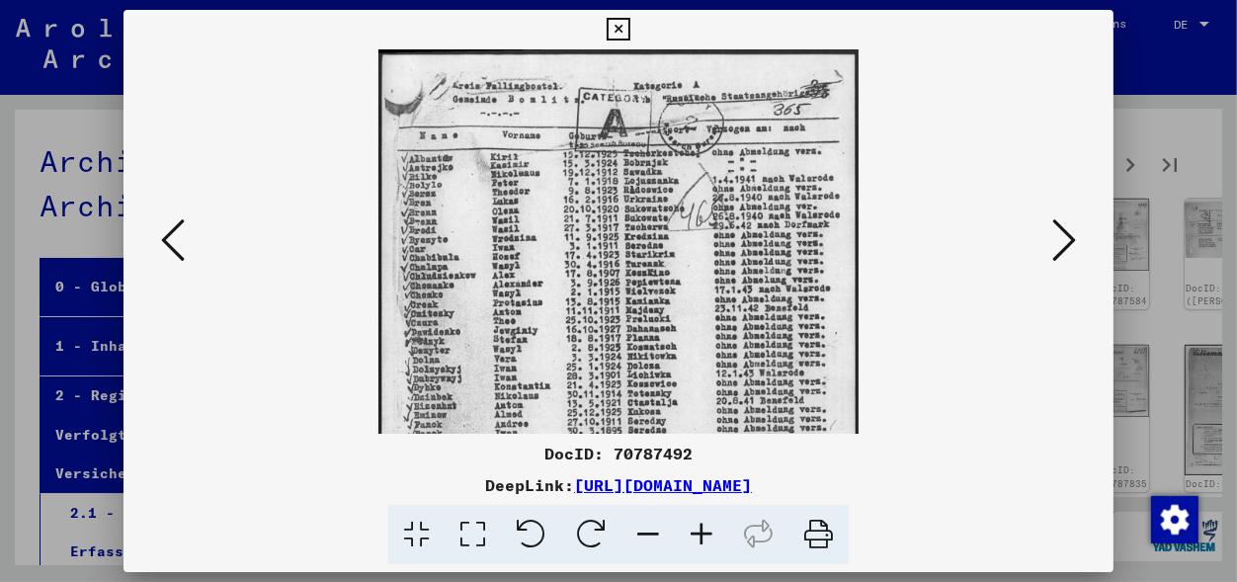
click at [701, 533] on icon at bounding box center [701, 535] width 53 height 60
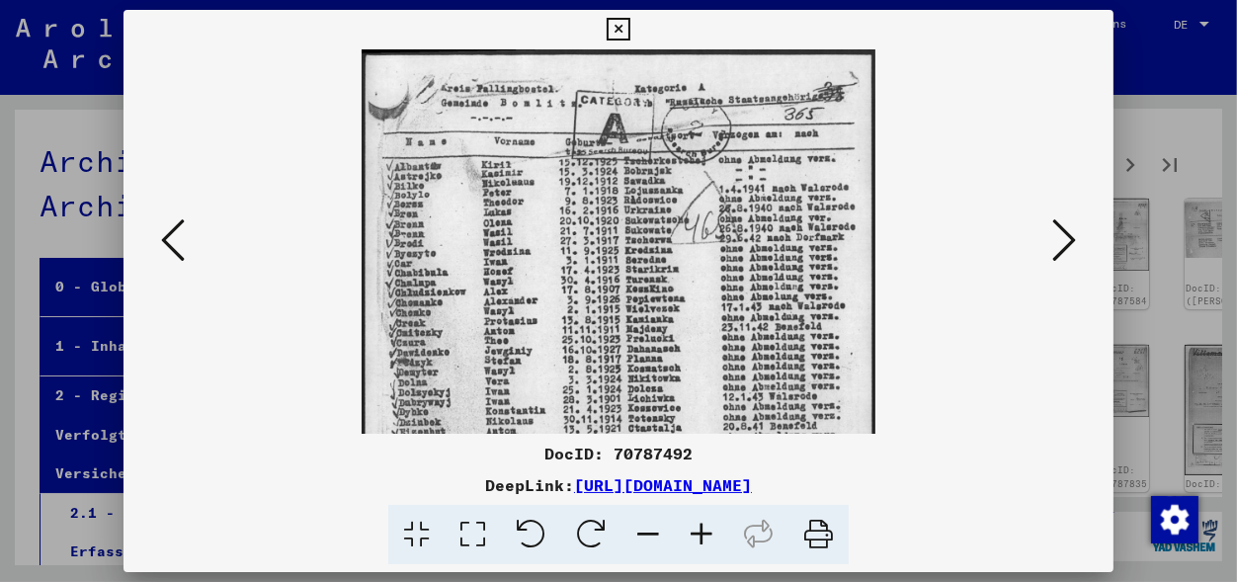
click at [629, 32] on icon at bounding box center [617, 30] width 23 height 24
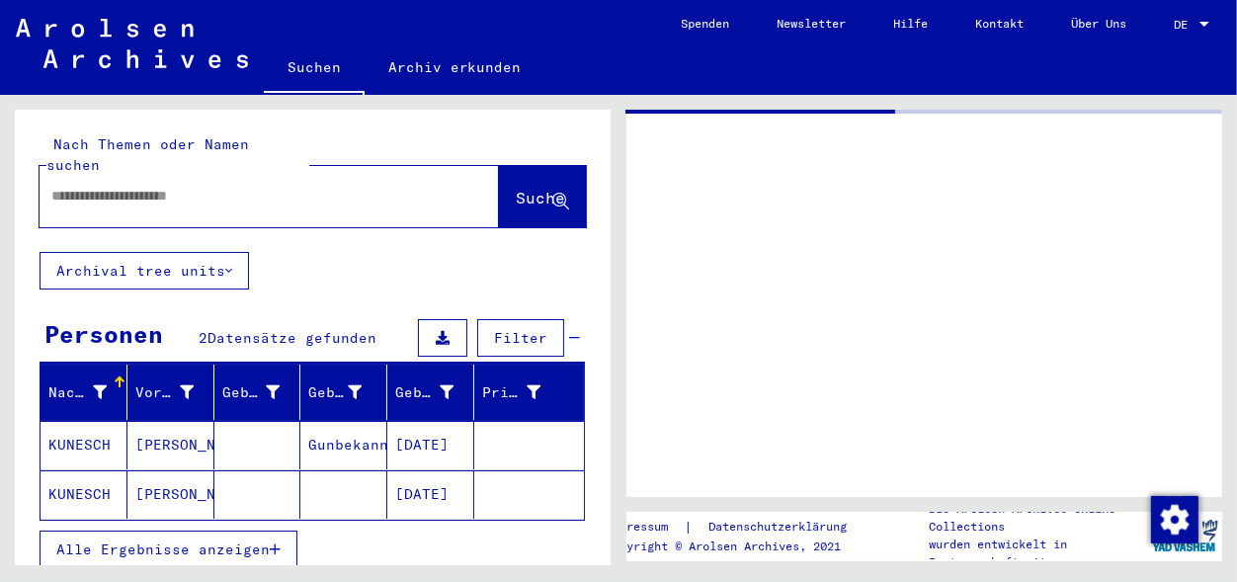
type input "********"
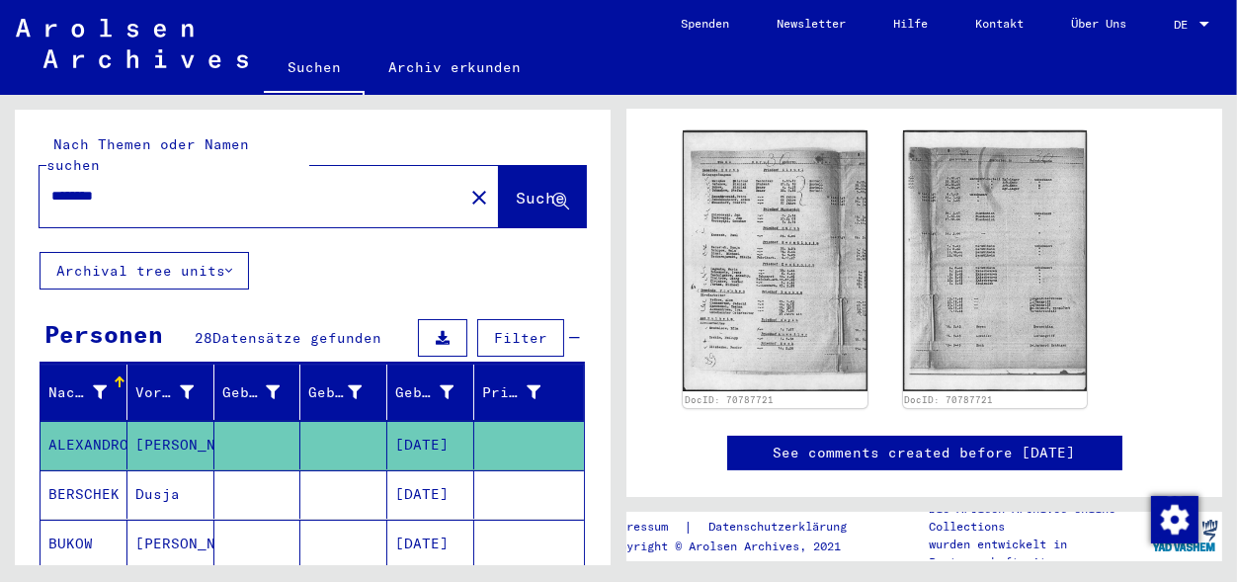
scroll to position [289, 0]
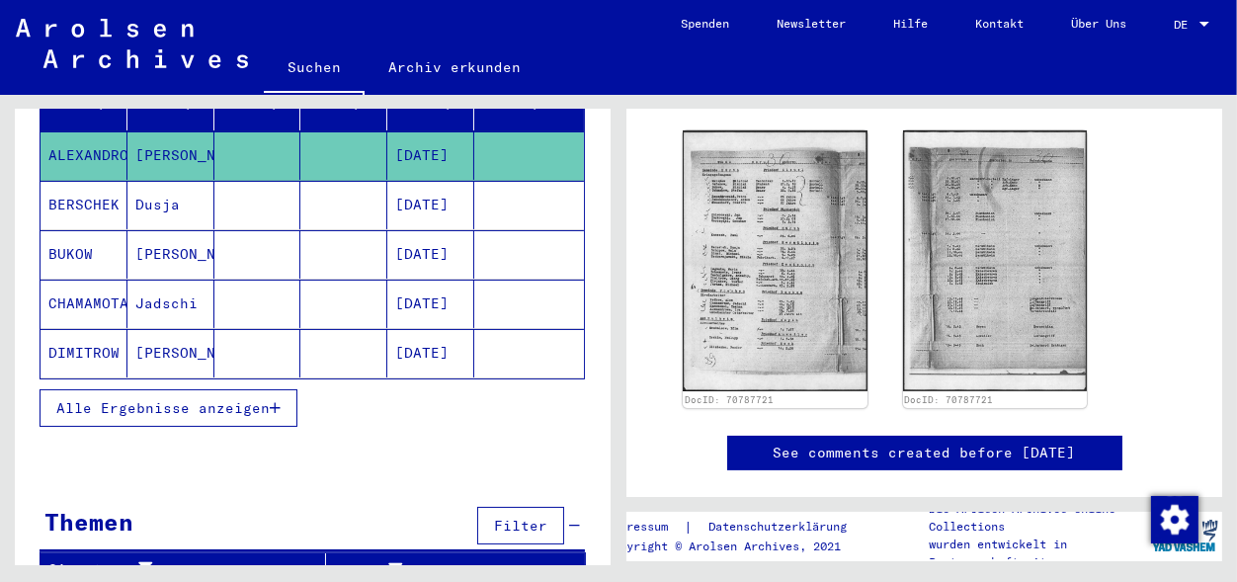
click at [286, 131] on mat-cell at bounding box center [257, 155] width 87 height 48
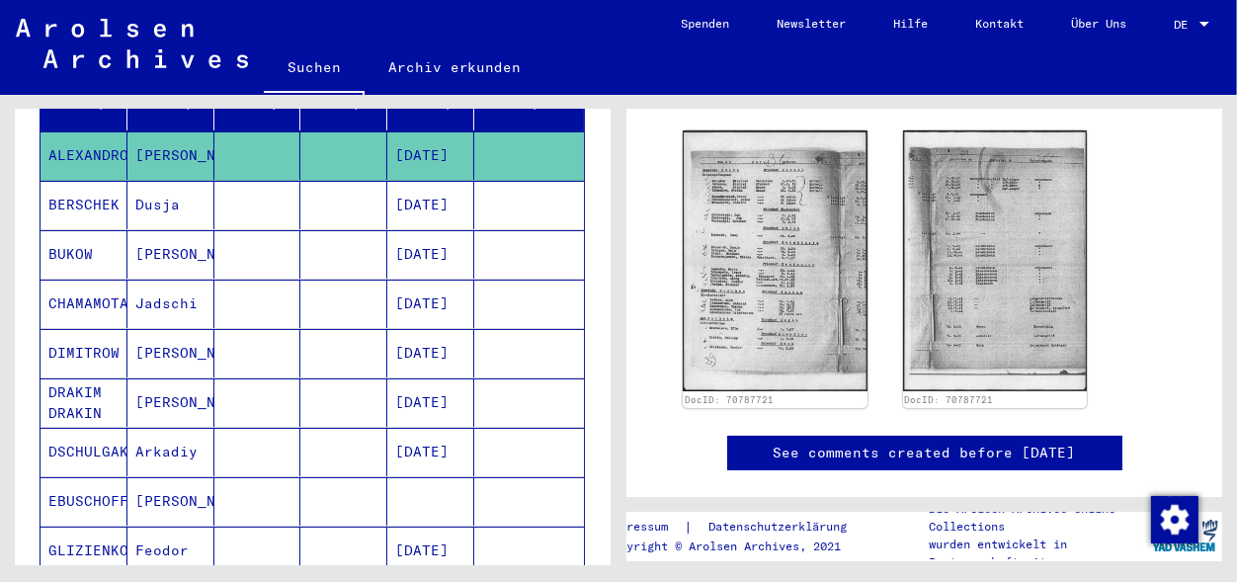
click at [303, 131] on mat-cell at bounding box center [343, 155] width 87 height 48
click at [318, 329] on mat-cell at bounding box center [343, 353] width 87 height 48
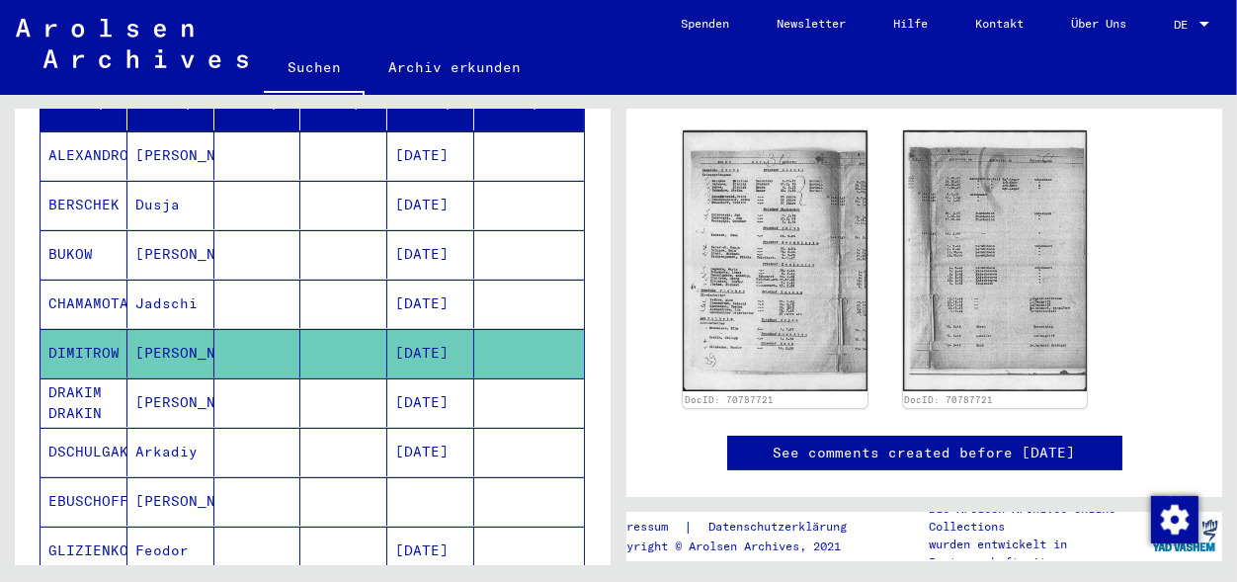
click at [318, 329] on mat-cell at bounding box center [343, 353] width 87 height 48
click at [321, 383] on mat-cell at bounding box center [343, 402] width 87 height 48
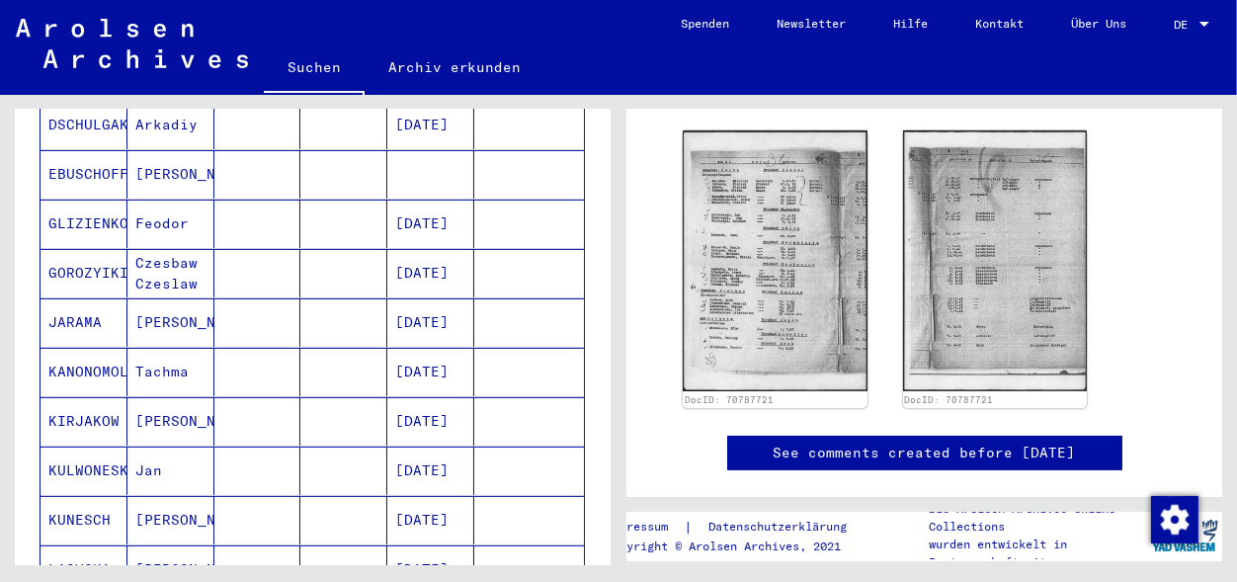
scroll to position [726, 0]
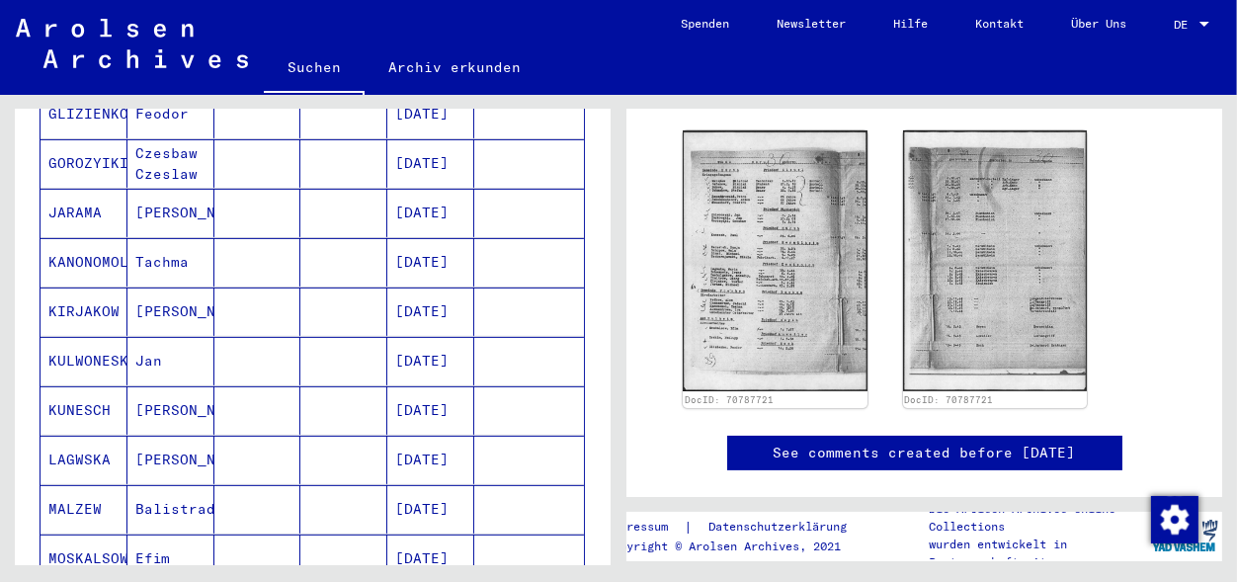
click at [427, 337] on mat-cell "[DATE]" at bounding box center [430, 361] width 87 height 48
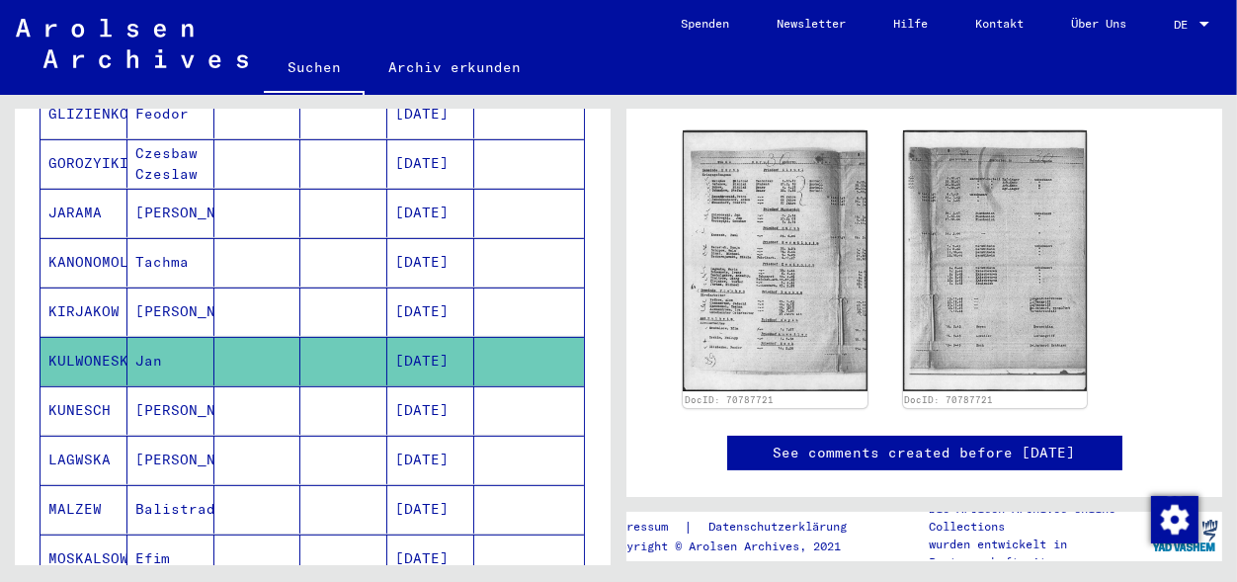
click at [427, 337] on mat-cell "[DATE]" at bounding box center [430, 361] width 87 height 48
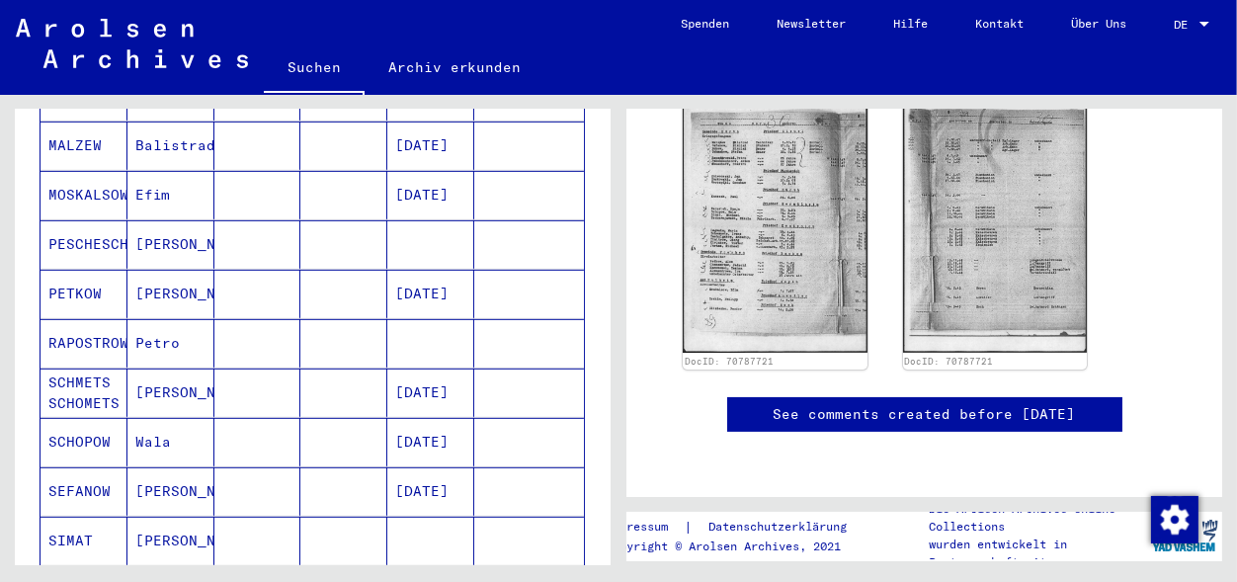
scroll to position [1162, 0]
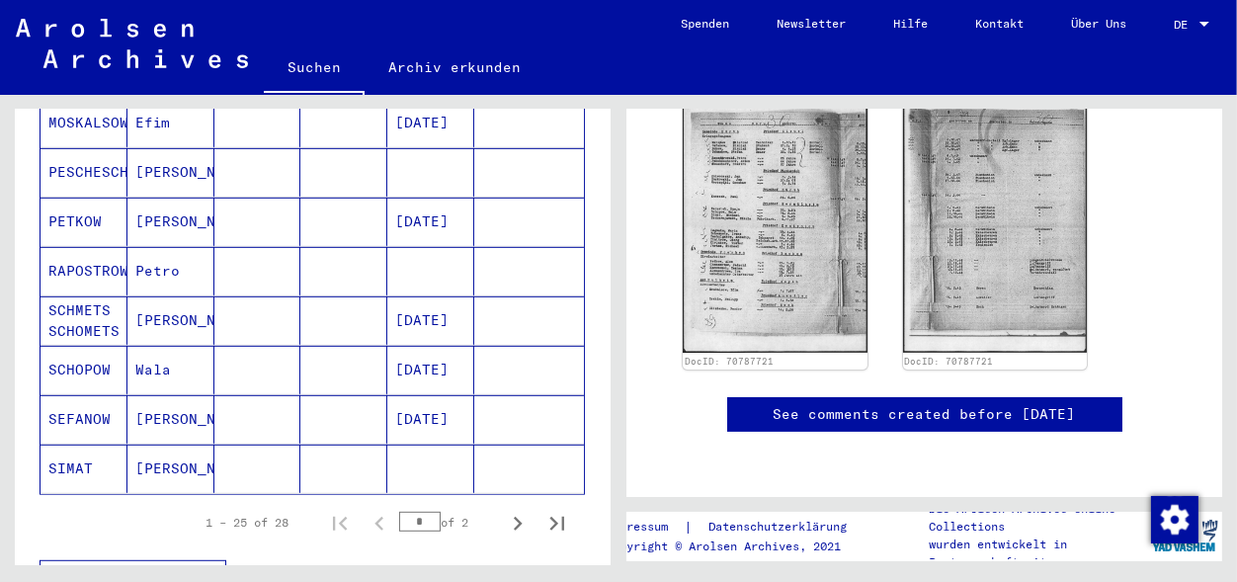
click at [358, 449] on mat-cell at bounding box center [343, 468] width 87 height 48
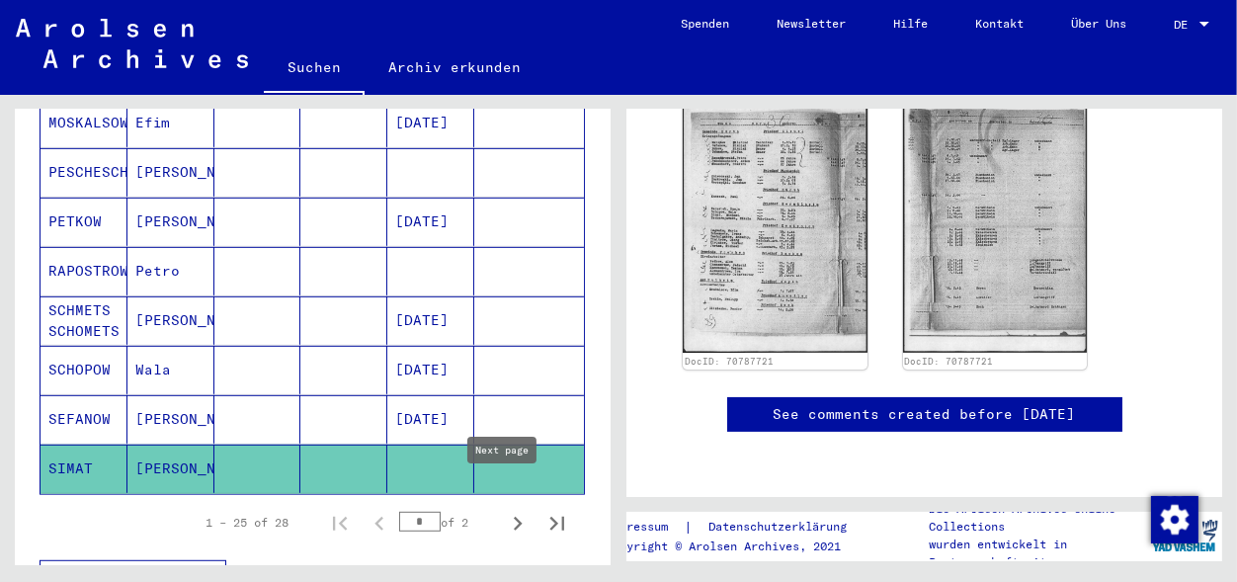
click at [504, 510] on icon "Next page" at bounding box center [518, 524] width 28 height 28
type input "*"
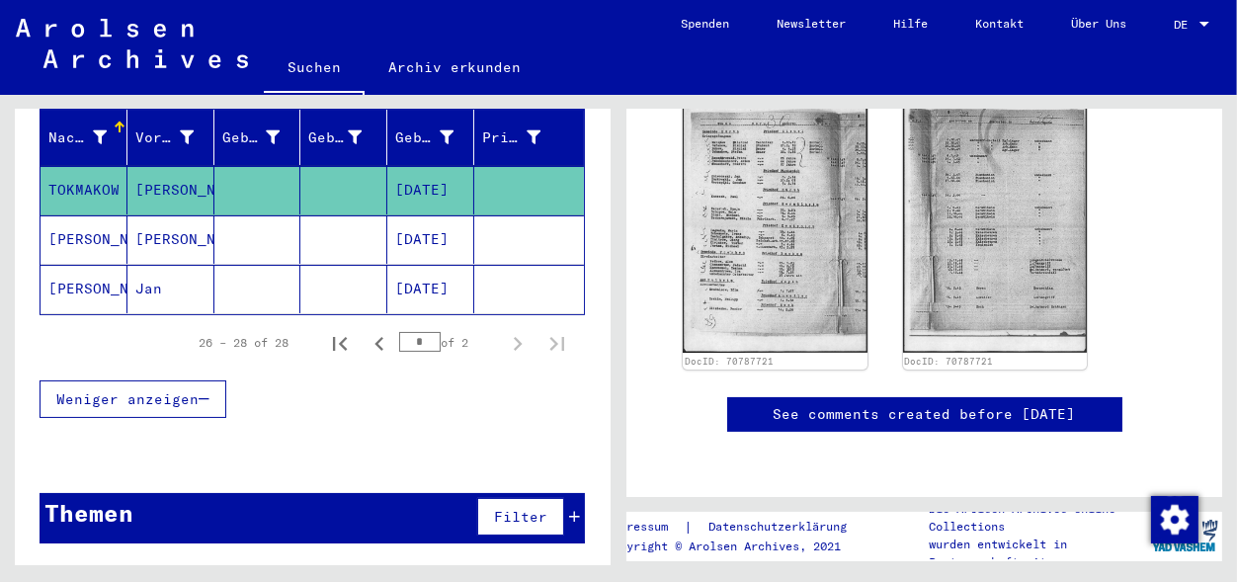
scroll to position [231, 0]
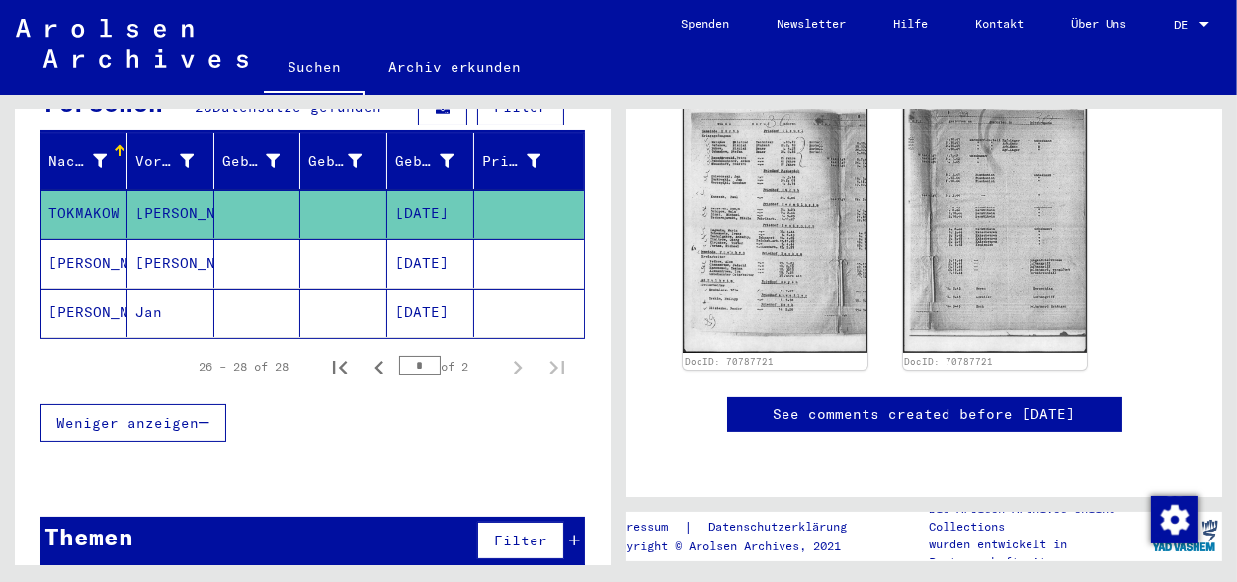
type input "**********"
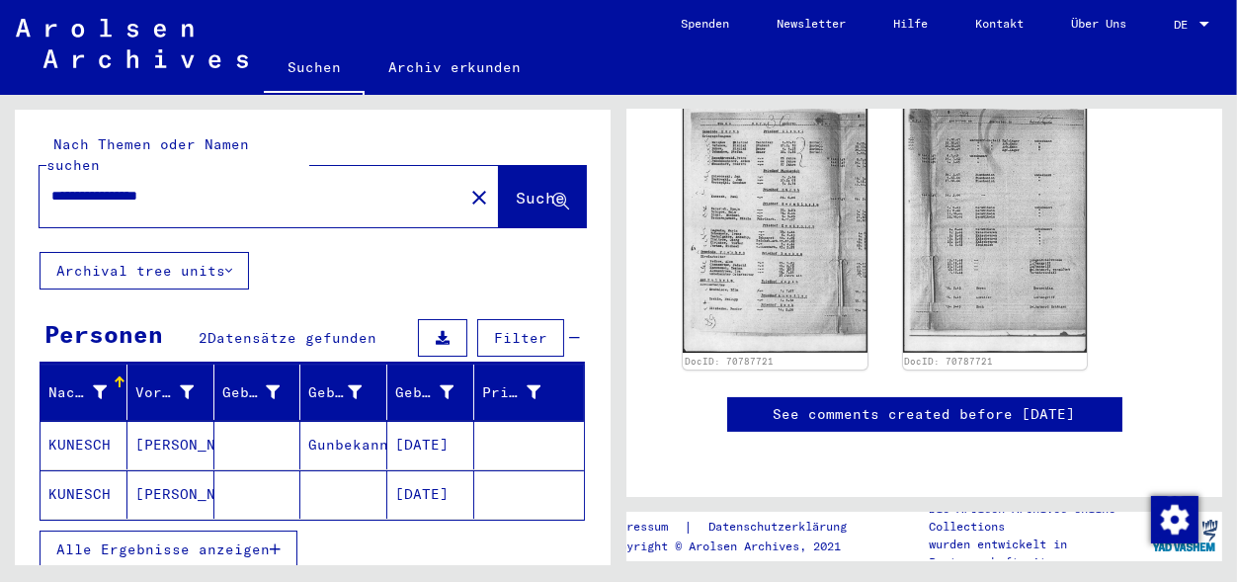
click at [341, 533] on div "Alle Ergebnisse anzeigen" at bounding box center [312, 549] width 545 height 57
click at [467, 186] on mat-icon "close" at bounding box center [479, 198] width 24 height 24
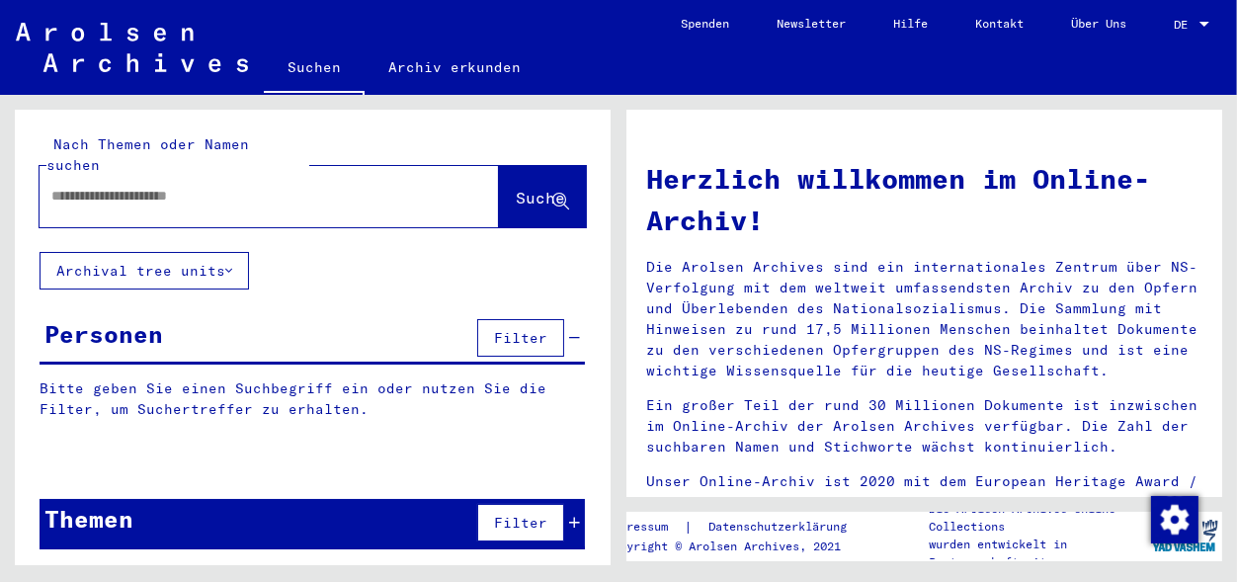
click at [222, 186] on input "text" at bounding box center [245, 196] width 388 height 21
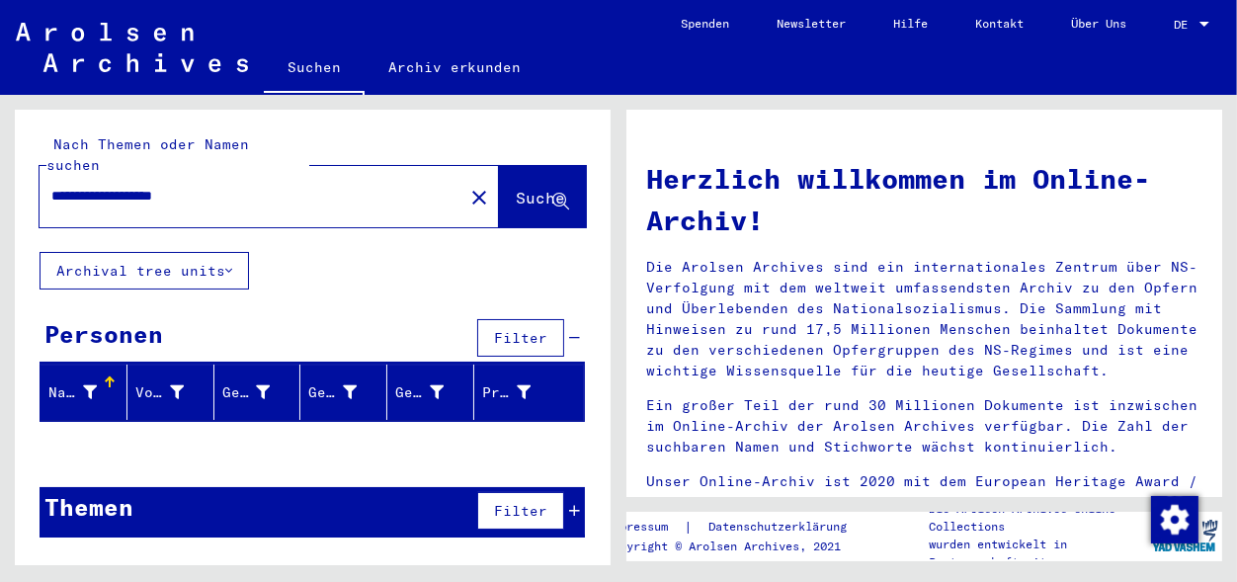
click at [102, 186] on input "**********" at bounding box center [245, 196] width 388 height 21
click at [216, 186] on input "**********" at bounding box center [245, 196] width 388 height 21
type input "********"
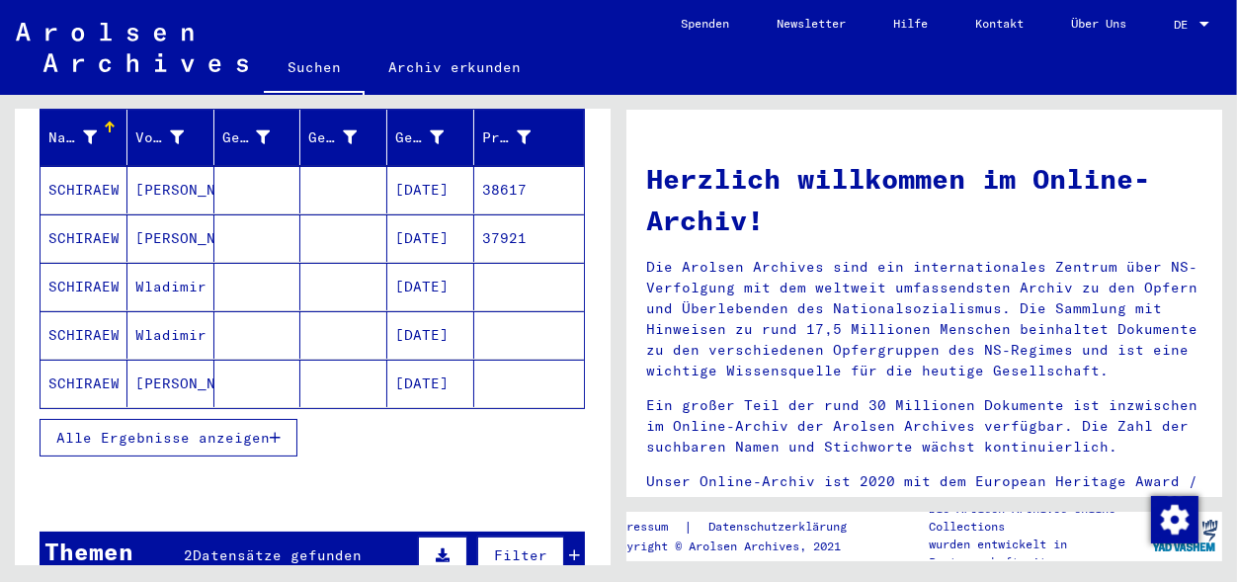
scroll to position [239, 0]
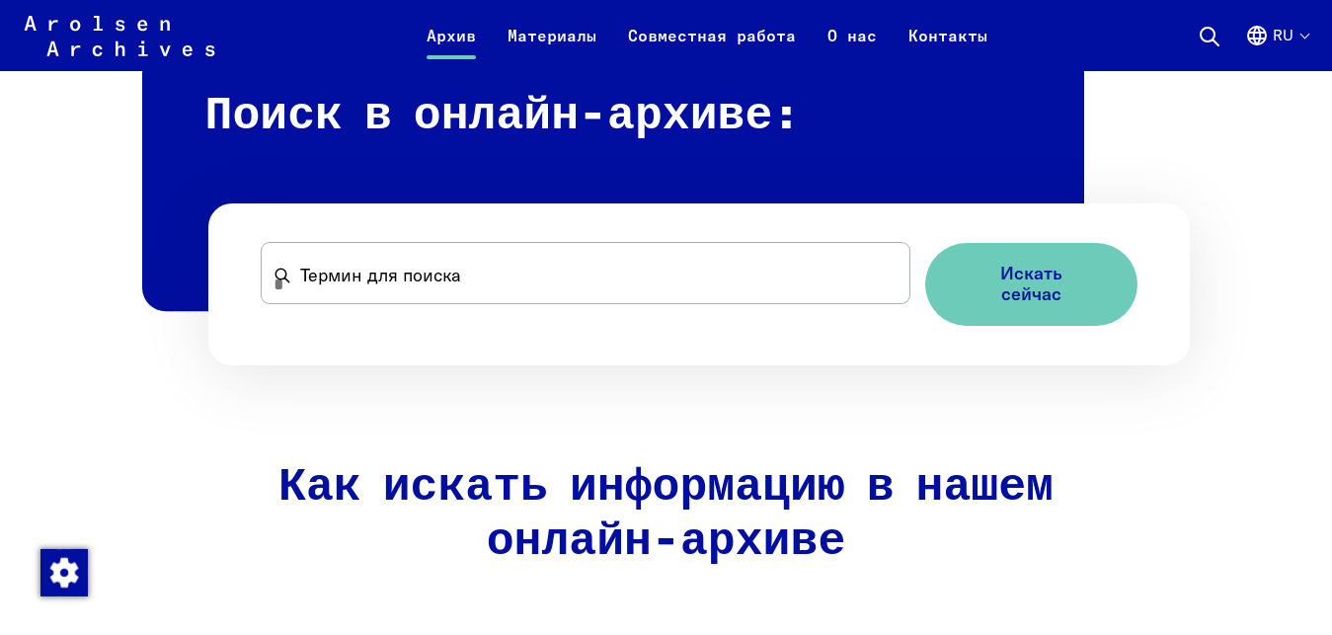
scroll to position [1140, 0]
click at [325, 303] on input "Термин для поиска" at bounding box center [586, 273] width 648 height 60
type input "**********"
click at [925, 243] on button "Искать сейчас" at bounding box center [1031, 284] width 212 height 82
